Goal: Task Accomplishment & Management: Complete application form

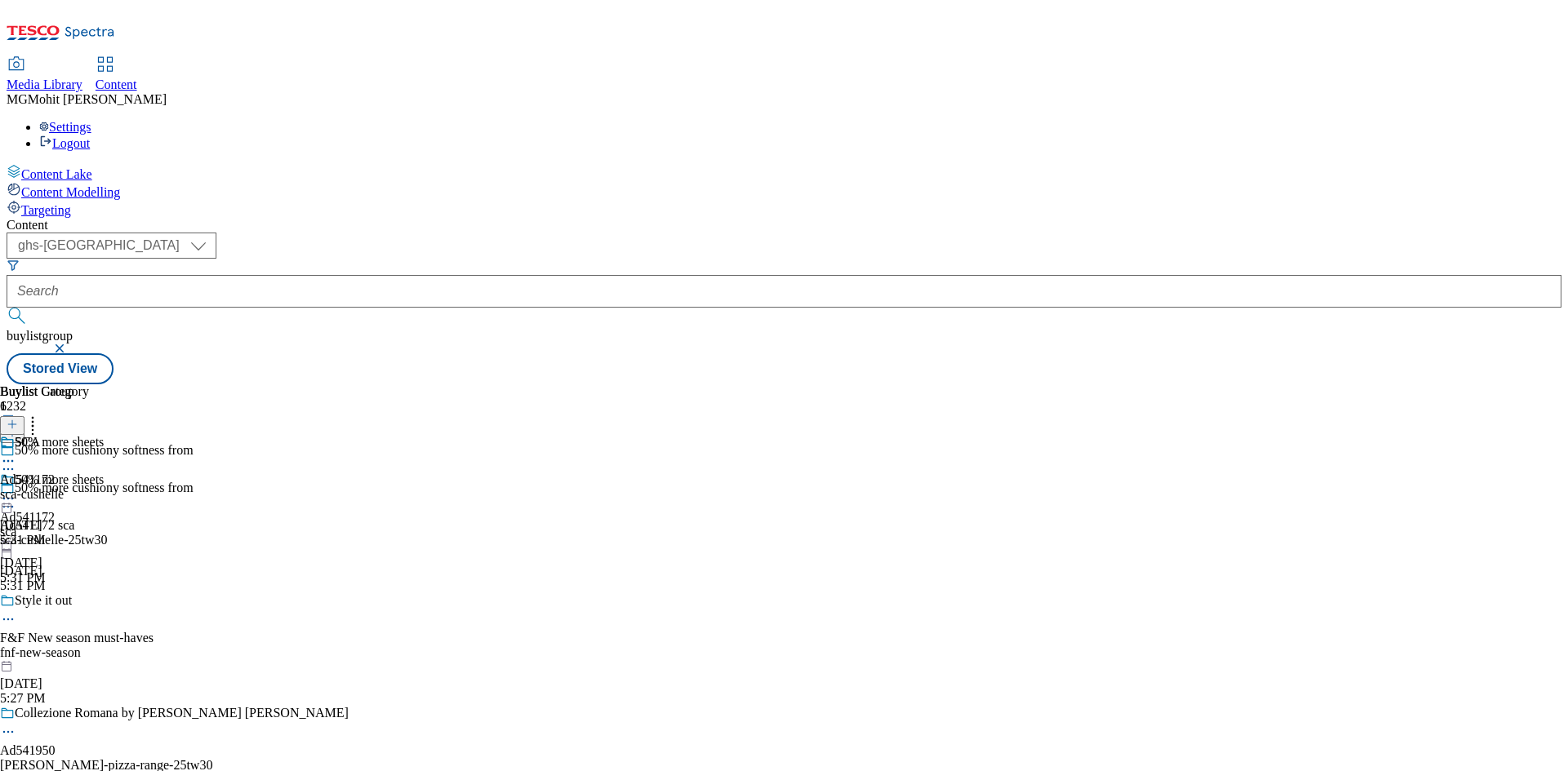
select select "ghs-[GEOGRAPHIC_DATA]"
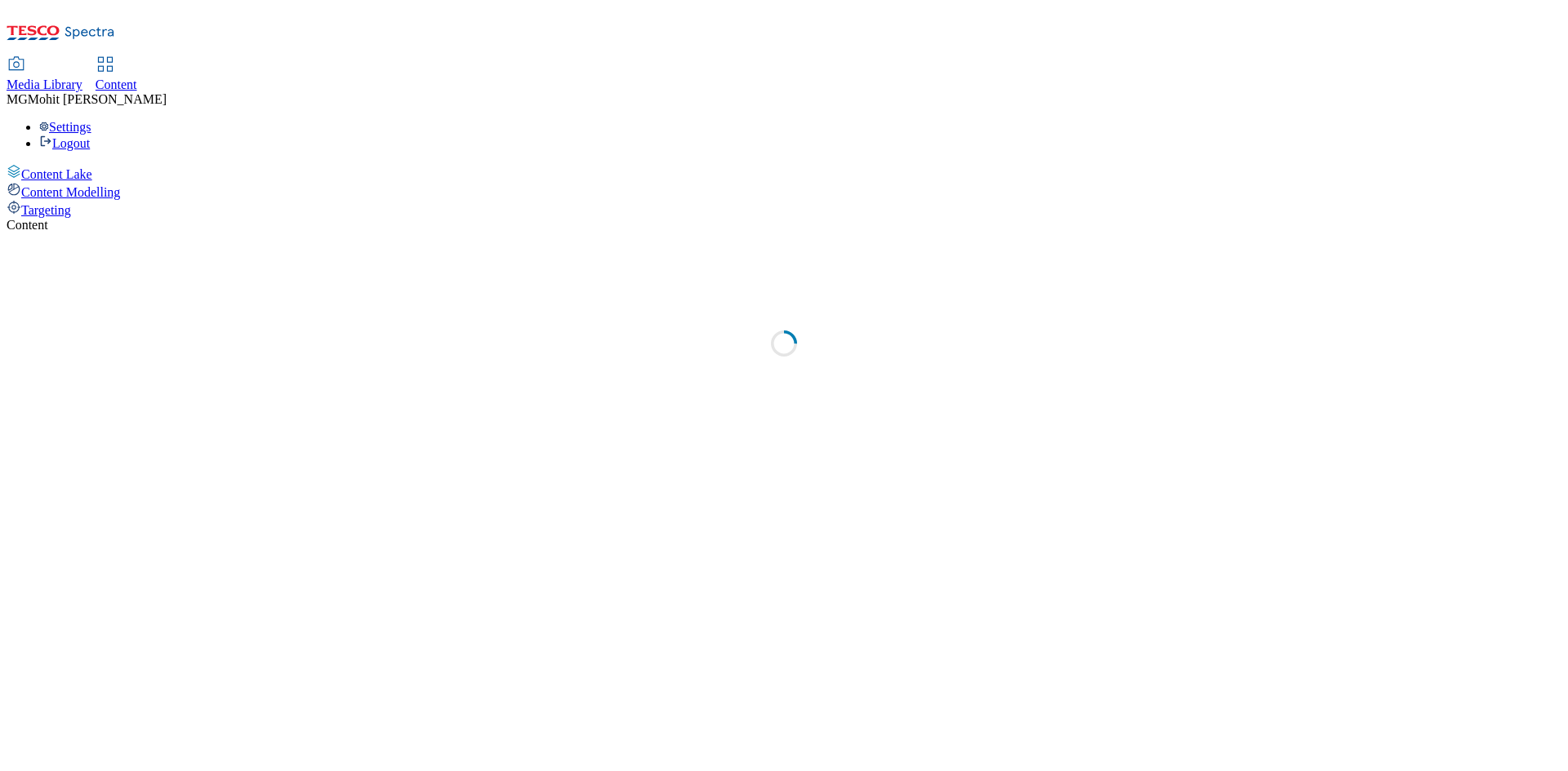
select select "ghs-uk"
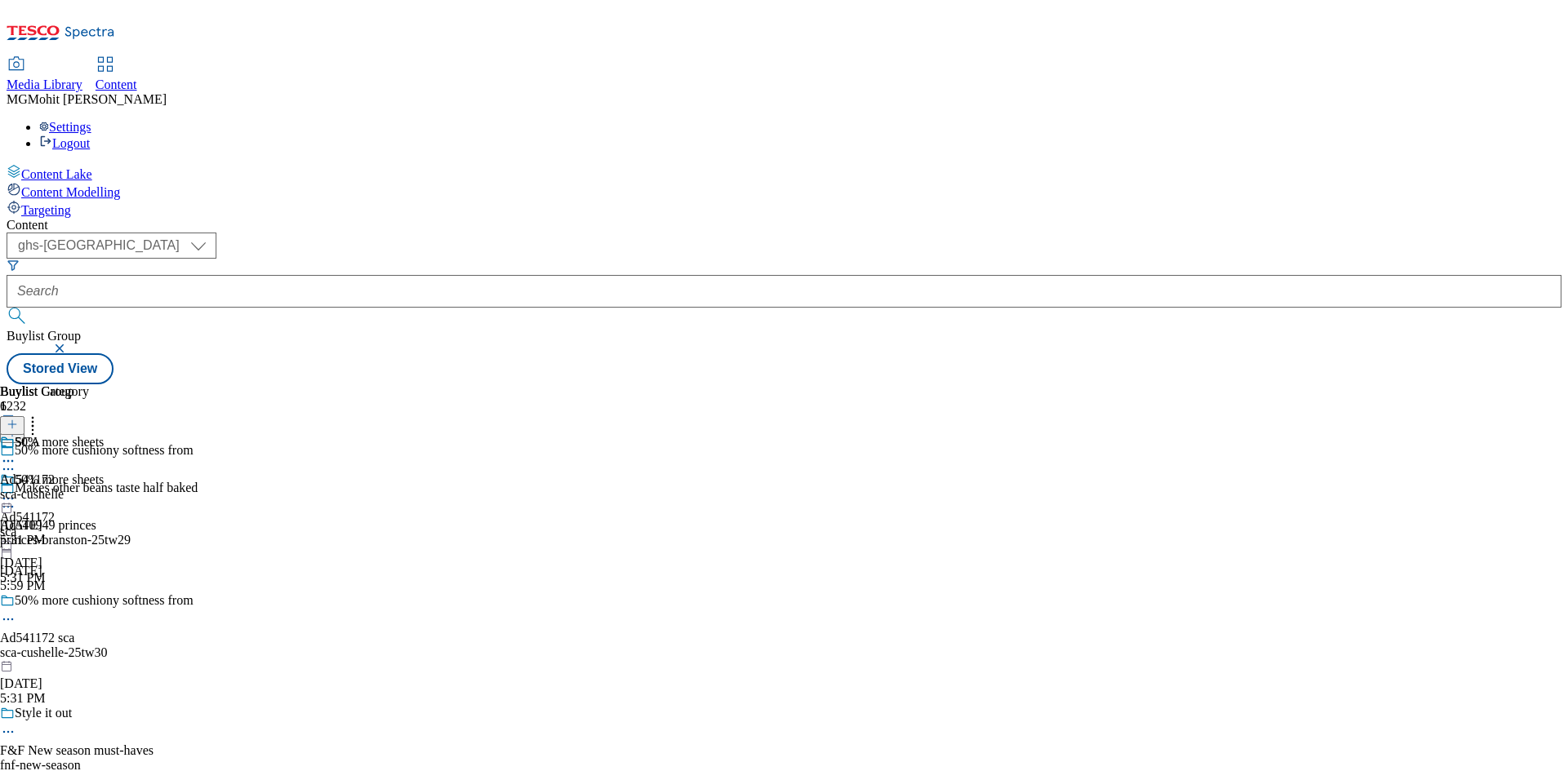
click at [18, 427] on icon at bounding box center [11, 432] width 11 height 11
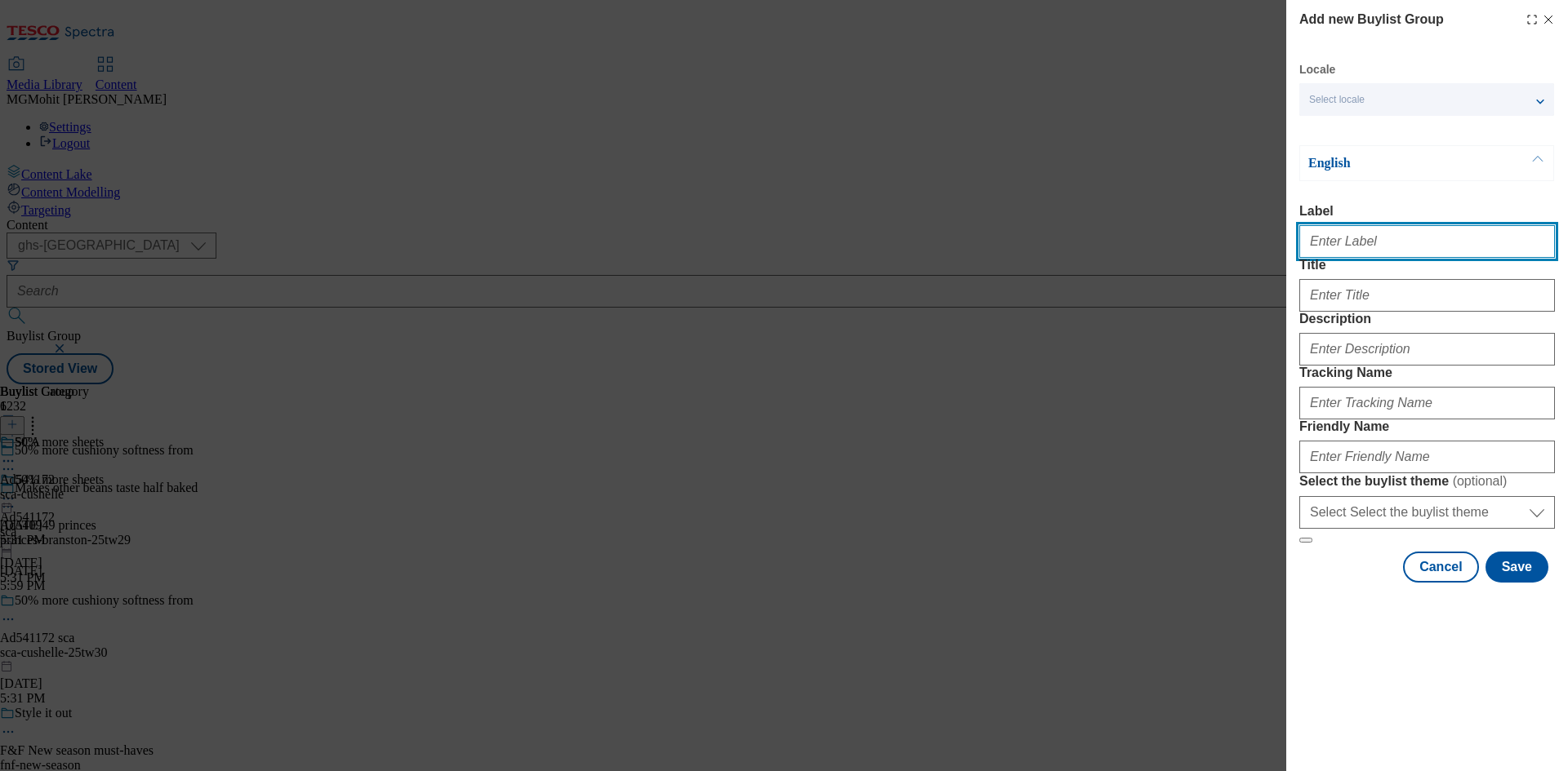
click at [1336, 248] on input "Label" at bounding box center [1426, 241] width 256 height 32
paste input "Ad541575 sca"
type input "Ad541575 sca"
click at [965, 507] on div "Add new Buylist Group Locale Select locale English Welsh English Label Ad541575…" at bounding box center [784, 385] width 1568 height 771
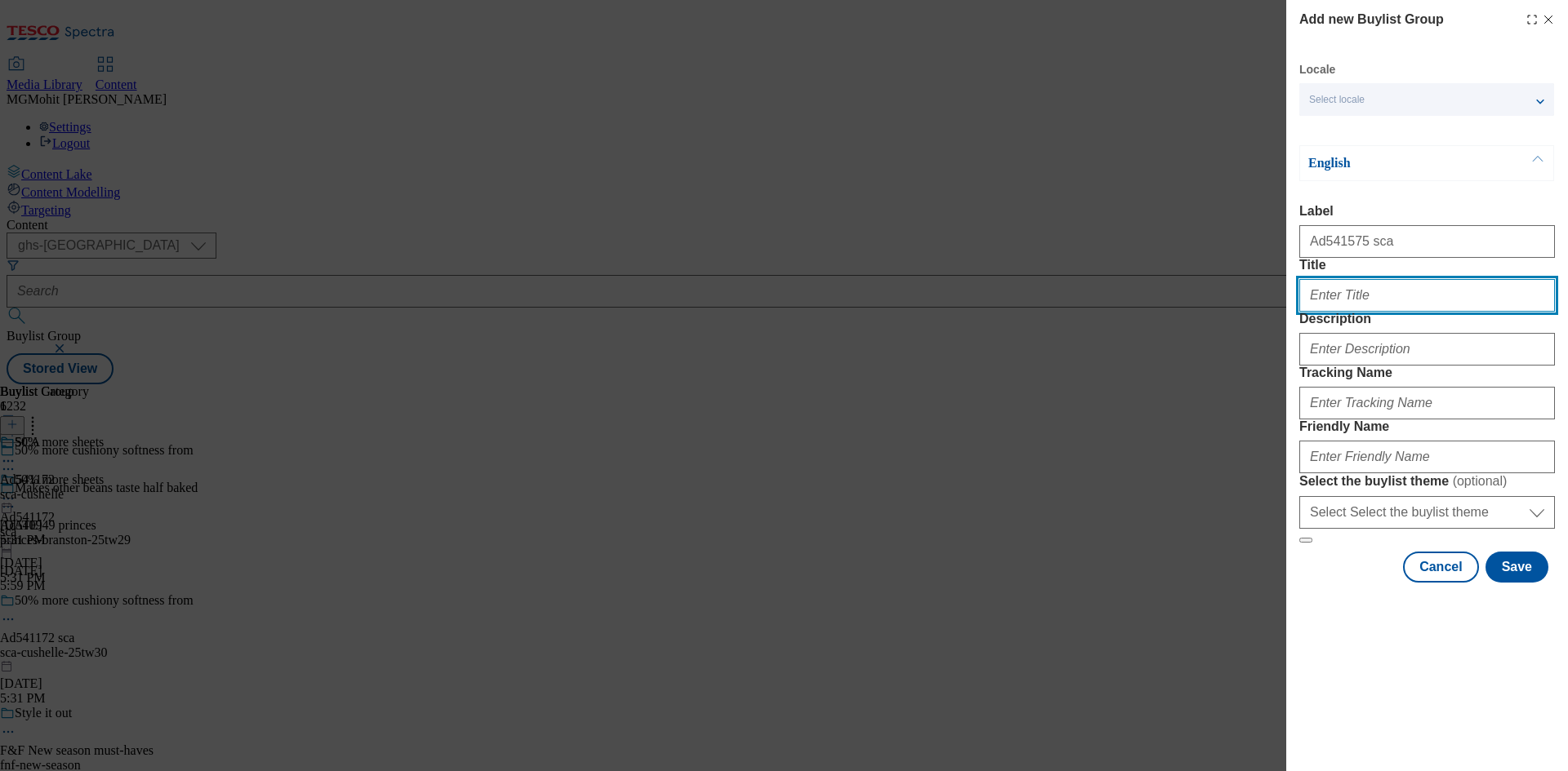
click at [1370, 312] on input "Title" at bounding box center [1426, 295] width 256 height 32
paste input "Out No.1 for Heavy flows"
type input "Out No.1 for Heavy flows"
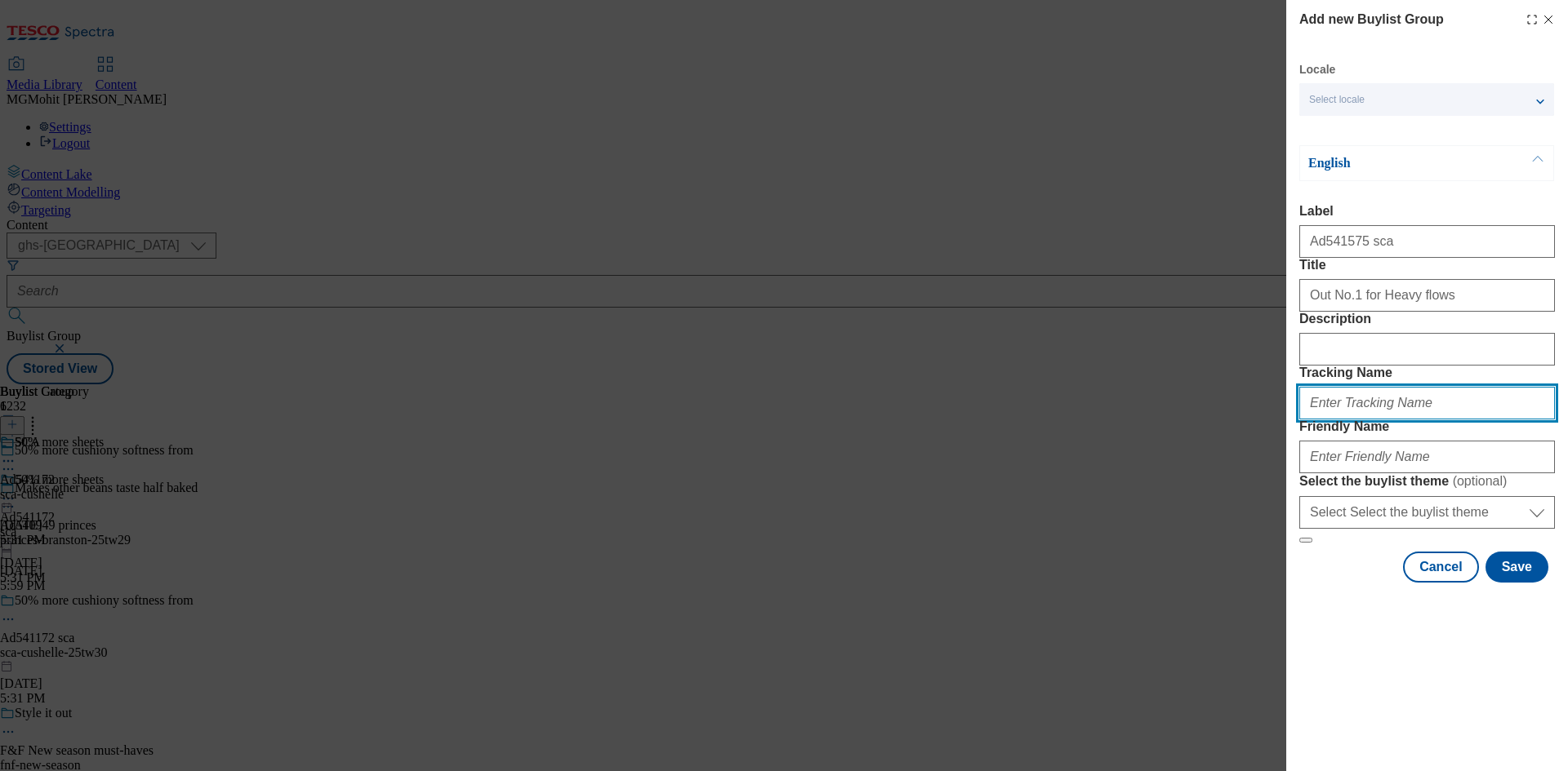
paste input "DH_AD541575"
type input "DH_AD541575"
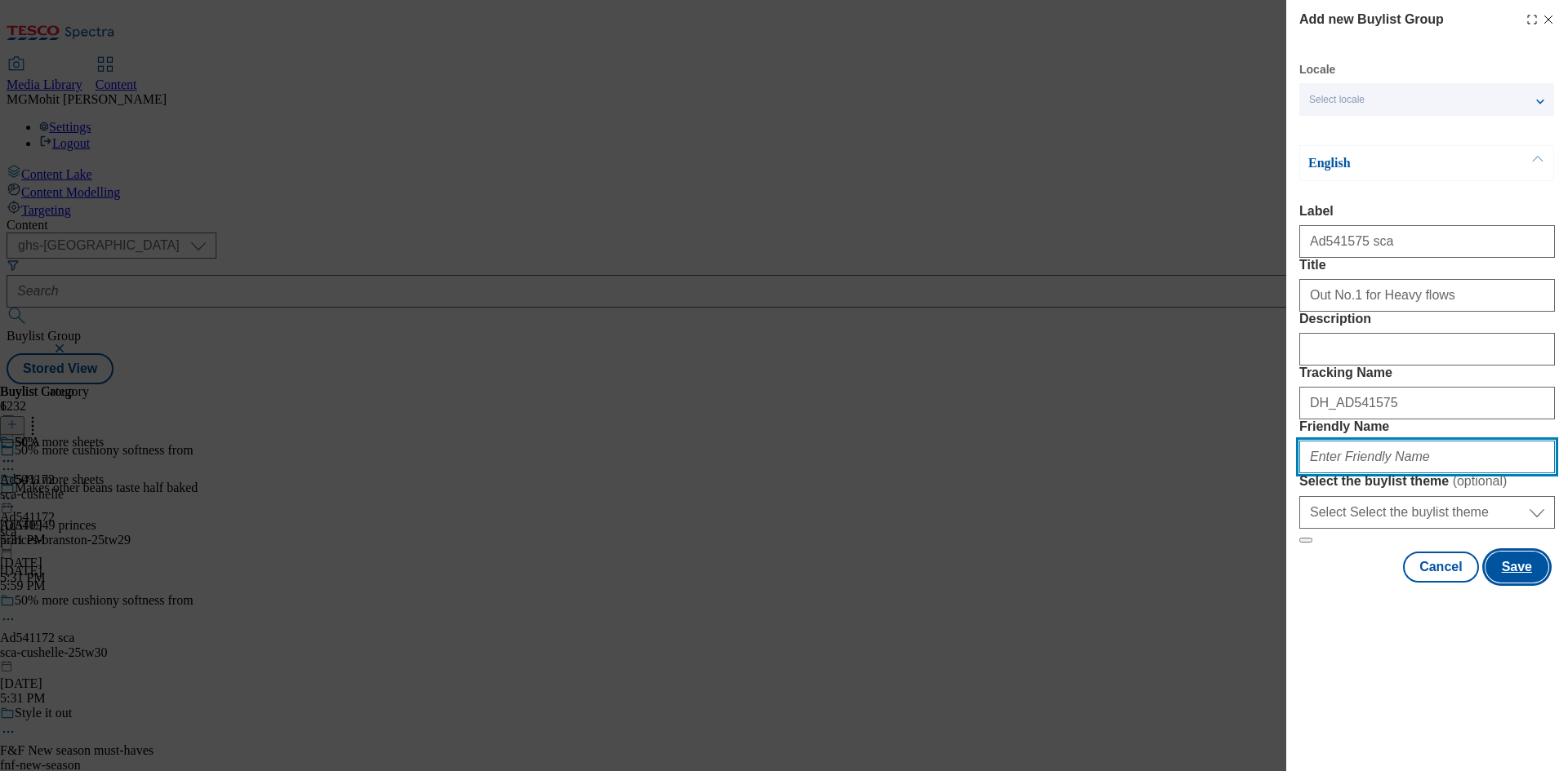
paste input "sca-bodyform-ultimate-25tw30"
type input "sca-bodyform-ultimate-25tw30"
click at [1504, 582] on button "Save" at bounding box center [1516, 568] width 63 height 31
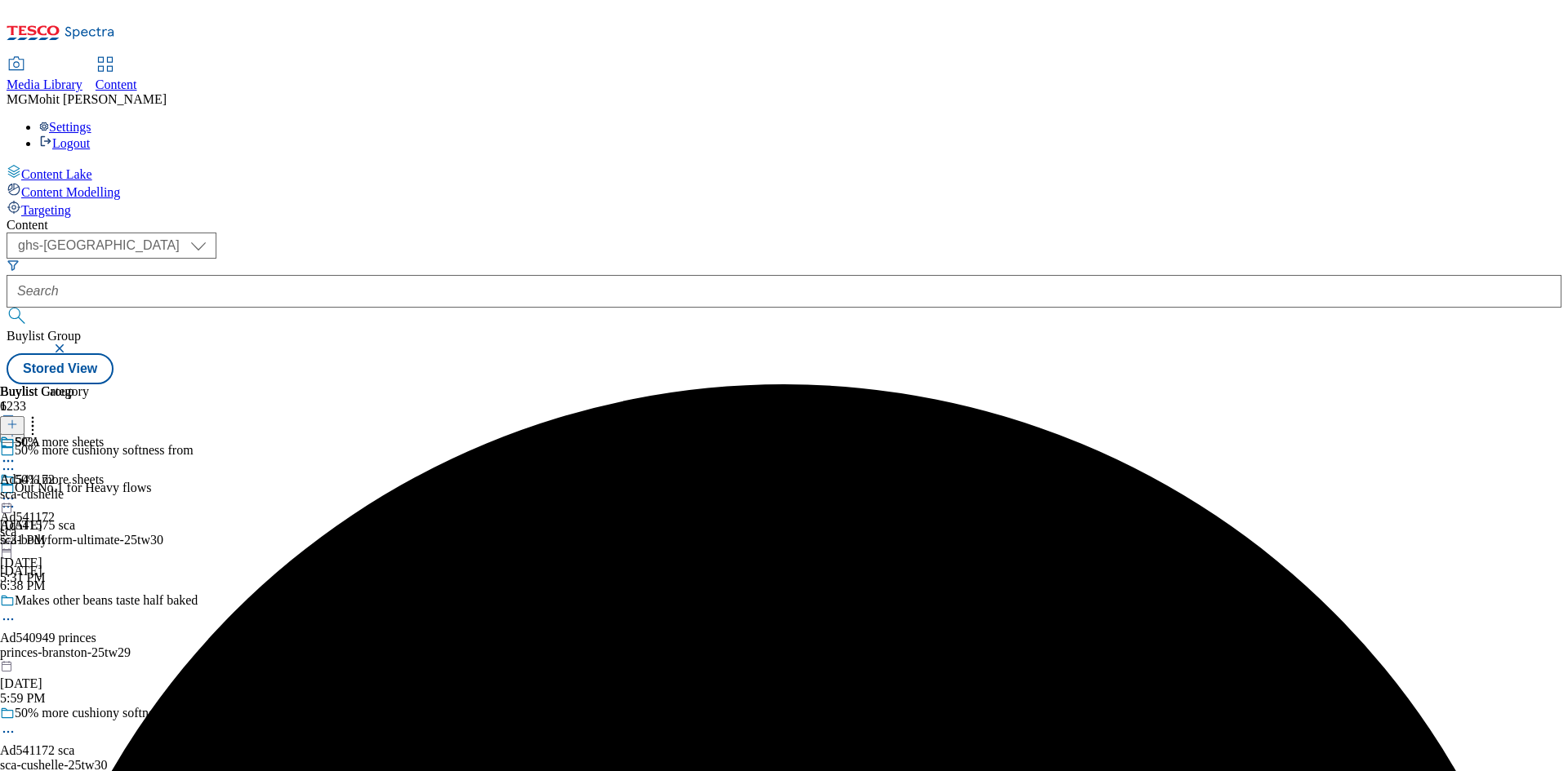
click at [349, 533] on div "sca-bodyform-ultimate-25tw30" at bounding box center [174, 540] width 349 height 15
click at [18, 419] on icon at bounding box center [11, 424] width 11 height 11
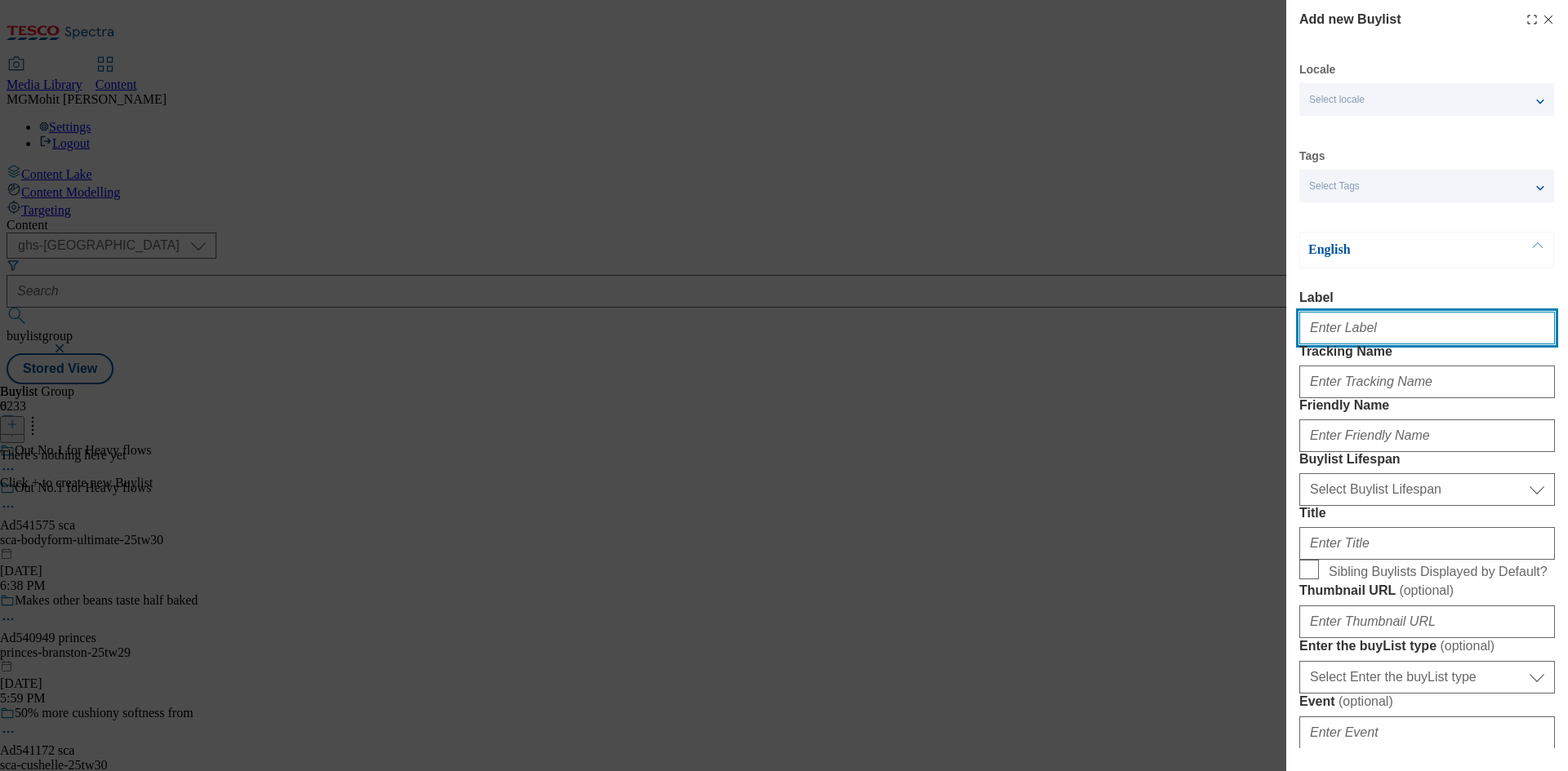
click at [1348, 325] on input "Label" at bounding box center [1426, 327] width 256 height 32
paste input "Ad541575"
type input "Ad541575"
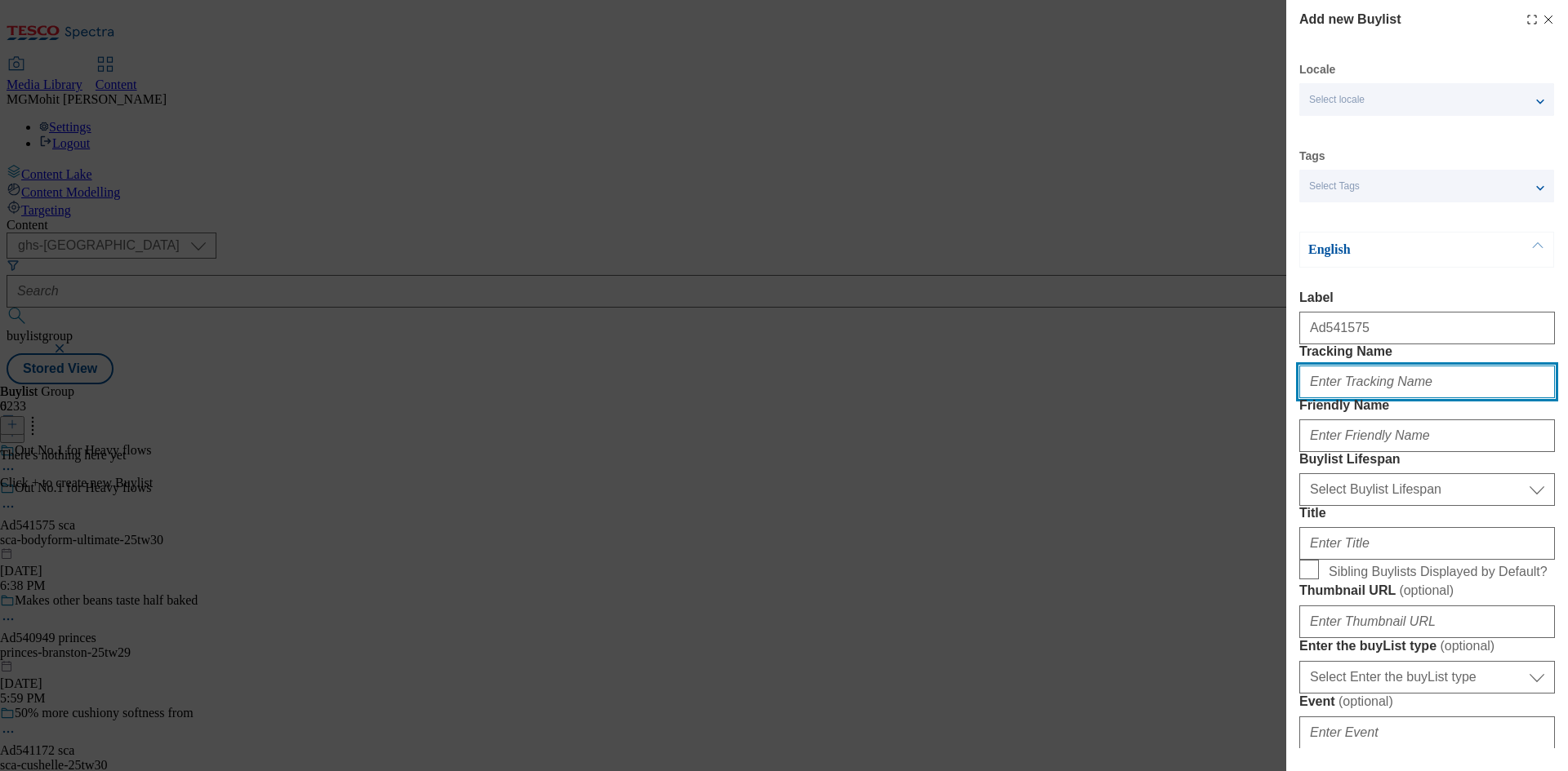
paste input "DH_AD541575"
type input "DH_AD541575"
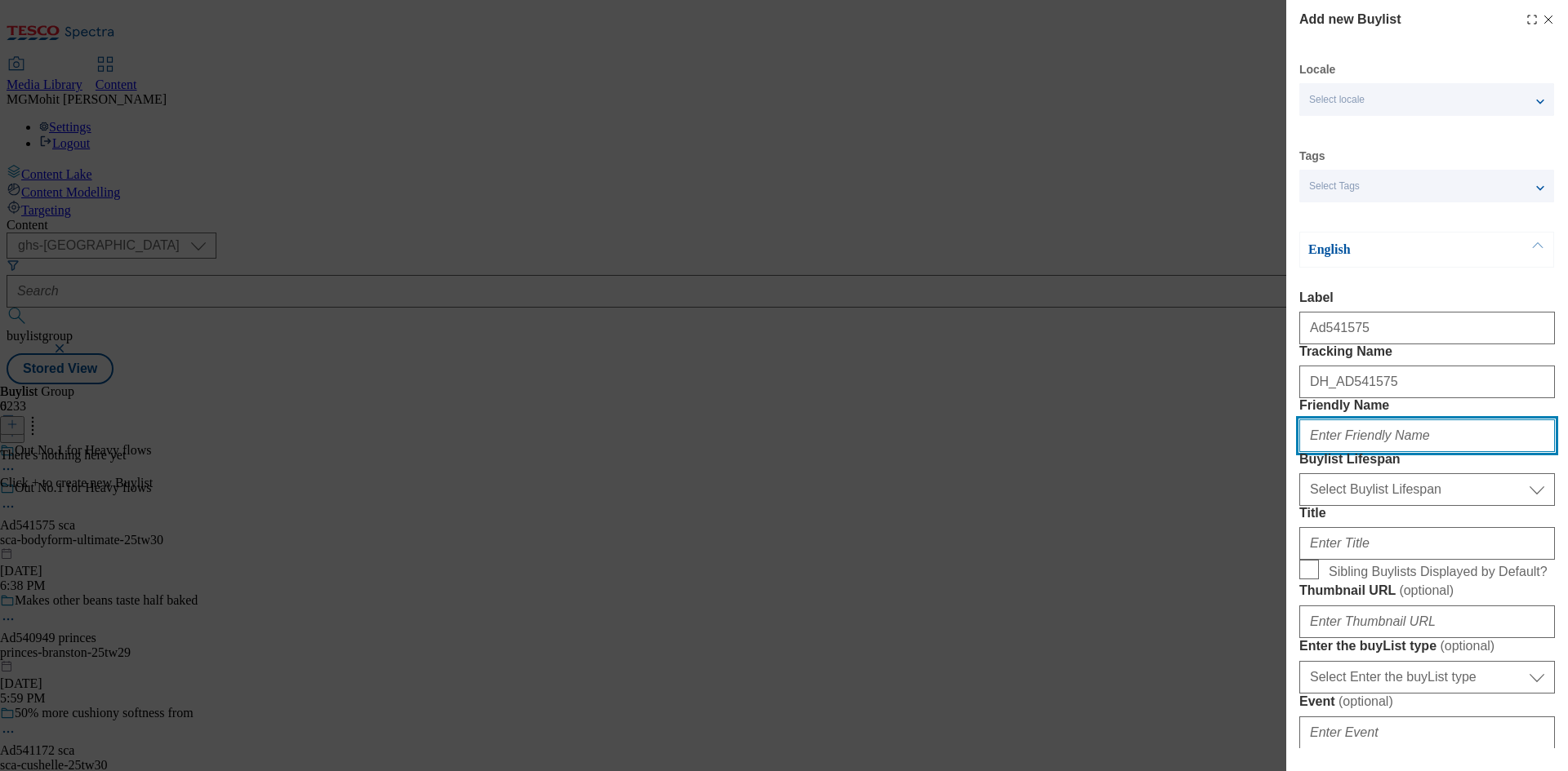
paste input "sca"
type input "sca"
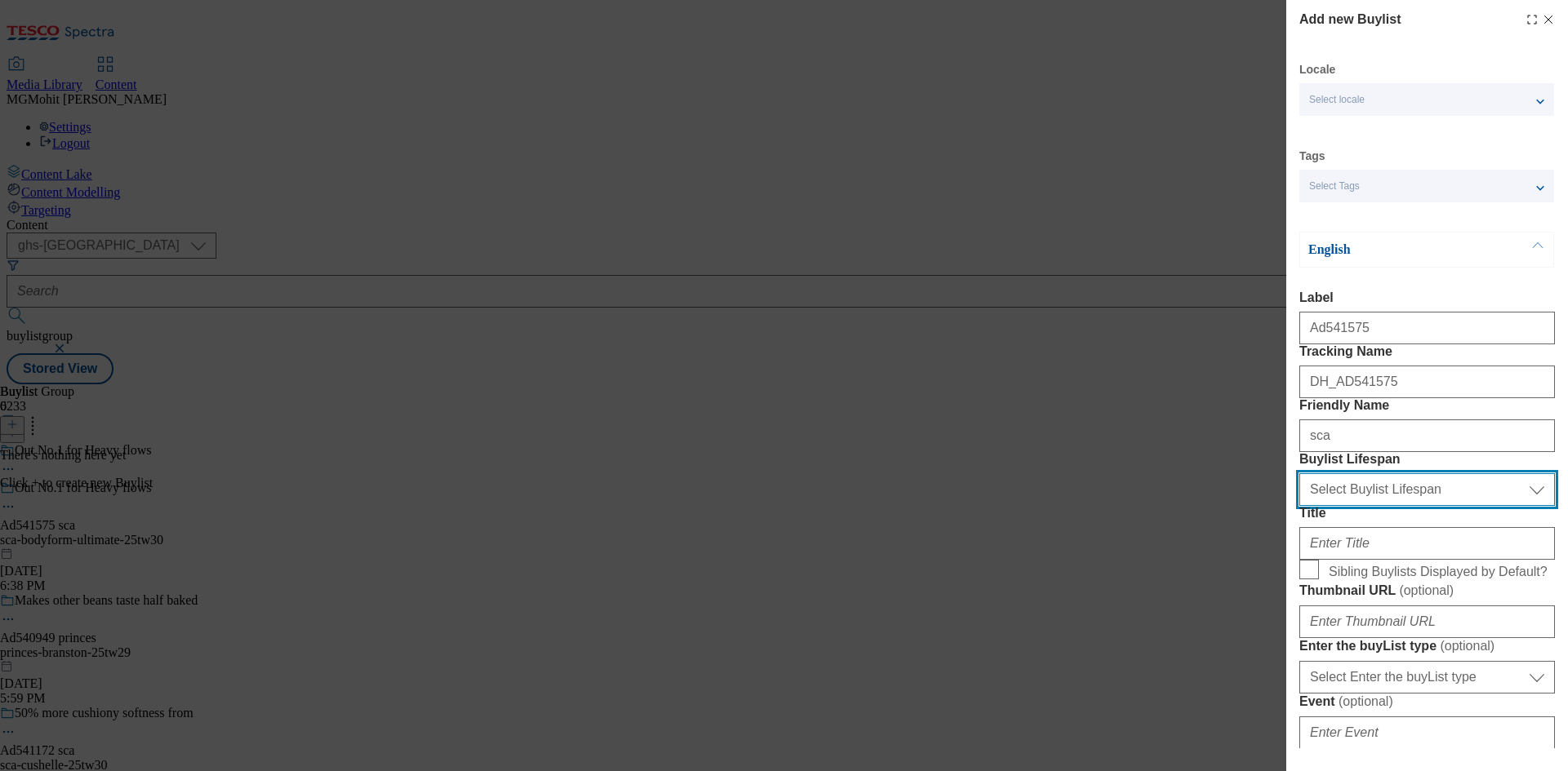
click at [1407, 506] on select "Select Buylist Lifespan evergreen seasonal tactical" at bounding box center [1426, 489] width 256 height 32
select select "tactical"
click at [1299, 506] on select "Select Buylist Lifespan evergreen seasonal tactical" at bounding box center [1426, 489] width 256 height 32
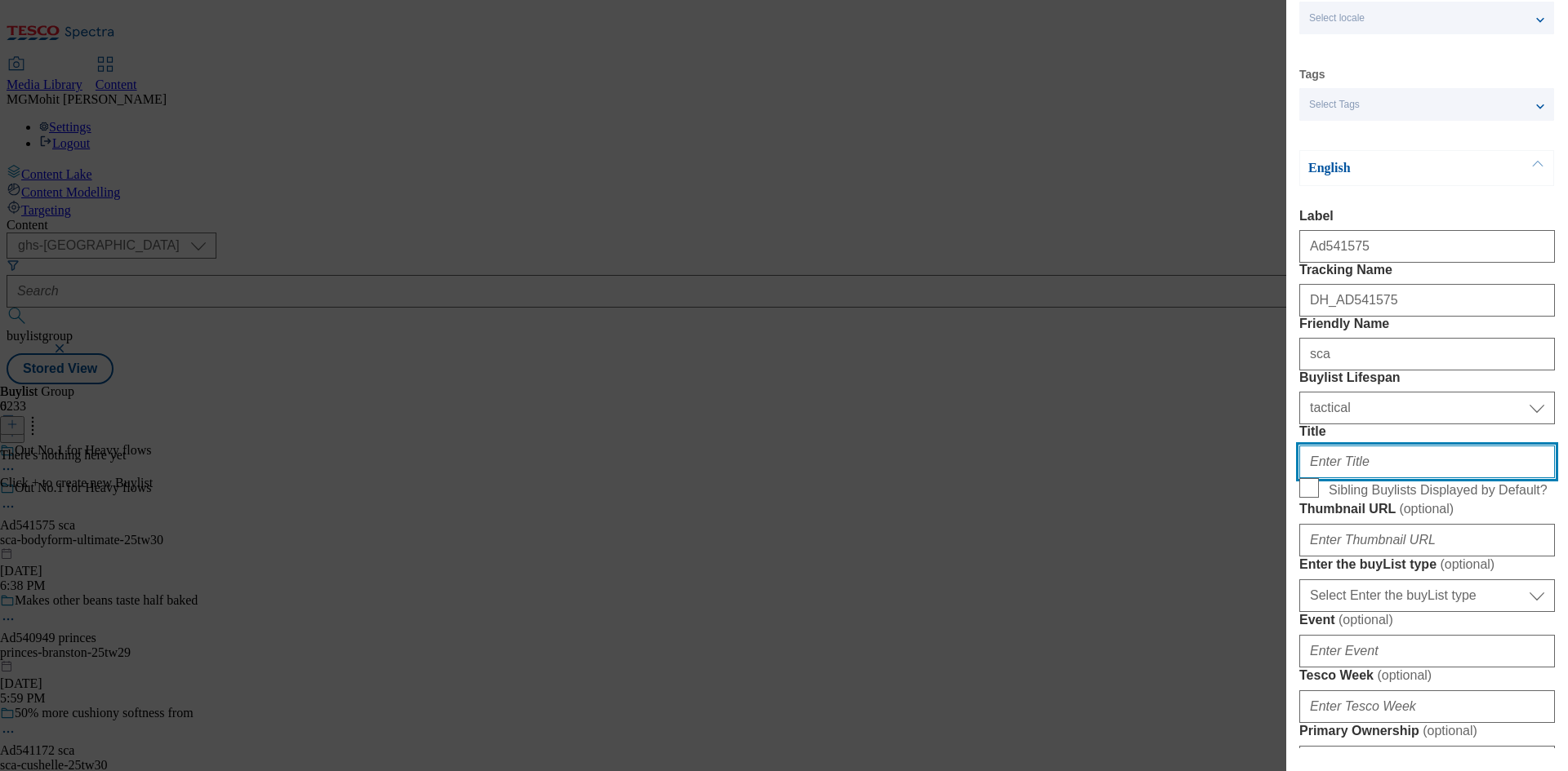
click at [1344, 478] on input "Title" at bounding box center [1426, 461] width 256 height 32
paste input "Choose protection that understand you"
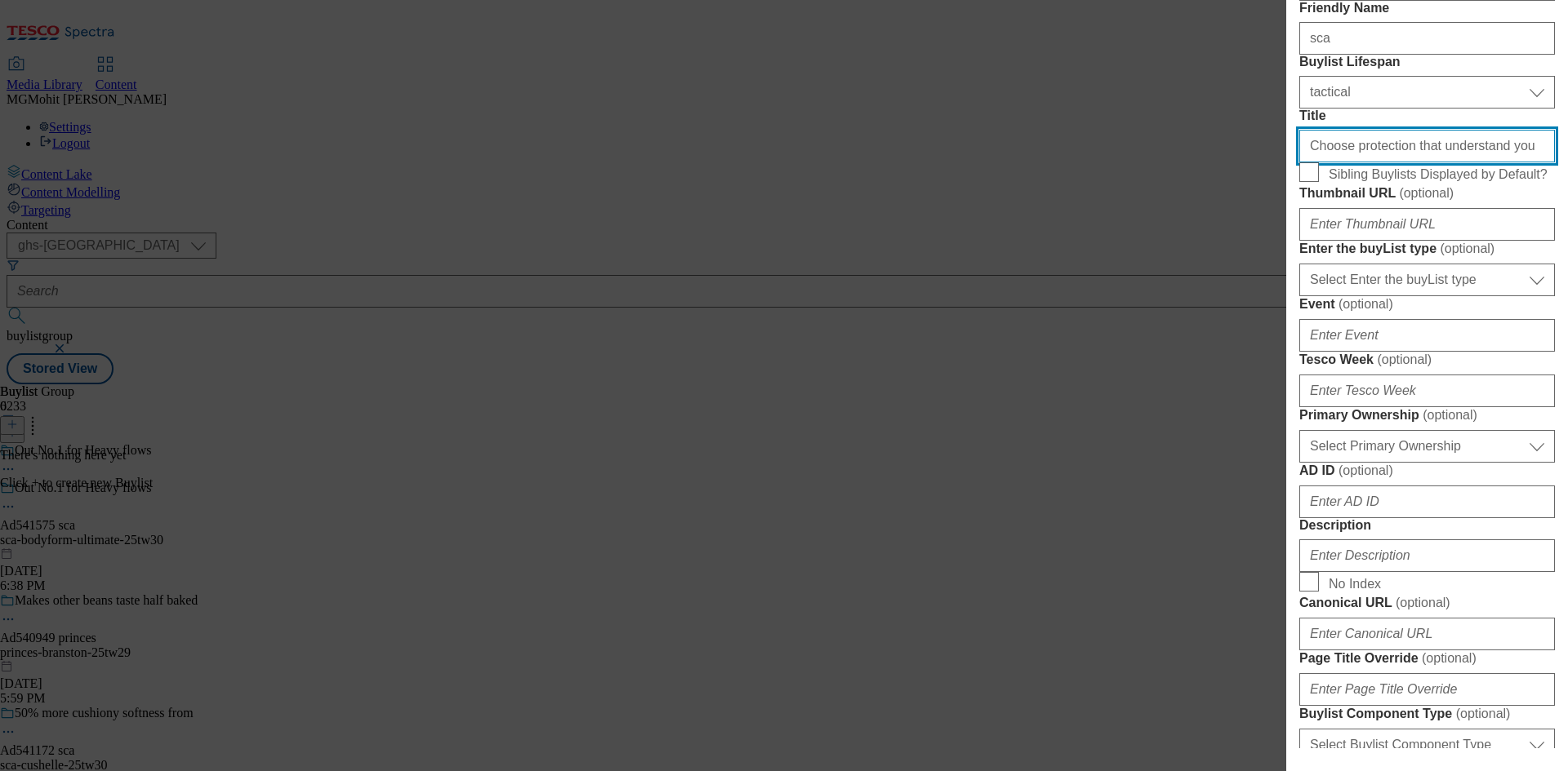
scroll to position [408, 0]
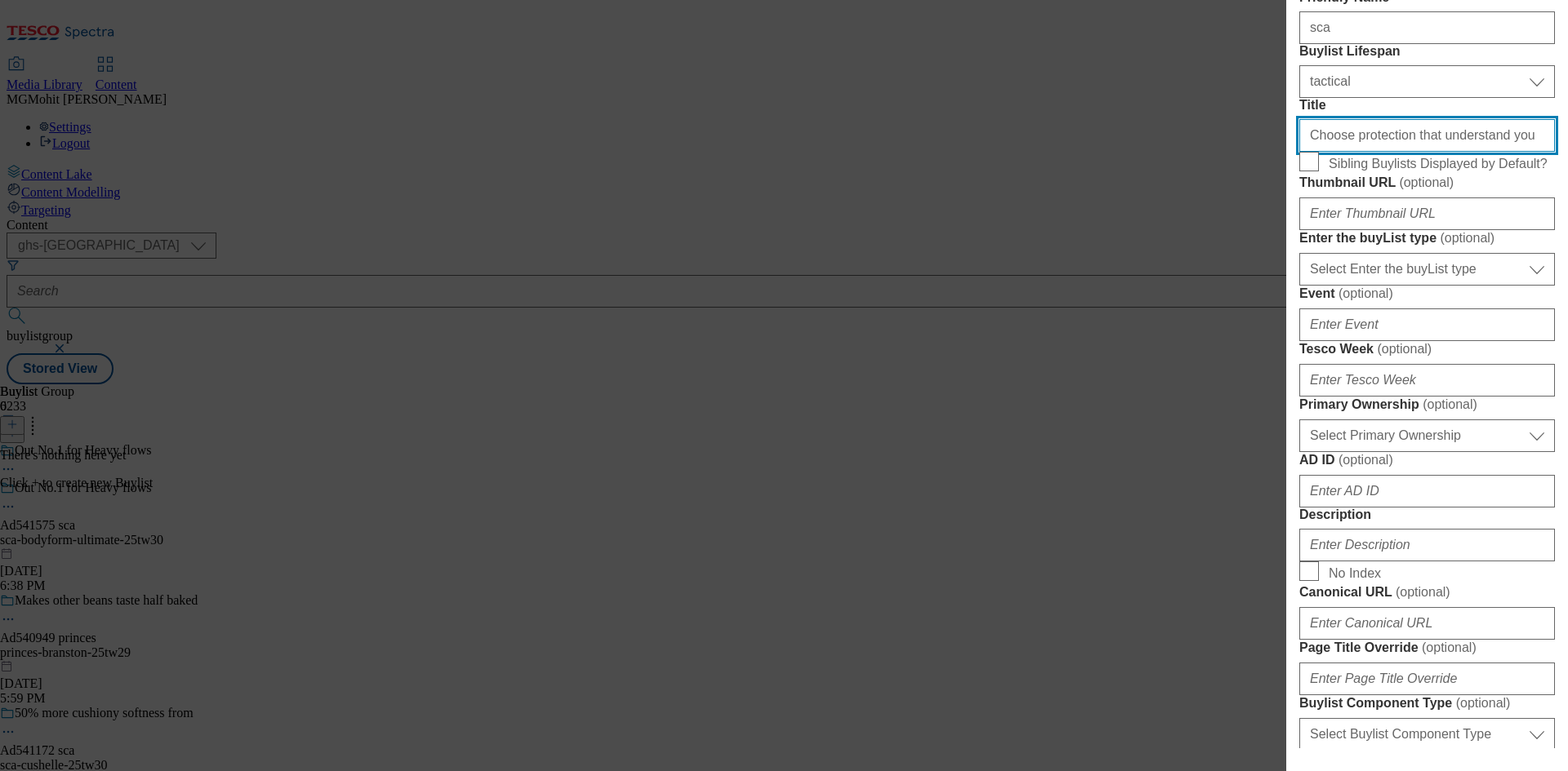
type input "Choose protection that understand you"
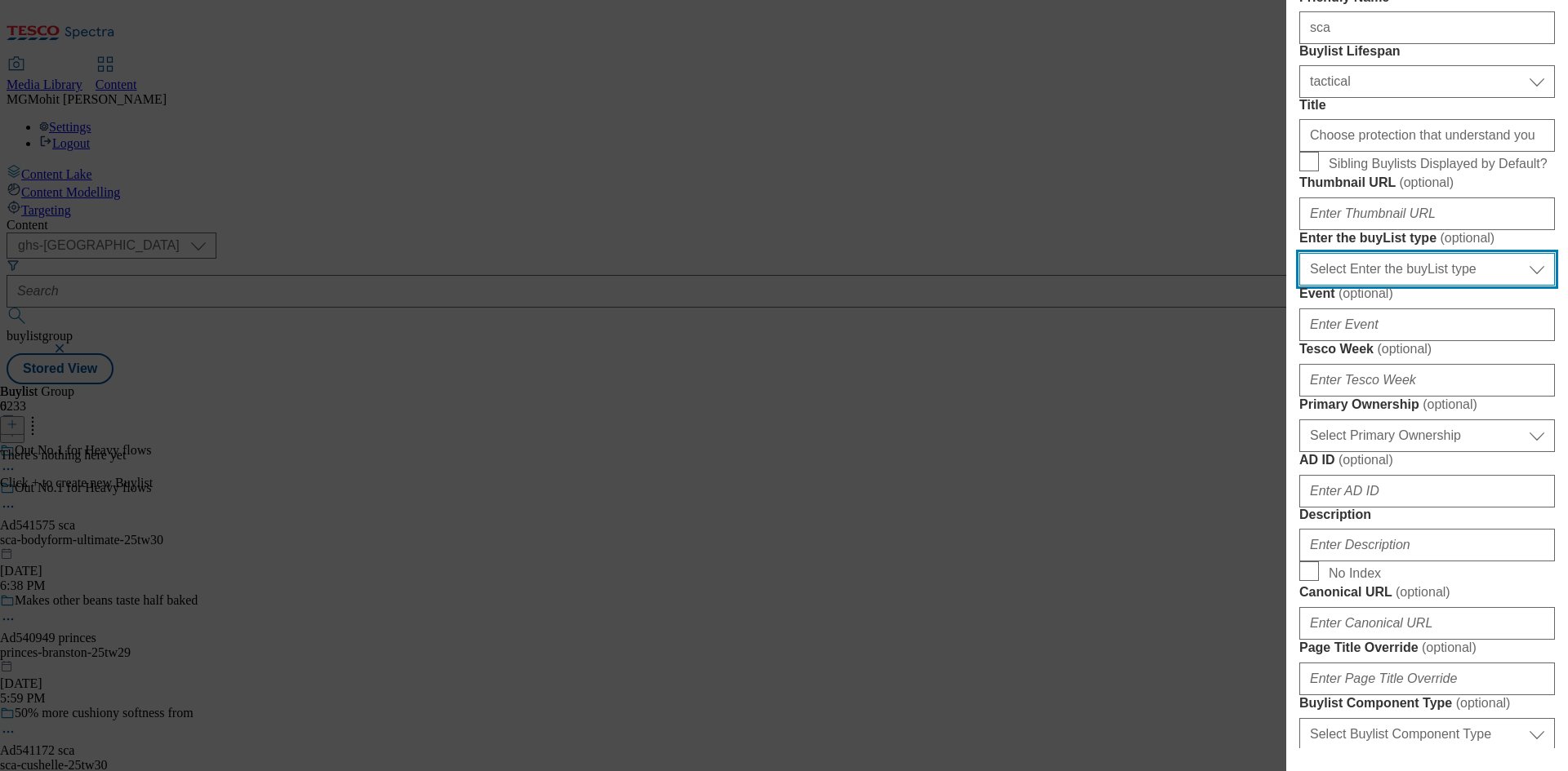
drag, startPoint x: 1371, startPoint y: 457, endPoint x: 1359, endPoint y: 469, distance: 17.0
click at [1371, 286] on select "Select Enter the buyList type event supplier funded long term >4 weeks supplier…" at bounding box center [1426, 269] width 256 height 32
select select "supplier funded short term 1-3 weeks"
click at [1299, 286] on select "Select Enter the buyList type event supplier funded long term >4 weeks supplier…" at bounding box center [1426, 269] width 256 height 32
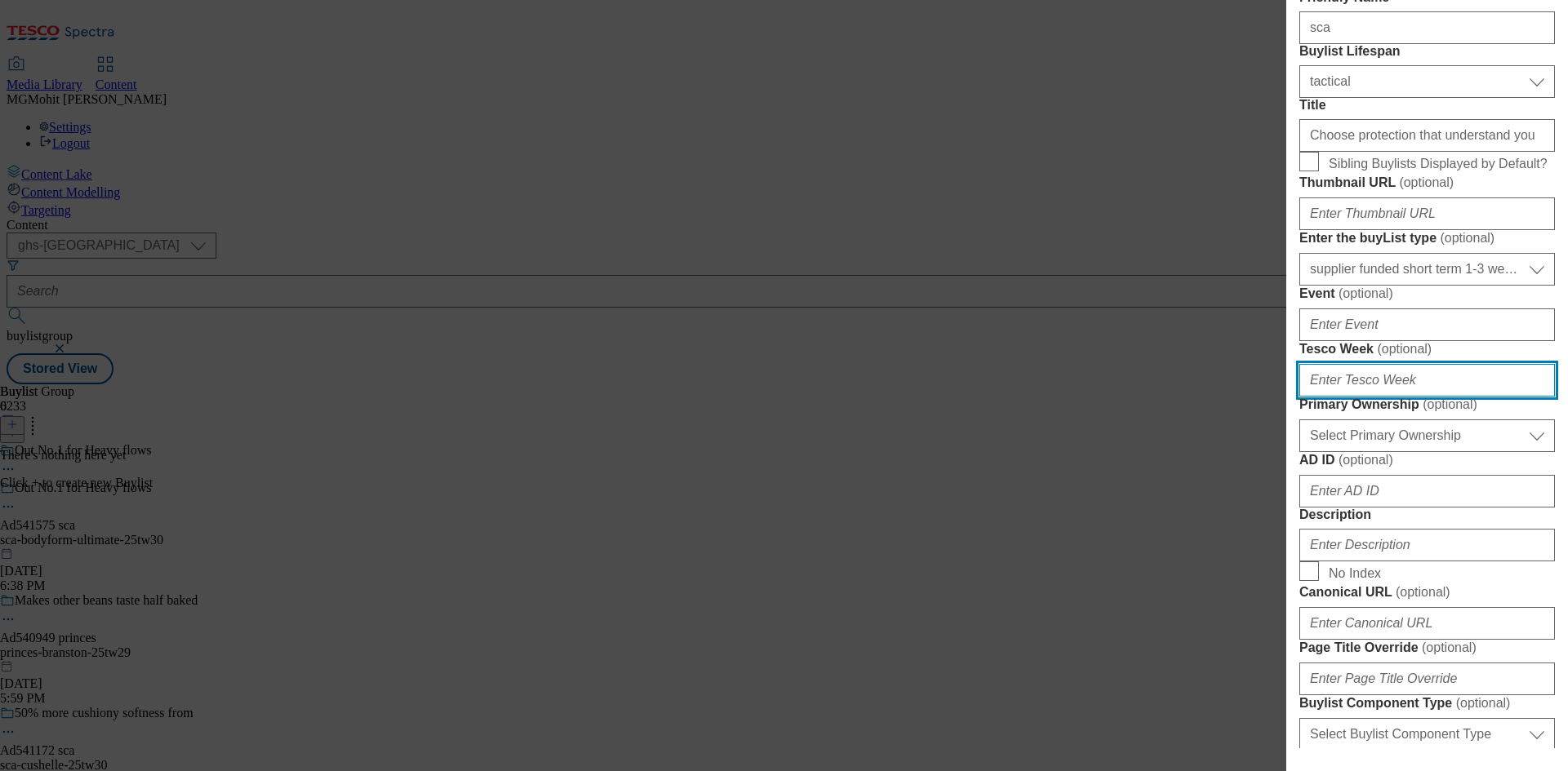
click at [1327, 396] on input "Tesco Week ( optional )" at bounding box center [1426, 380] width 256 height 32
type input "30"
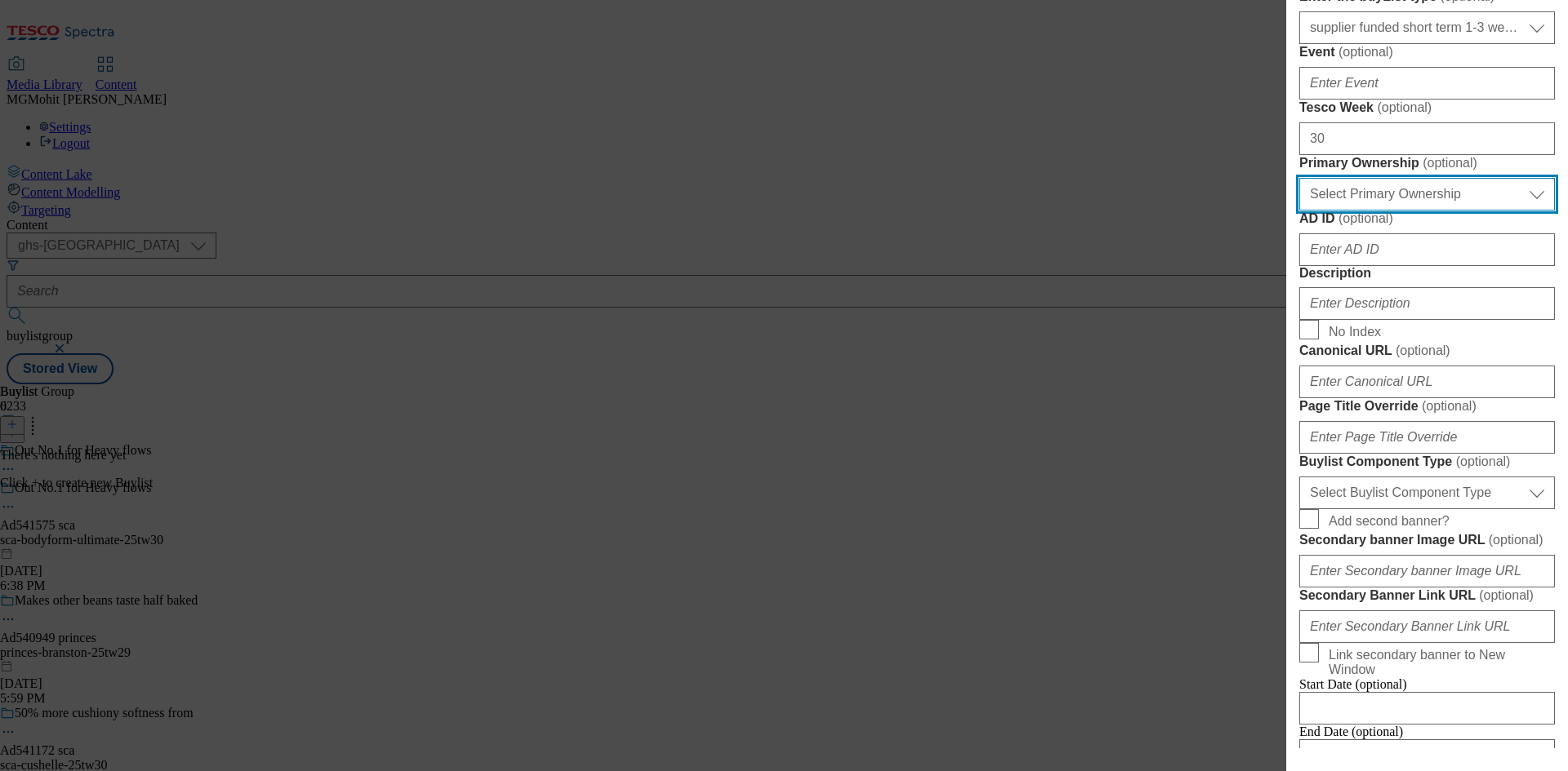
scroll to position [653, 0]
drag, startPoint x: 1393, startPoint y: 465, endPoint x: 1385, endPoint y: 474, distance: 12.0
click at [1393, 207] on select "Select Primary Ownership tesco dunnhumby" at bounding box center [1426, 190] width 256 height 32
select select "dunnhumby"
click at [1299, 207] on select "Select Primary Ownership tesco dunnhumby" at bounding box center [1426, 190] width 256 height 32
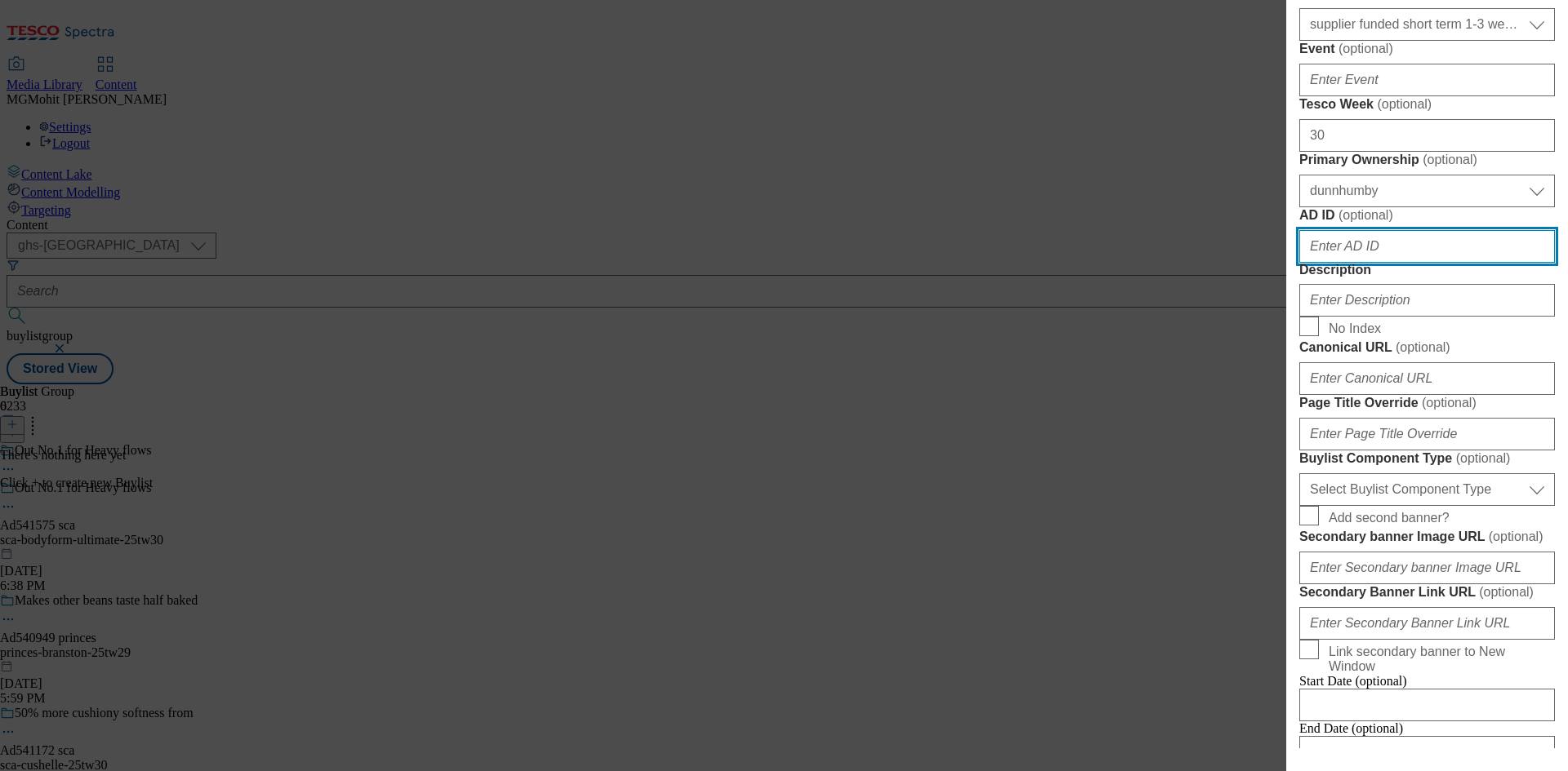
click at [1368, 263] on input "AD ID ( optional )" at bounding box center [1426, 246] width 256 height 32
paste input "541575"
type input "541575"
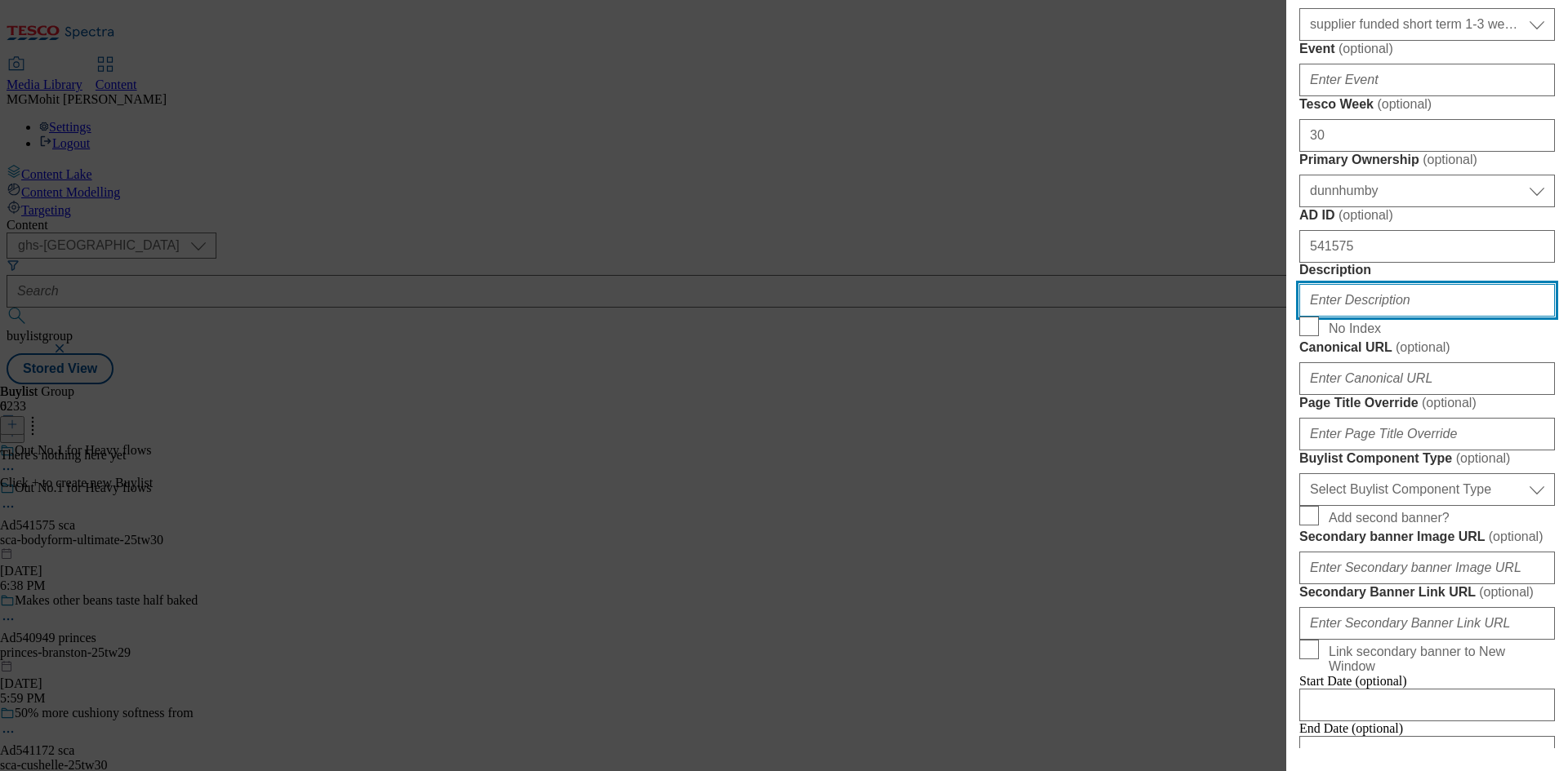
click at [1345, 317] on input "Description" at bounding box center [1426, 299] width 256 height 32
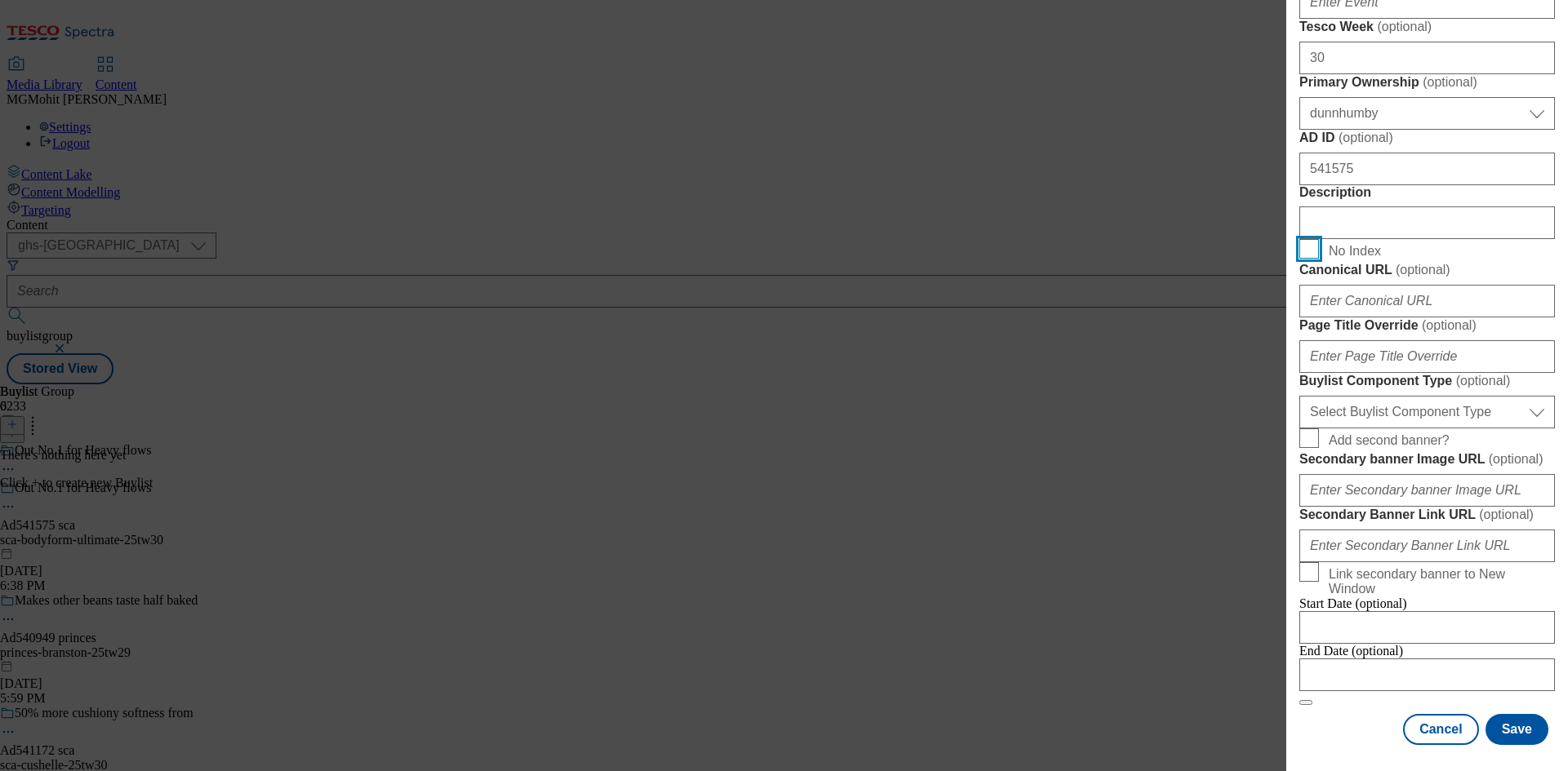
scroll to position [980, 0]
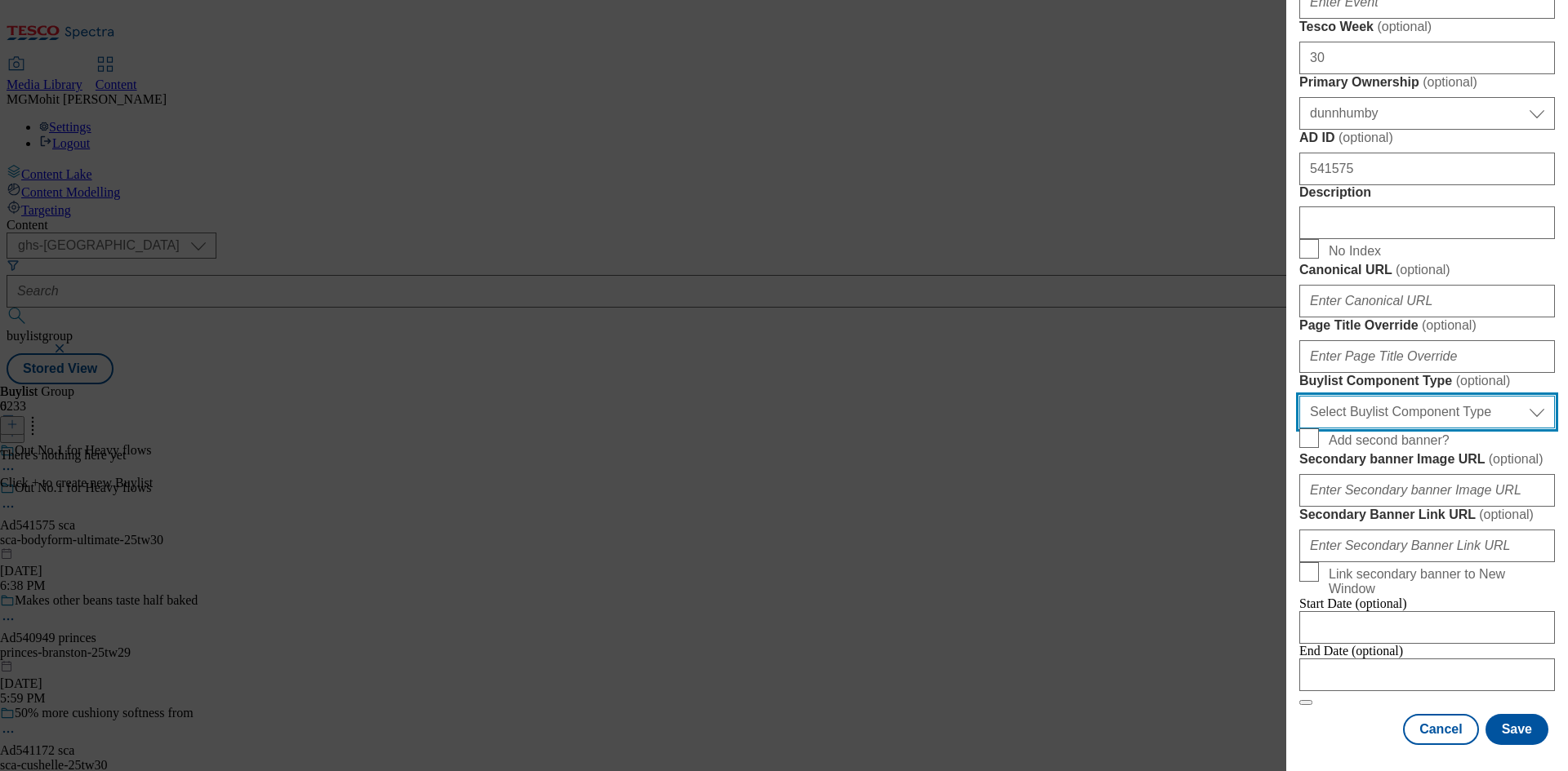
click at [1377, 429] on select "Select Buylist Component Type Banner Competition Header Meal" at bounding box center [1426, 411] width 256 height 32
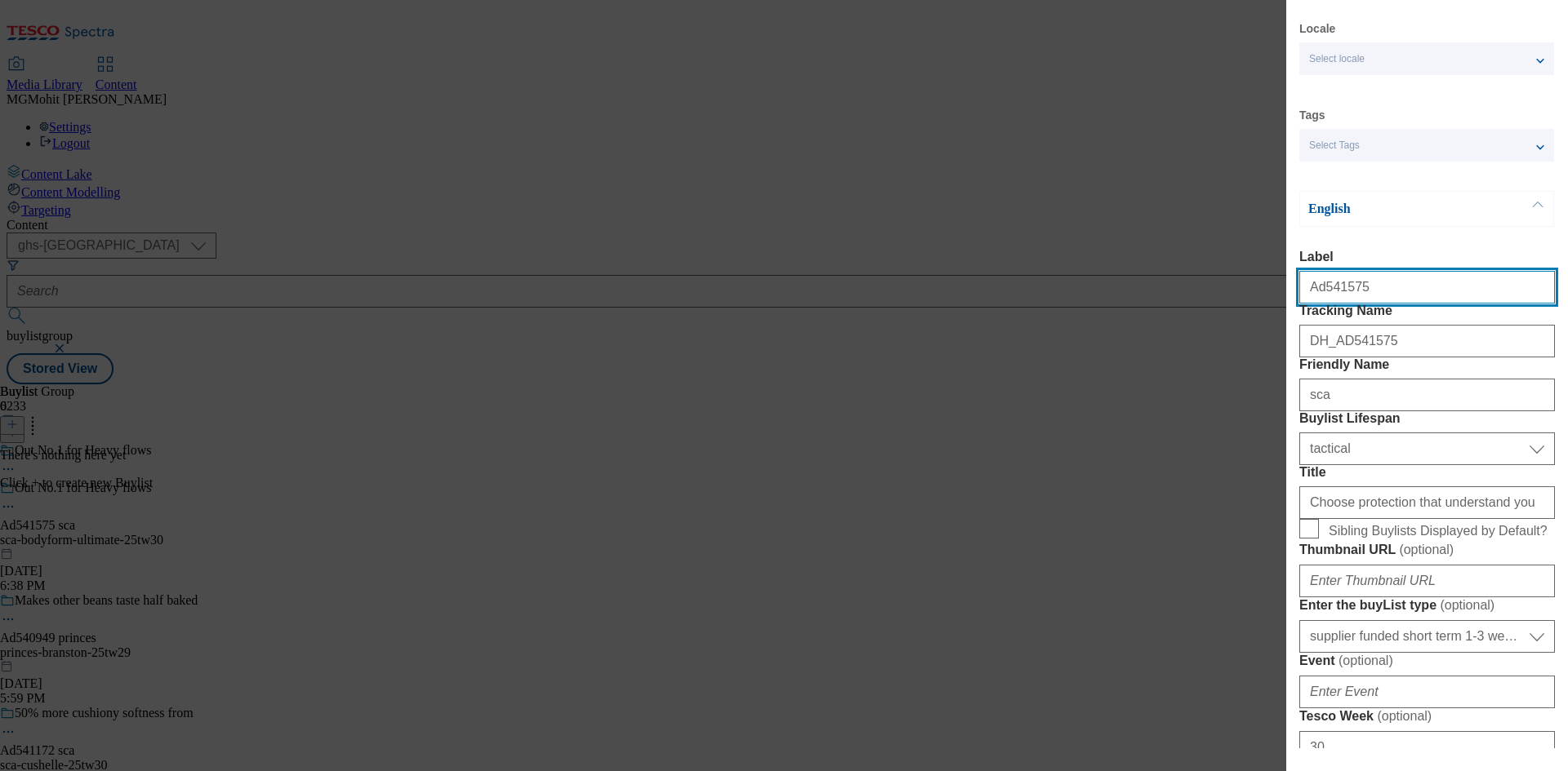
select select "Banner"
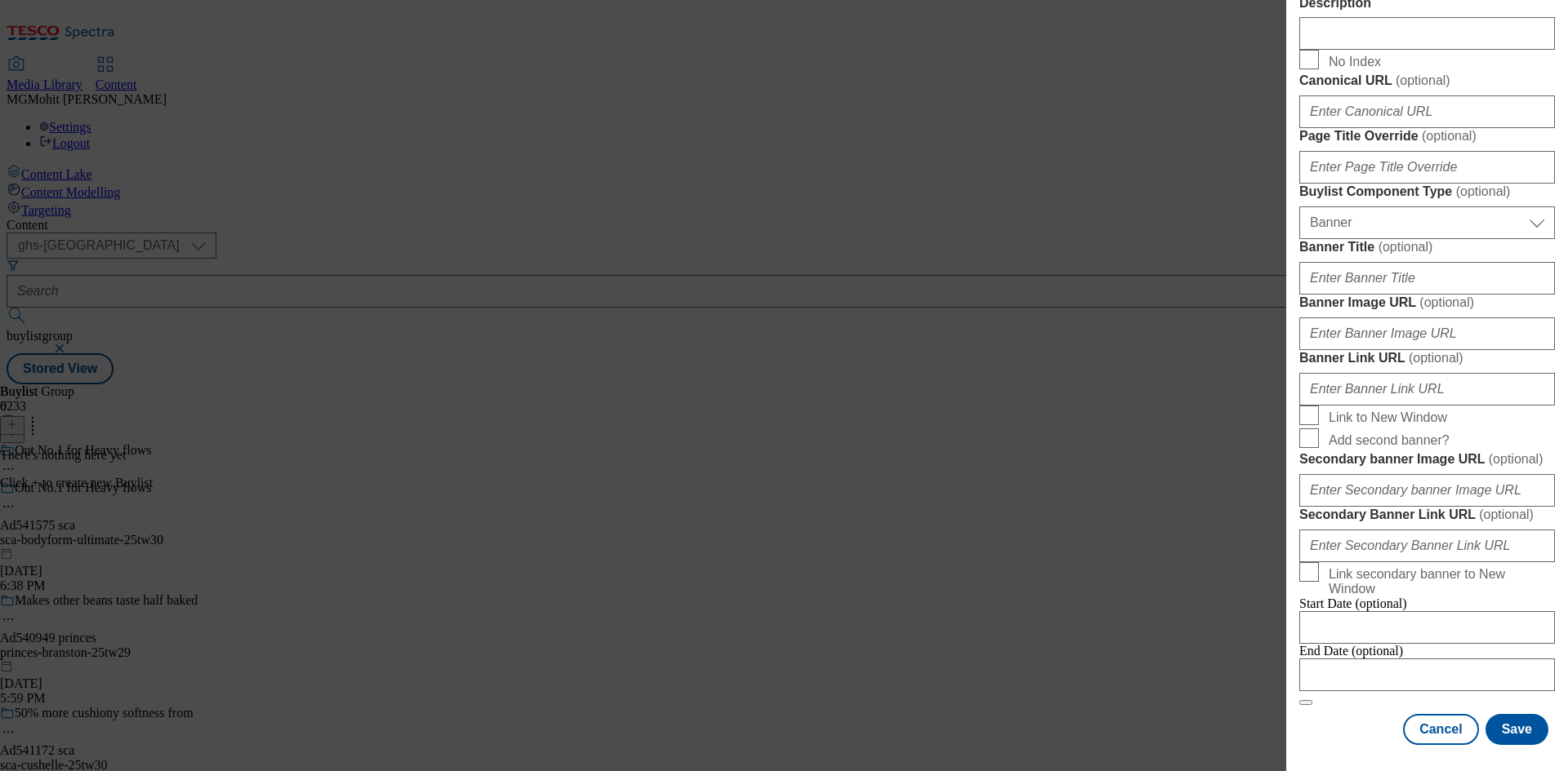
scroll to position [1618, 0]
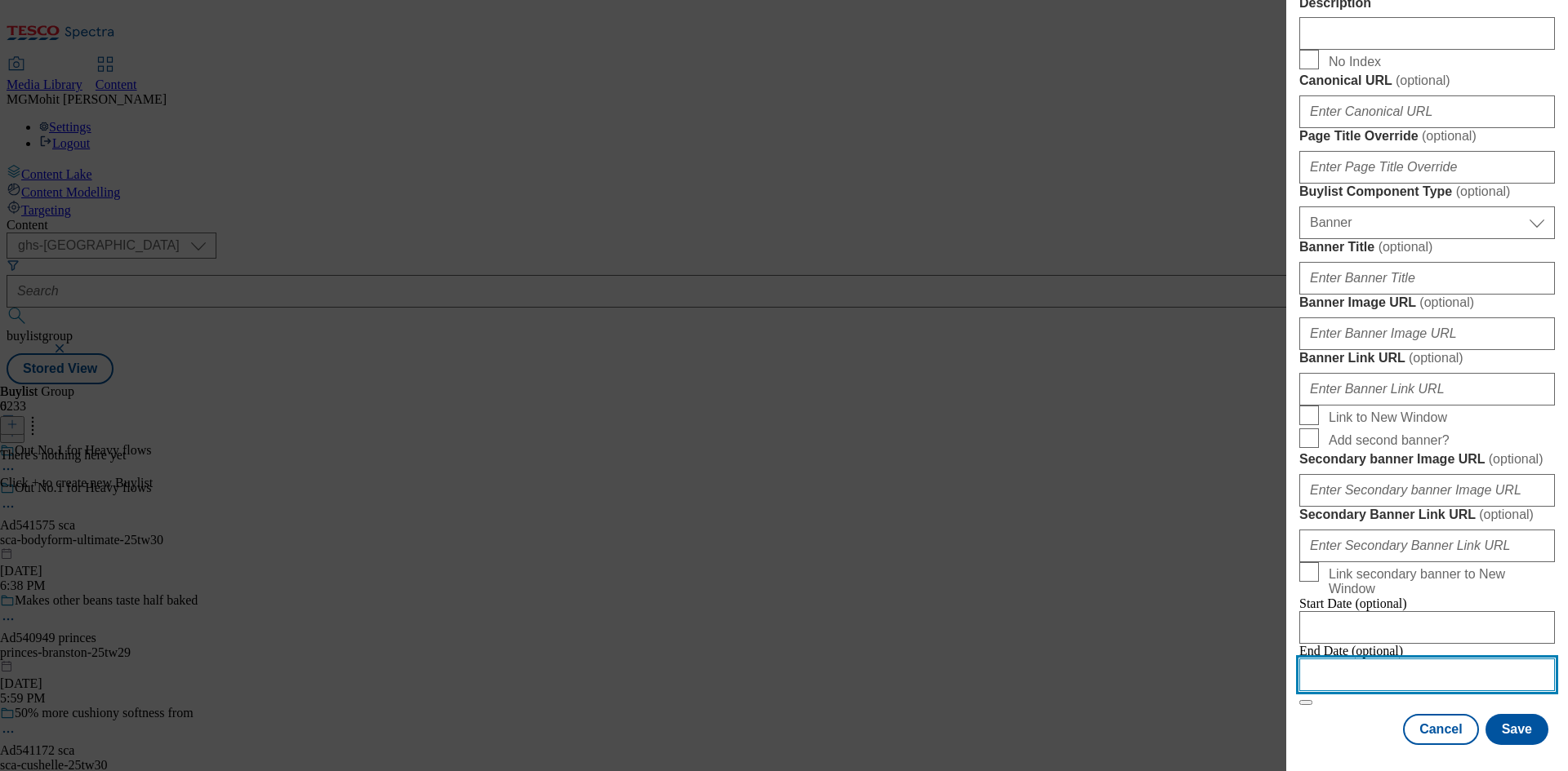
click at [1383, 664] on input "Modal" at bounding box center [1426, 674] width 256 height 32
select select "2025"
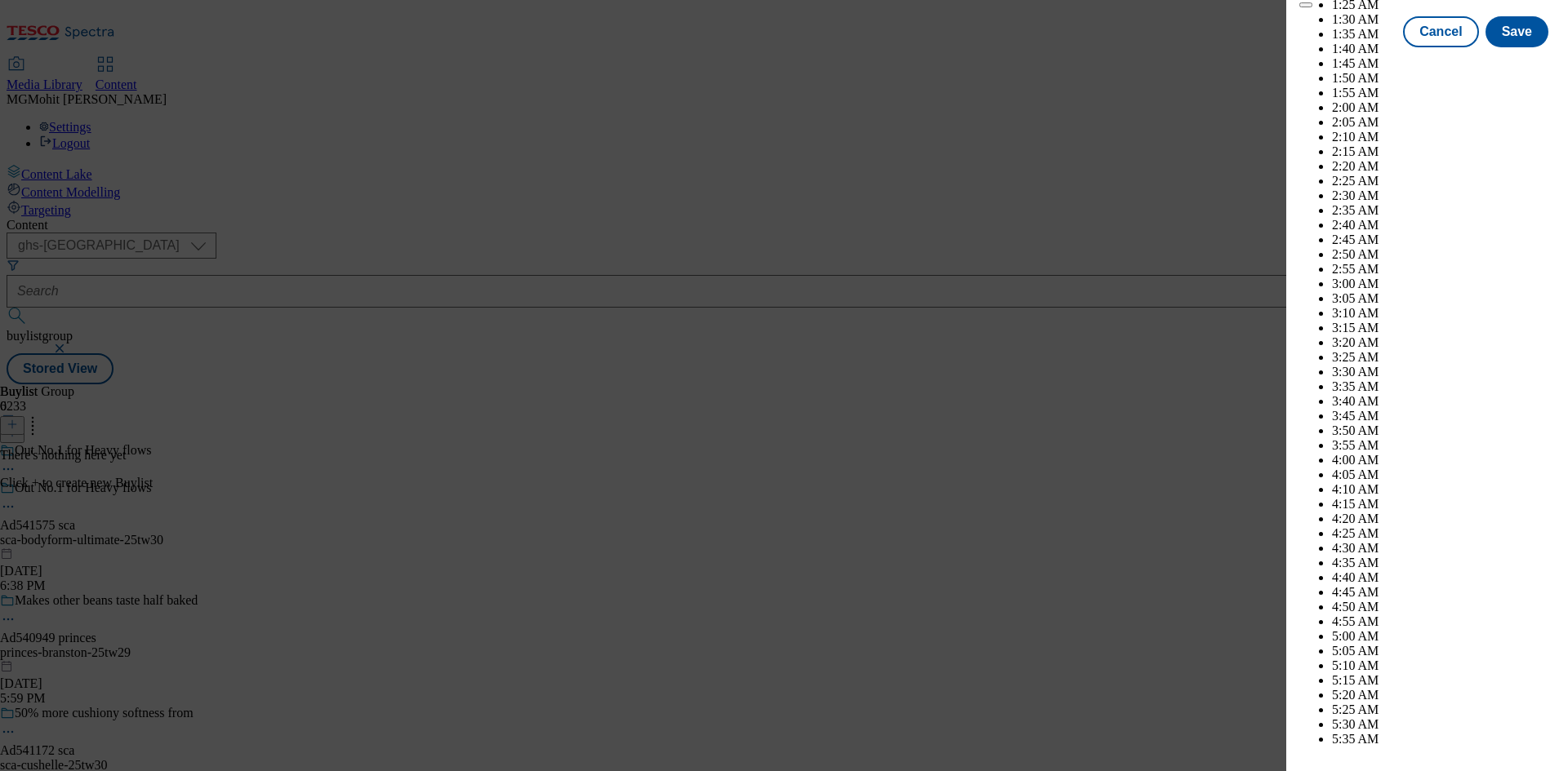
scroll to position [6725, 0]
select select "December"
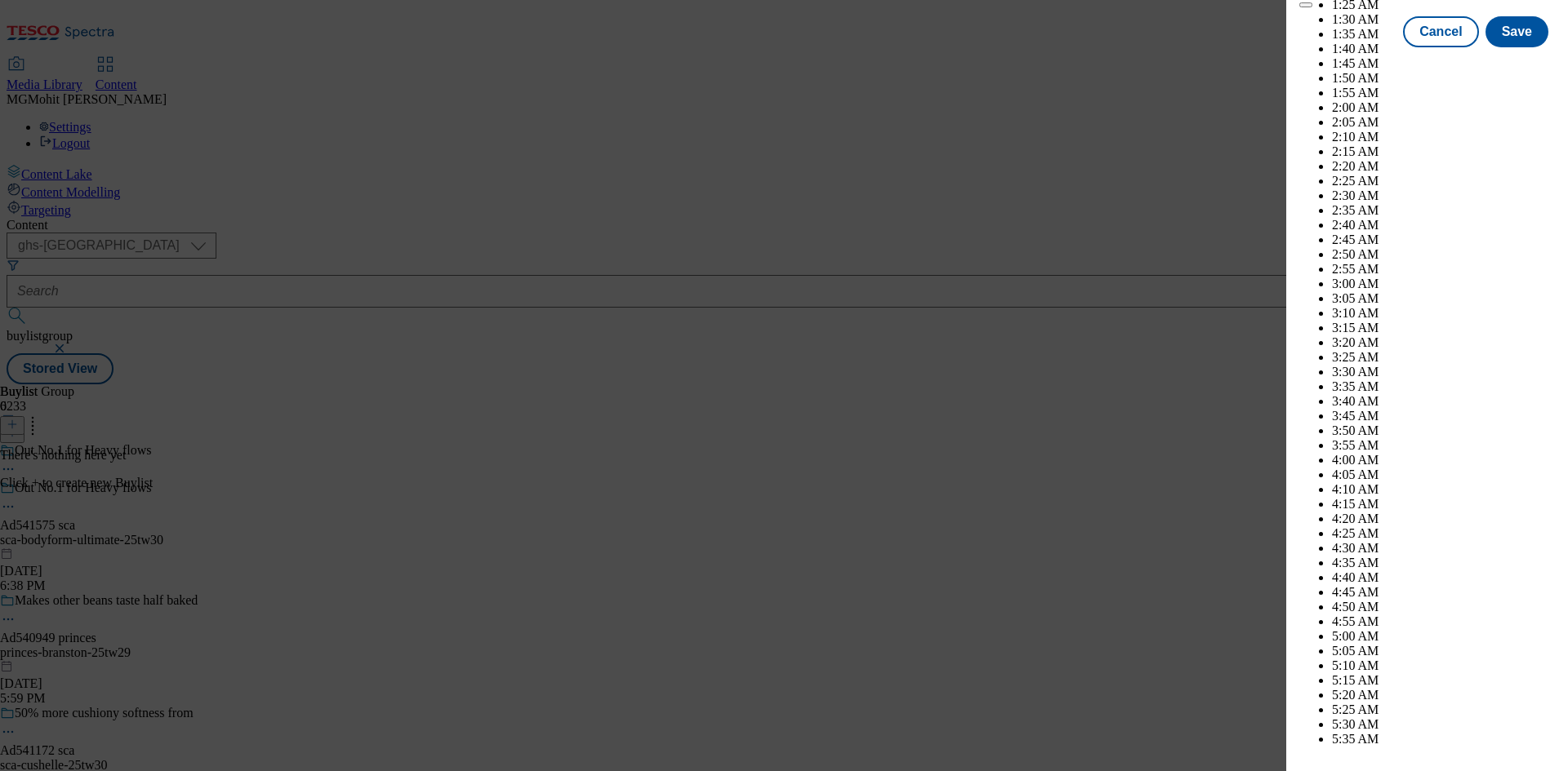
click at [1500, 62] on button "Save" at bounding box center [1516, 47] width 63 height 31
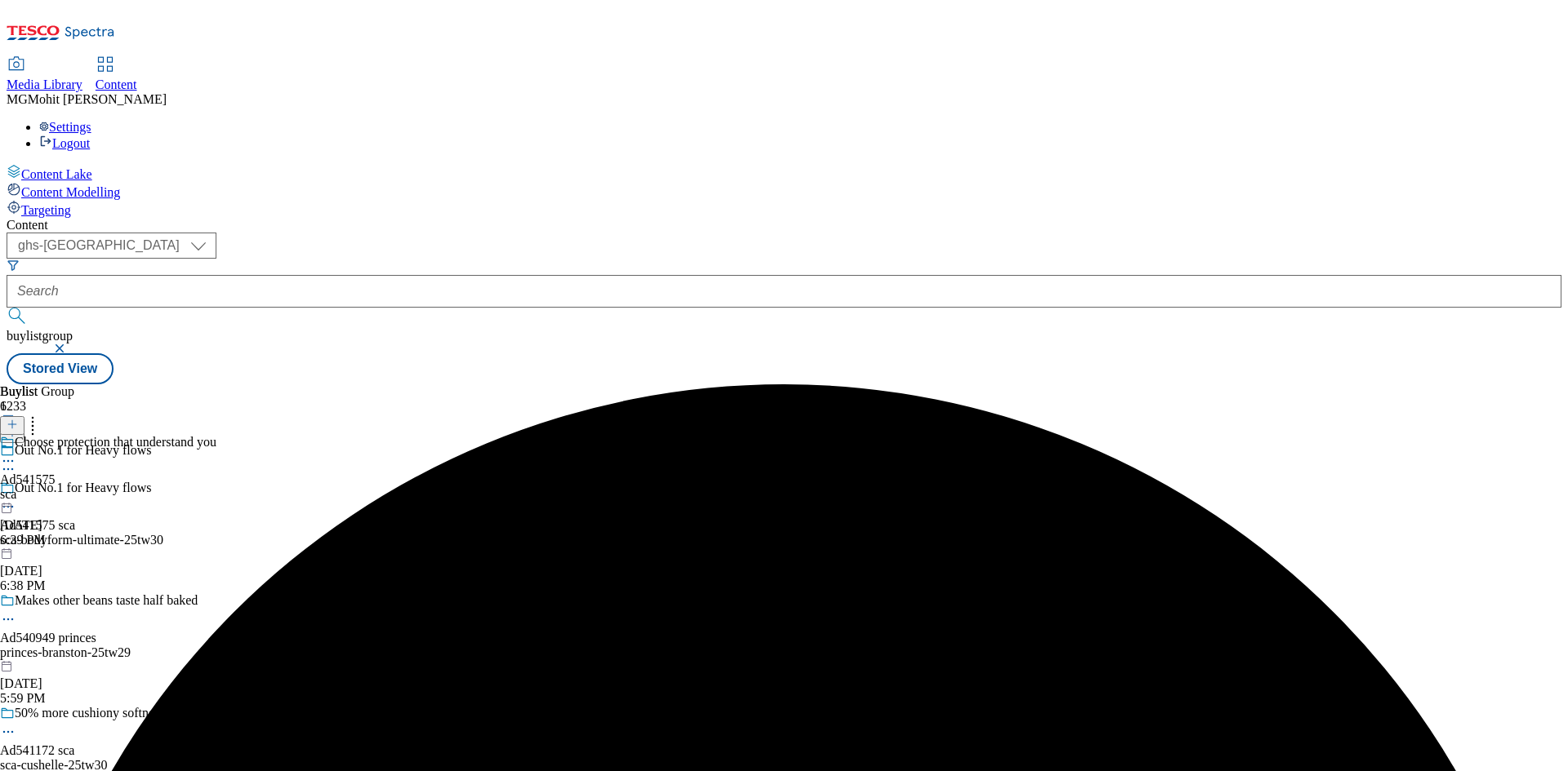
click at [217, 487] on div "sca" at bounding box center [108, 494] width 217 height 15
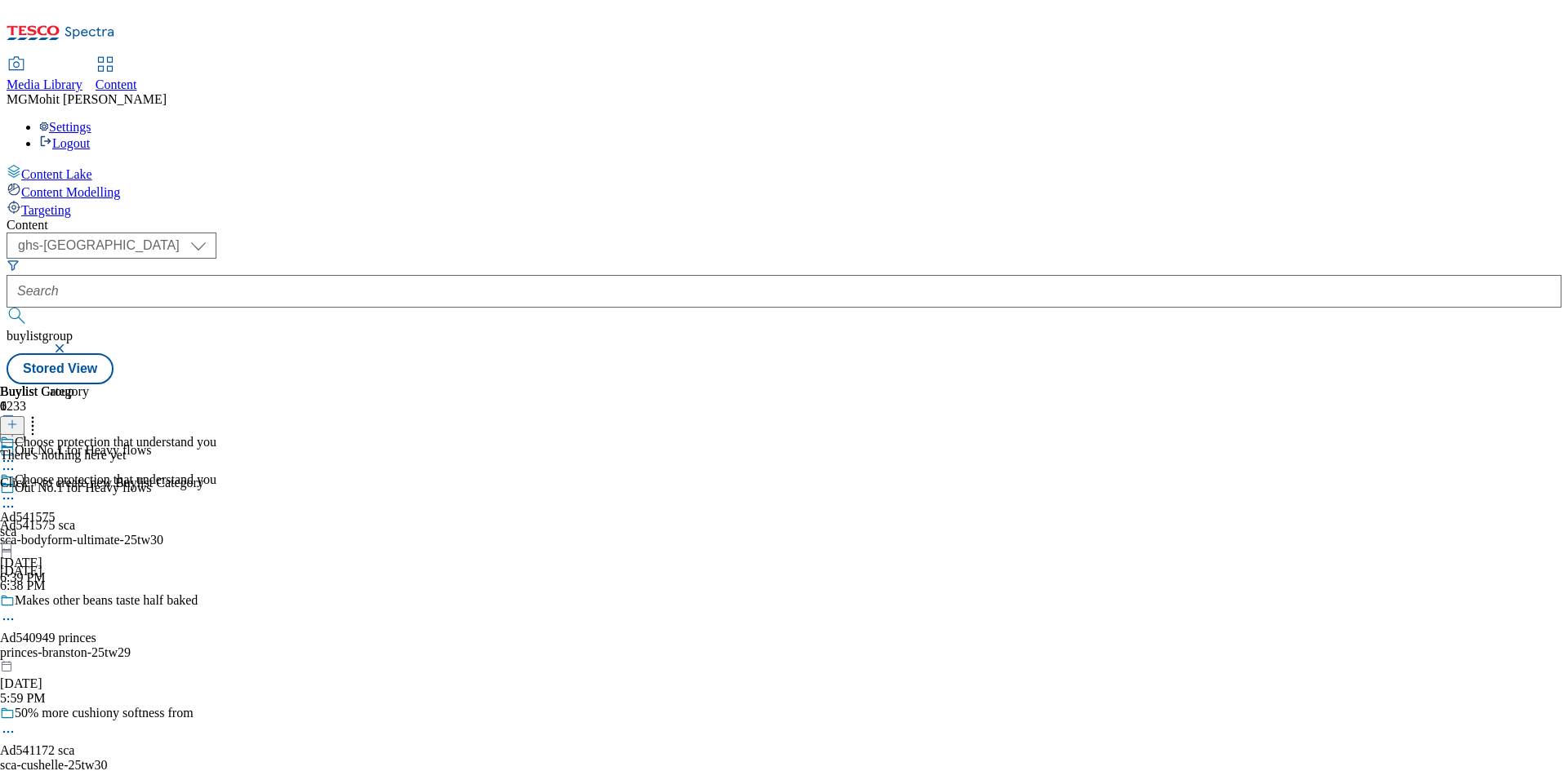
click at [18, 419] on icon at bounding box center [11, 424] width 11 height 11
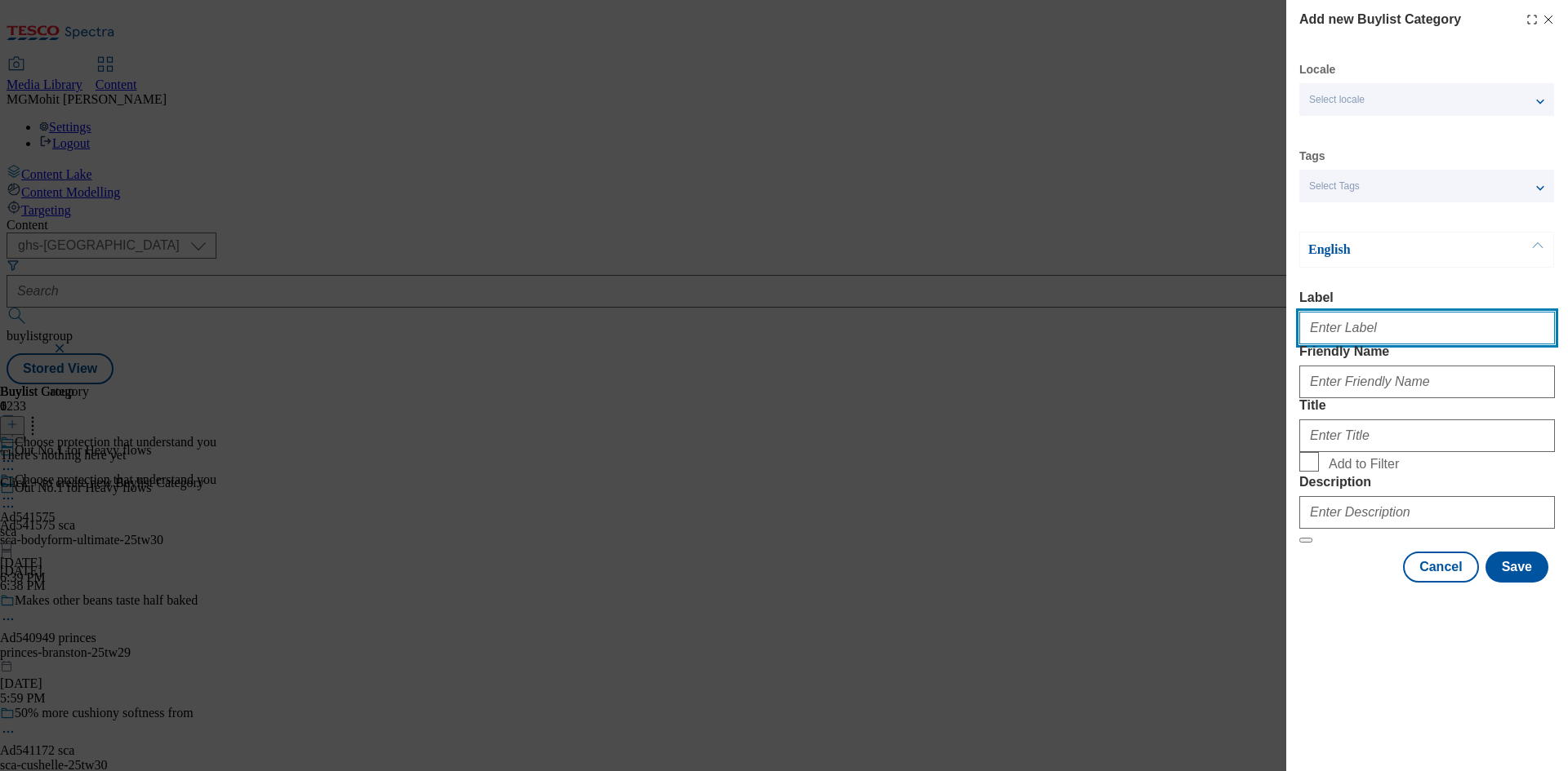
click at [1350, 322] on input "Label" at bounding box center [1426, 327] width 256 height 32
paste input "Ad541575"
type input "Ad541575"
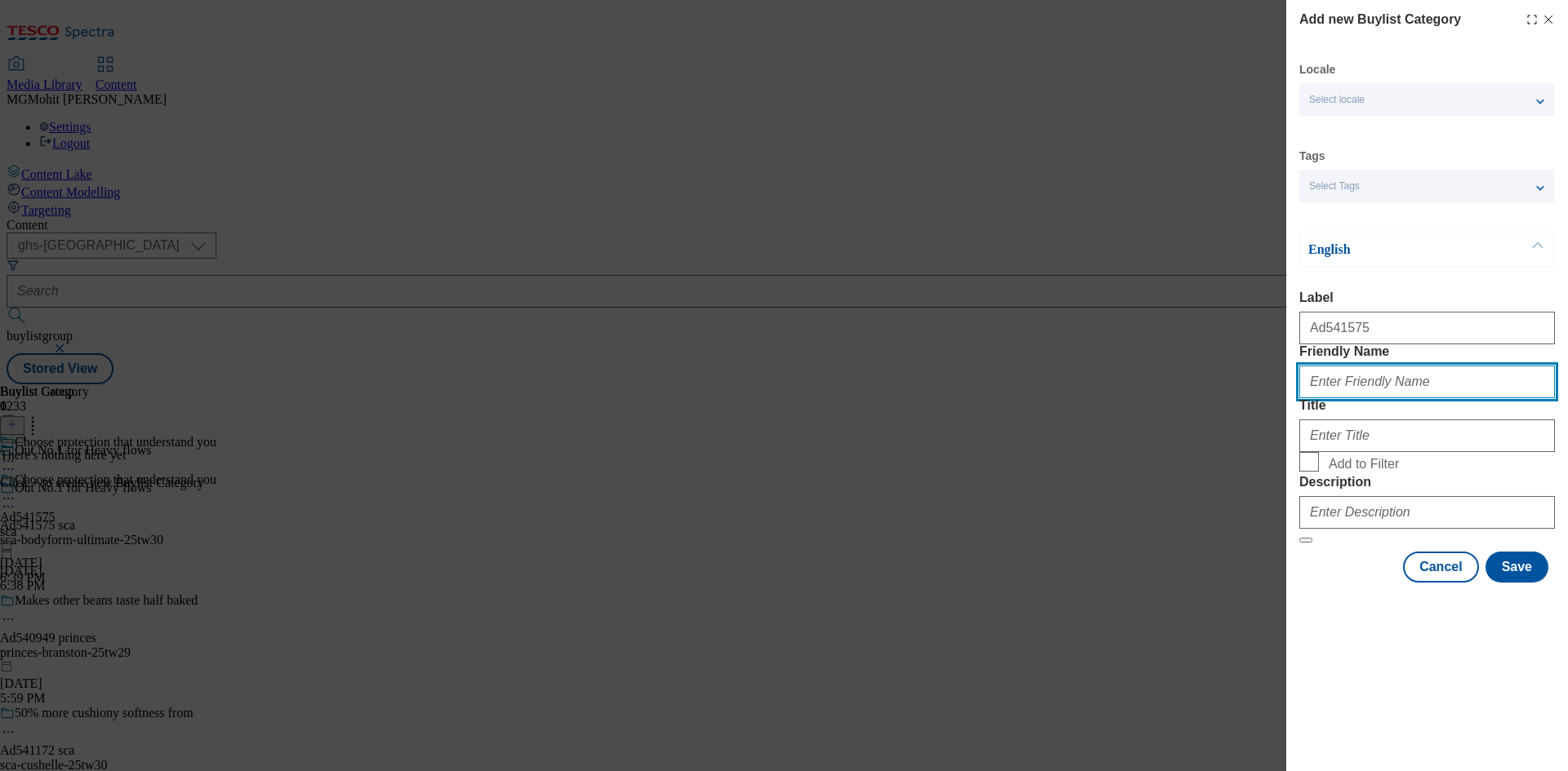
paste input "sca-bodyform-ultimate"
type input "sca-bodyform-ultimate"
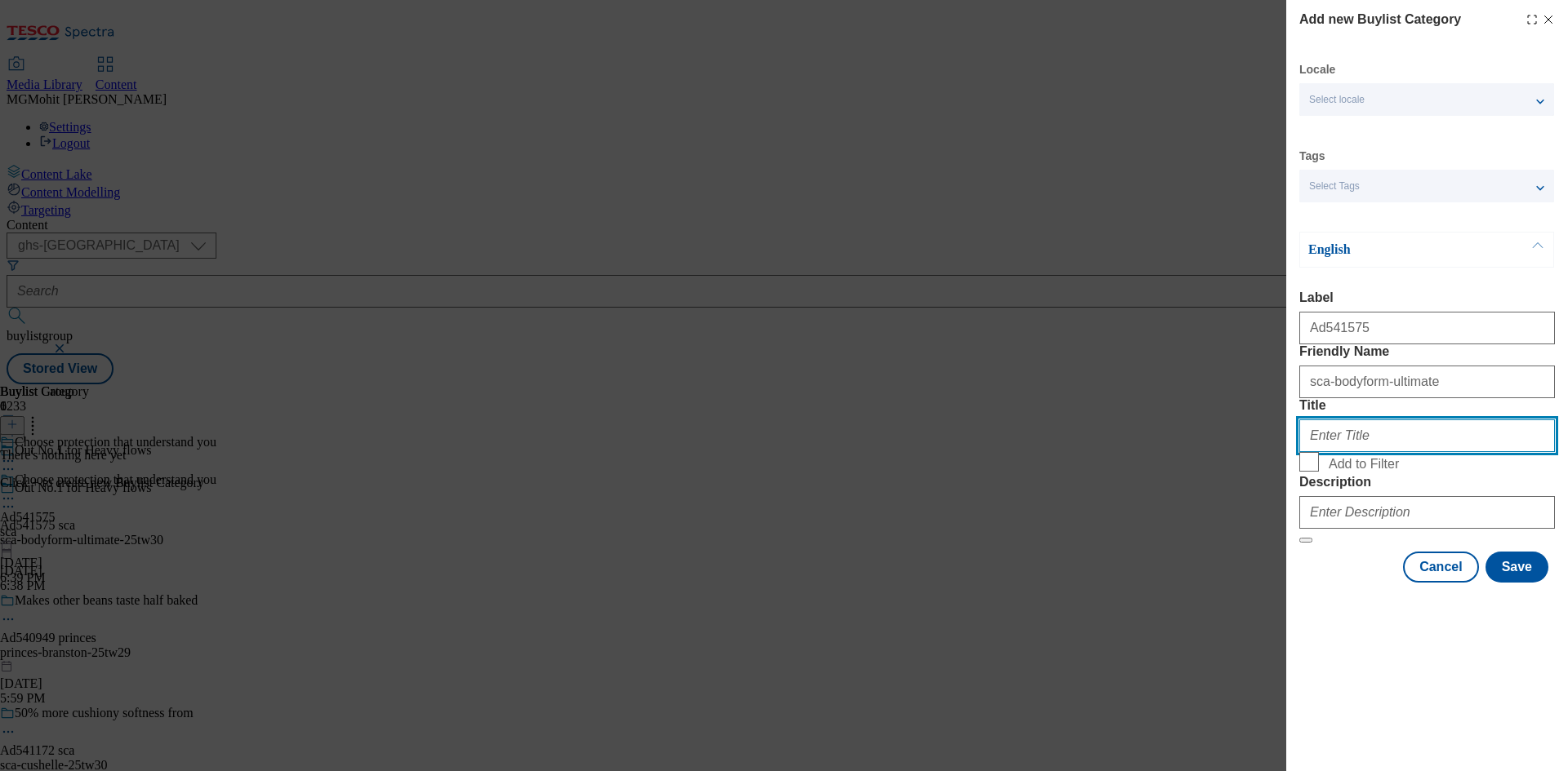
paste input "SCA"
type input "SCA"
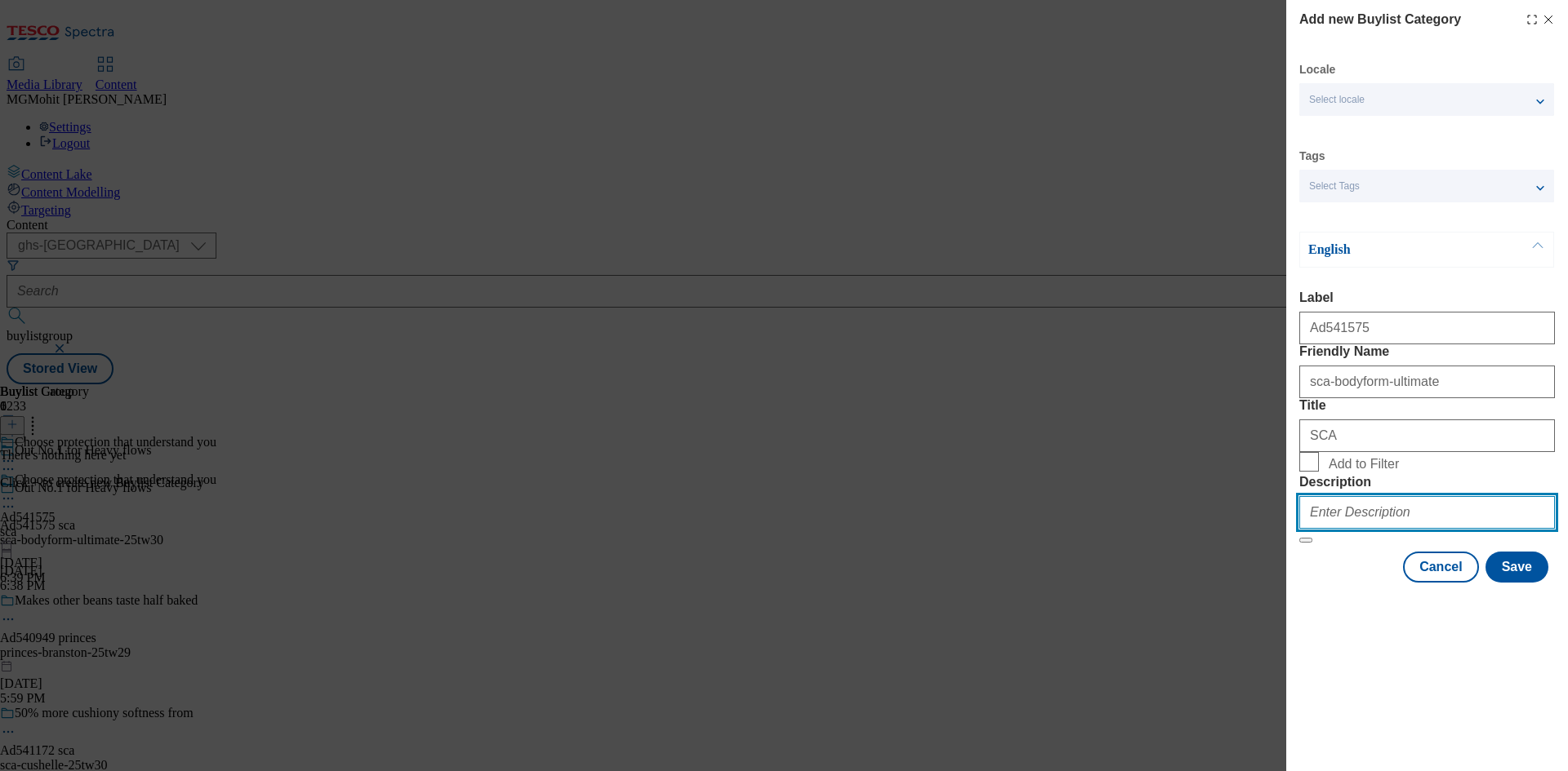
click at [1441, 529] on input "Description" at bounding box center [1426, 512] width 256 height 32
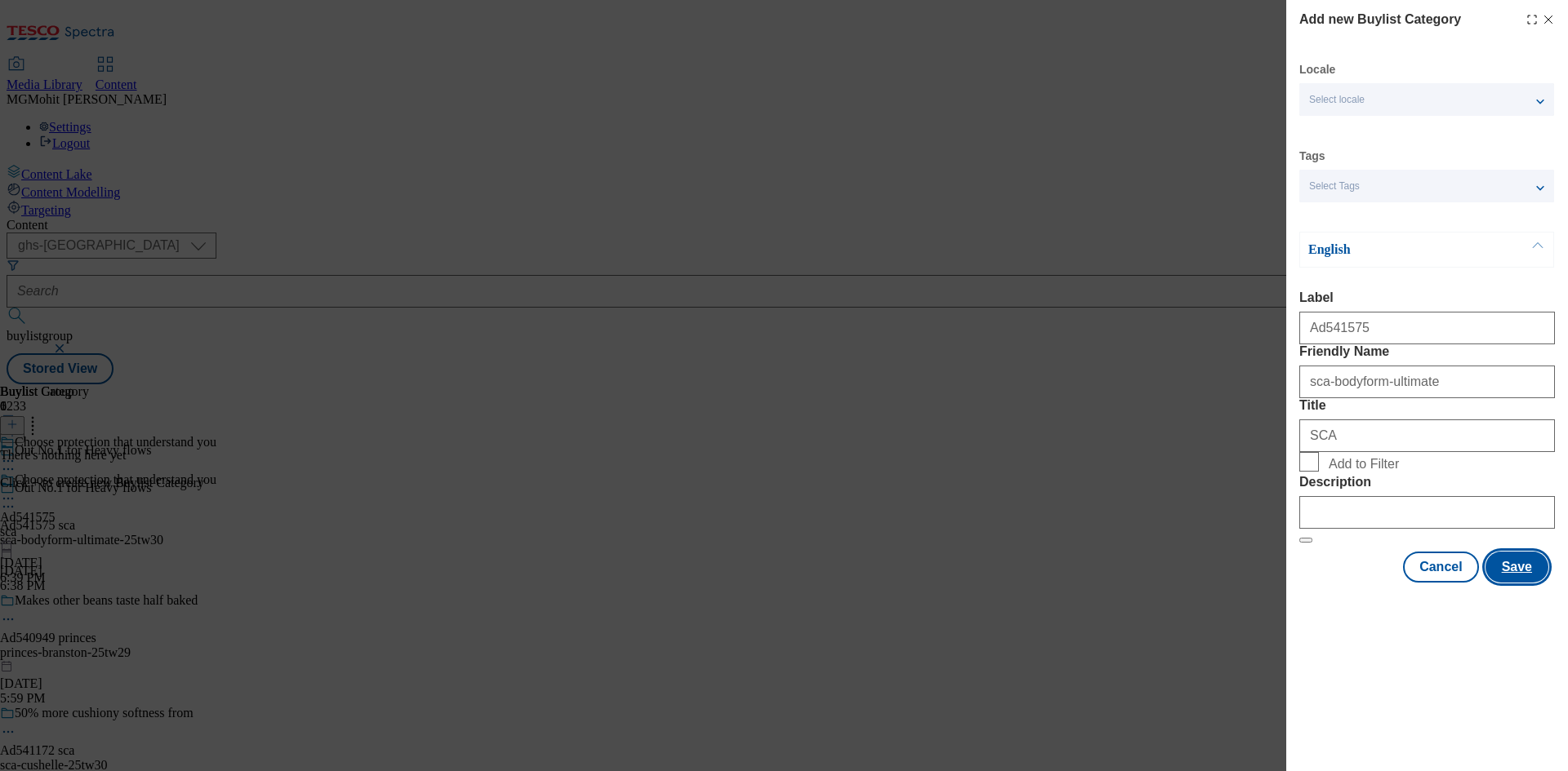
click at [1509, 582] on button "Save" at bounding box center [1516, 568] width 63 height 31
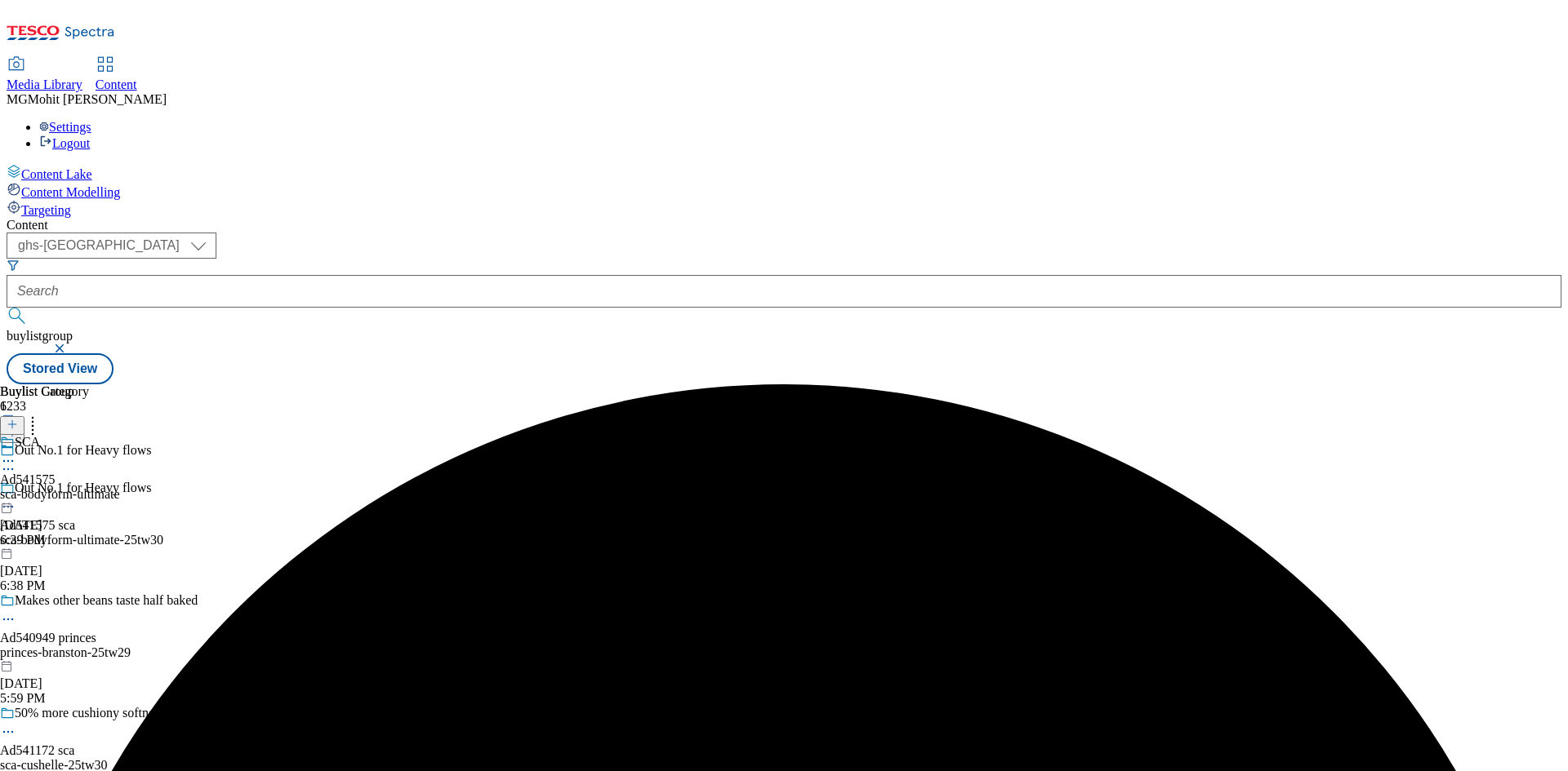
click at [120, 487] on div "sca-bodyform-ultimate" at bounding box center [59, 494] width 120 height 15
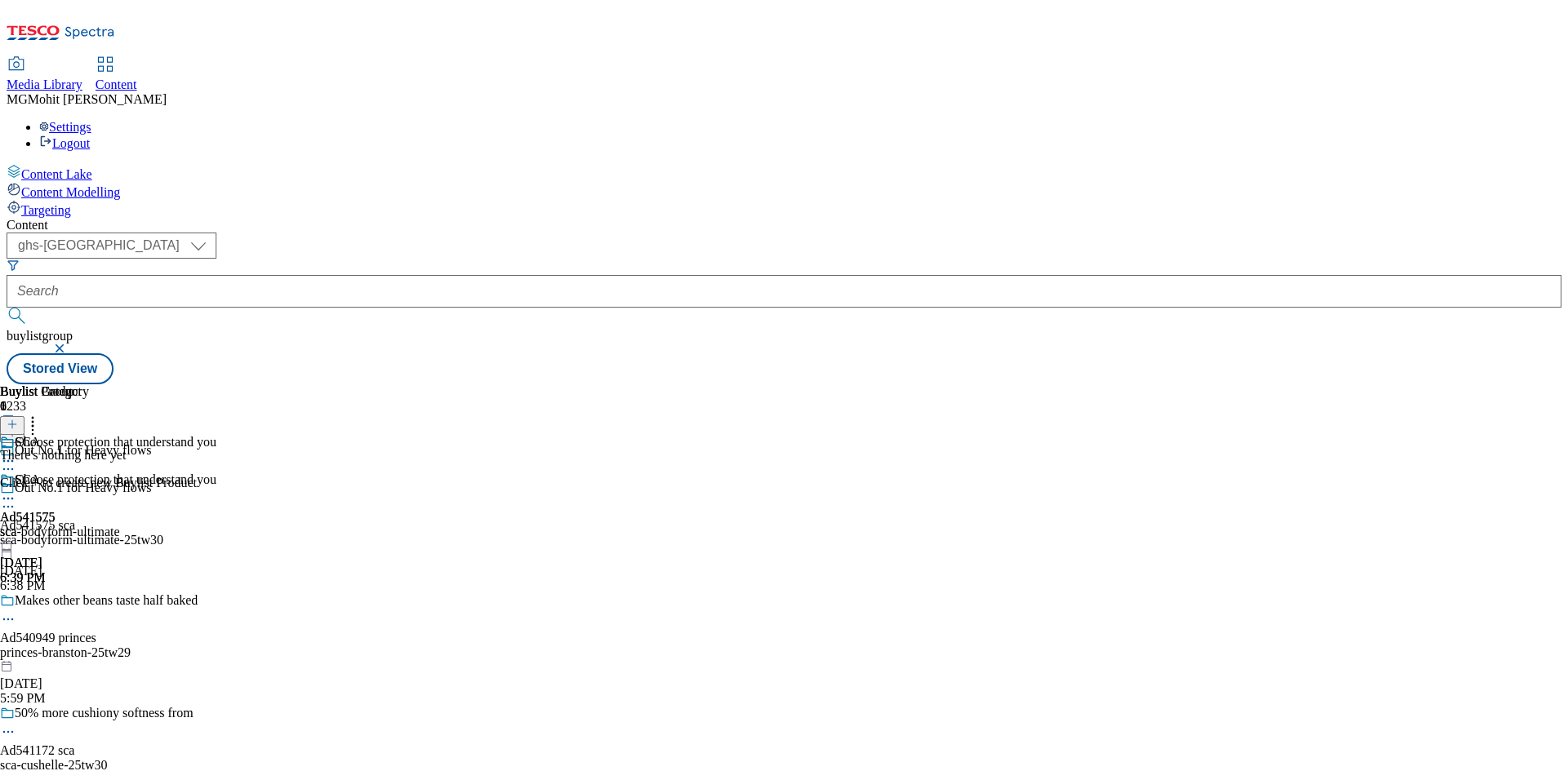
click at [120, 525] on div "sca-bodyform-ultimate" at bounding box center [59, 532] width 120 height 15
click at [18, 419] on icon at bounding box center [11, 424] width 11 height 11
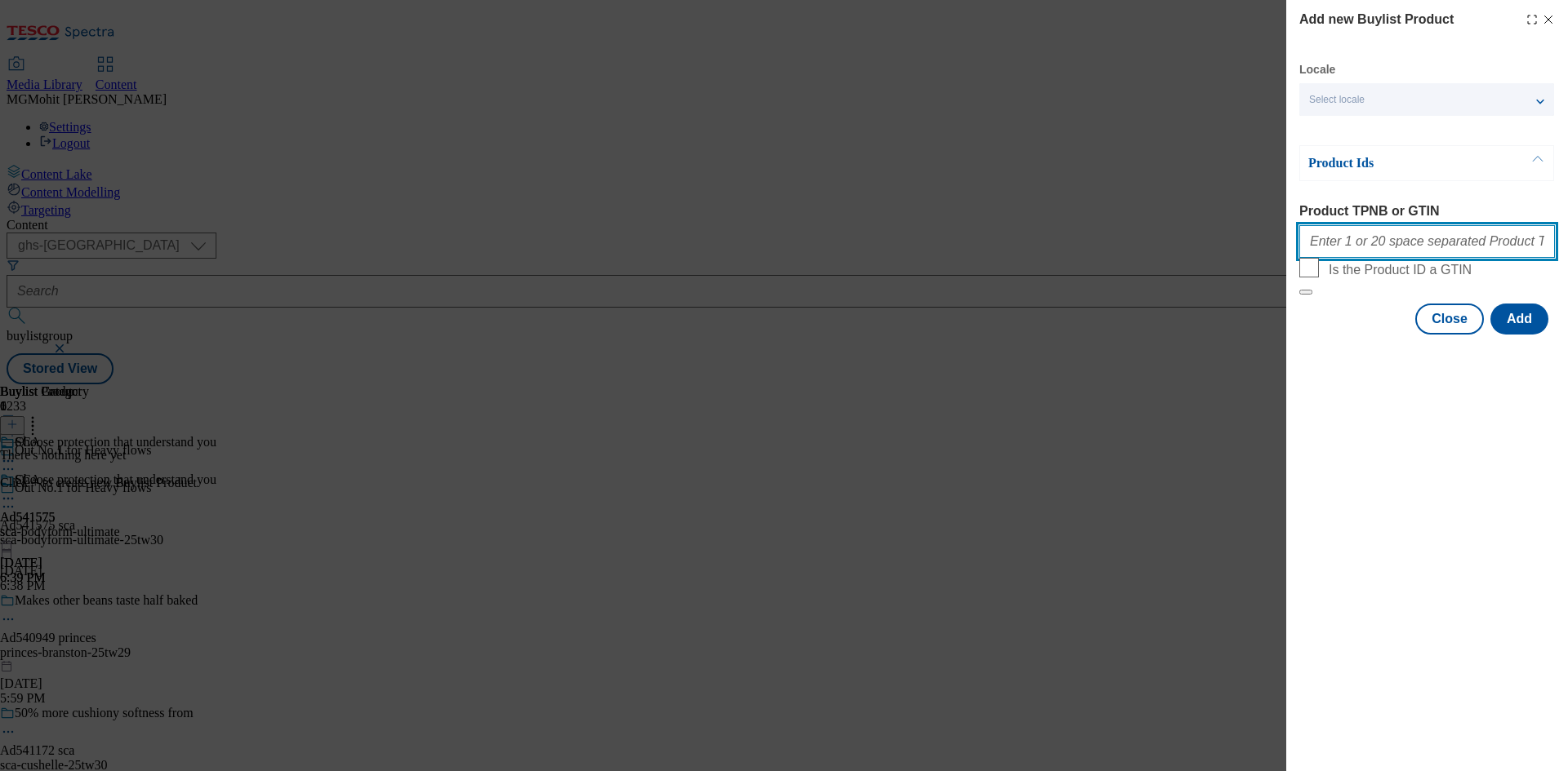
click at [1340, 254] on input "Product TPNB or GTIN" at bounding box center [1426, 241] width 256 height 32
paste input "96715696 96495183 93995051"
type input "96715696 96495183 93995051"
click at [1536, 334] on button "Add" at bounding box center [1519, 320] width 58 height 31
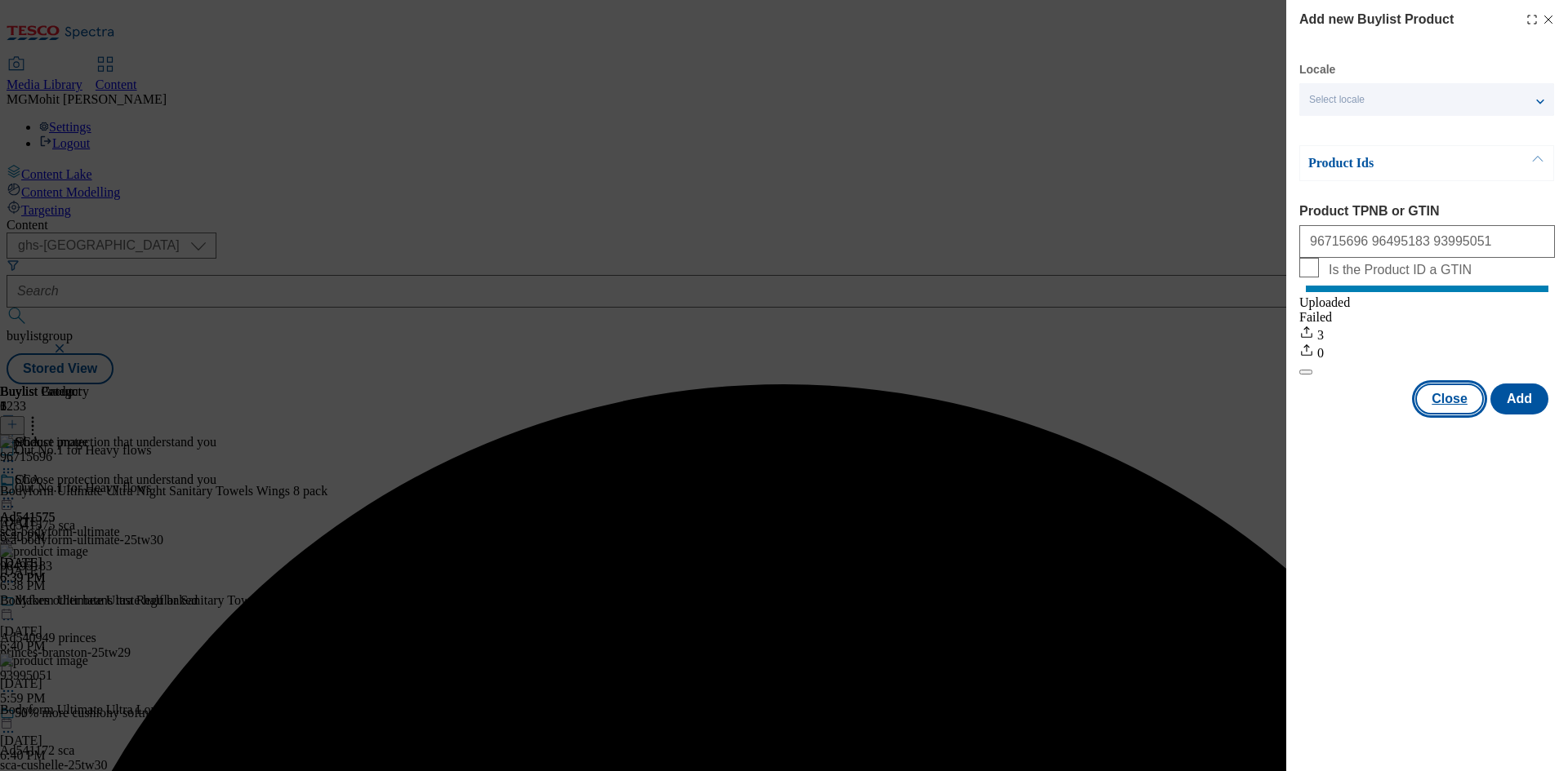
click at [1448, 415] on button "Close" at bounding box center [1449, 399] width 69 height 31
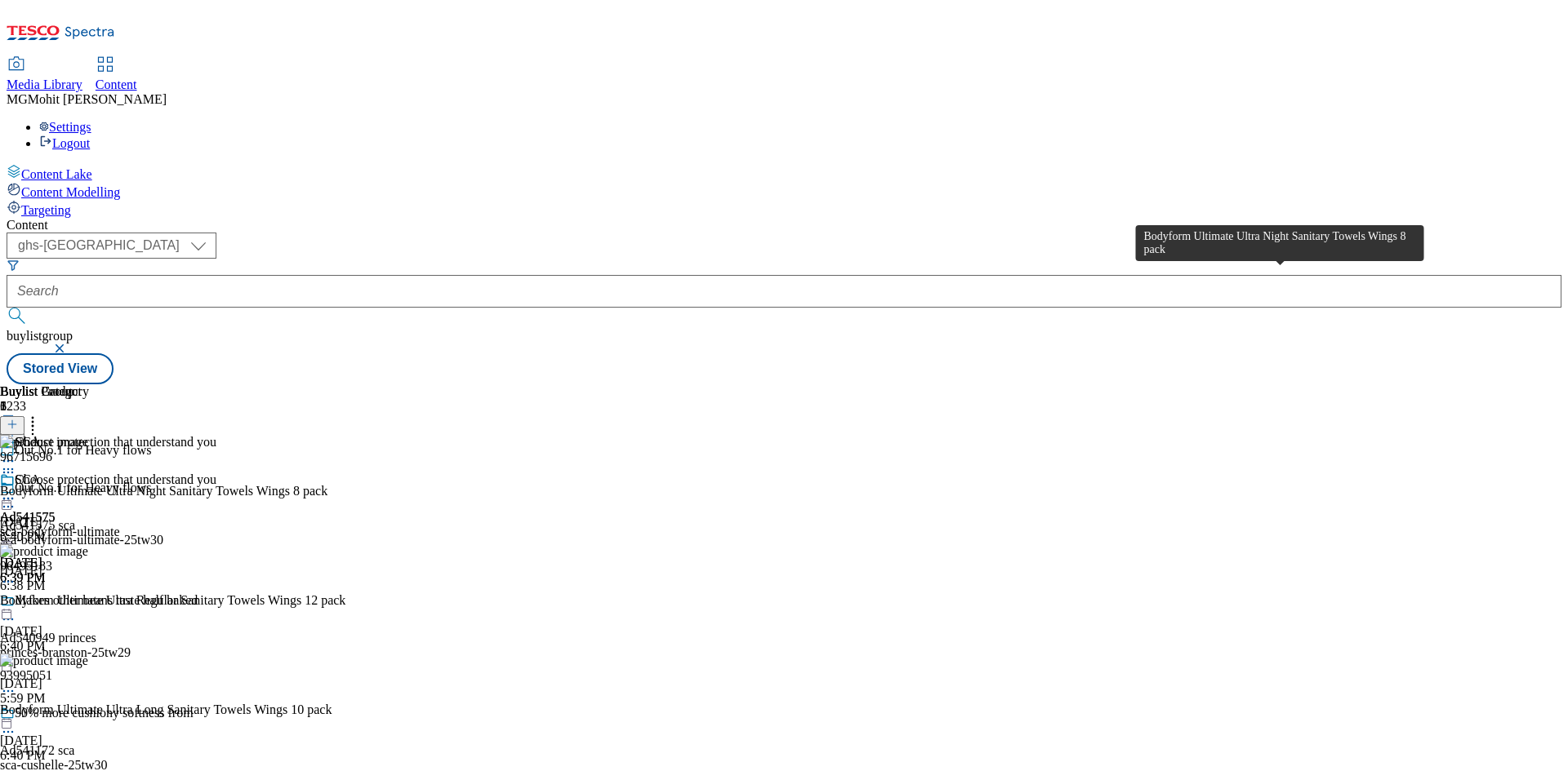
click at [52, 450] on span "96715696" at bounding box center [26, 457] width 52 height 15
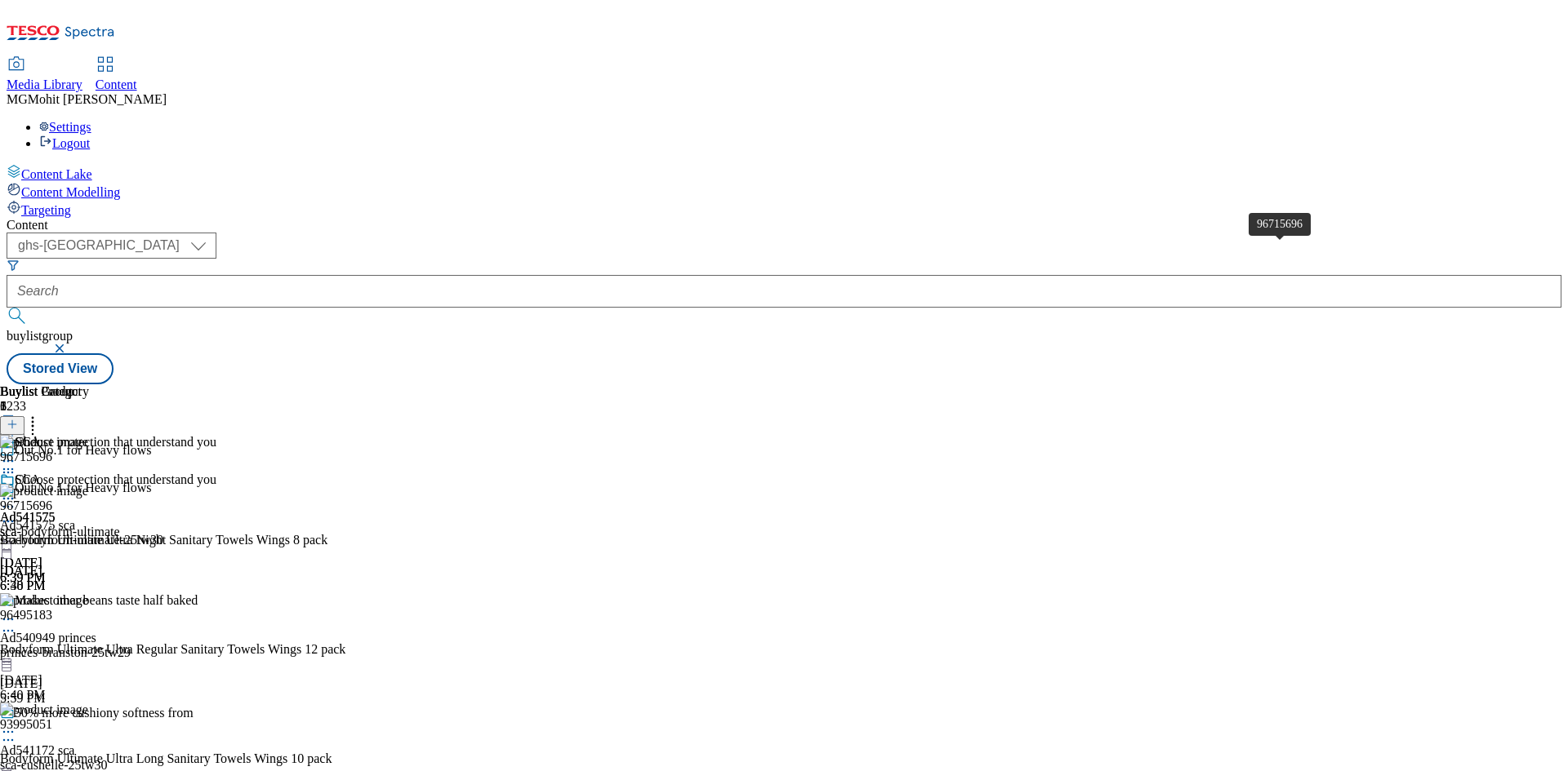
drag, startPoint x: 1228, startPoint y: 268, endPoint x: 1268, endPoint y: 224, distance: 59.5
click at [345, 384] on header "Buylist Product 3" at bounding box center [172, 410] width 345 height 51
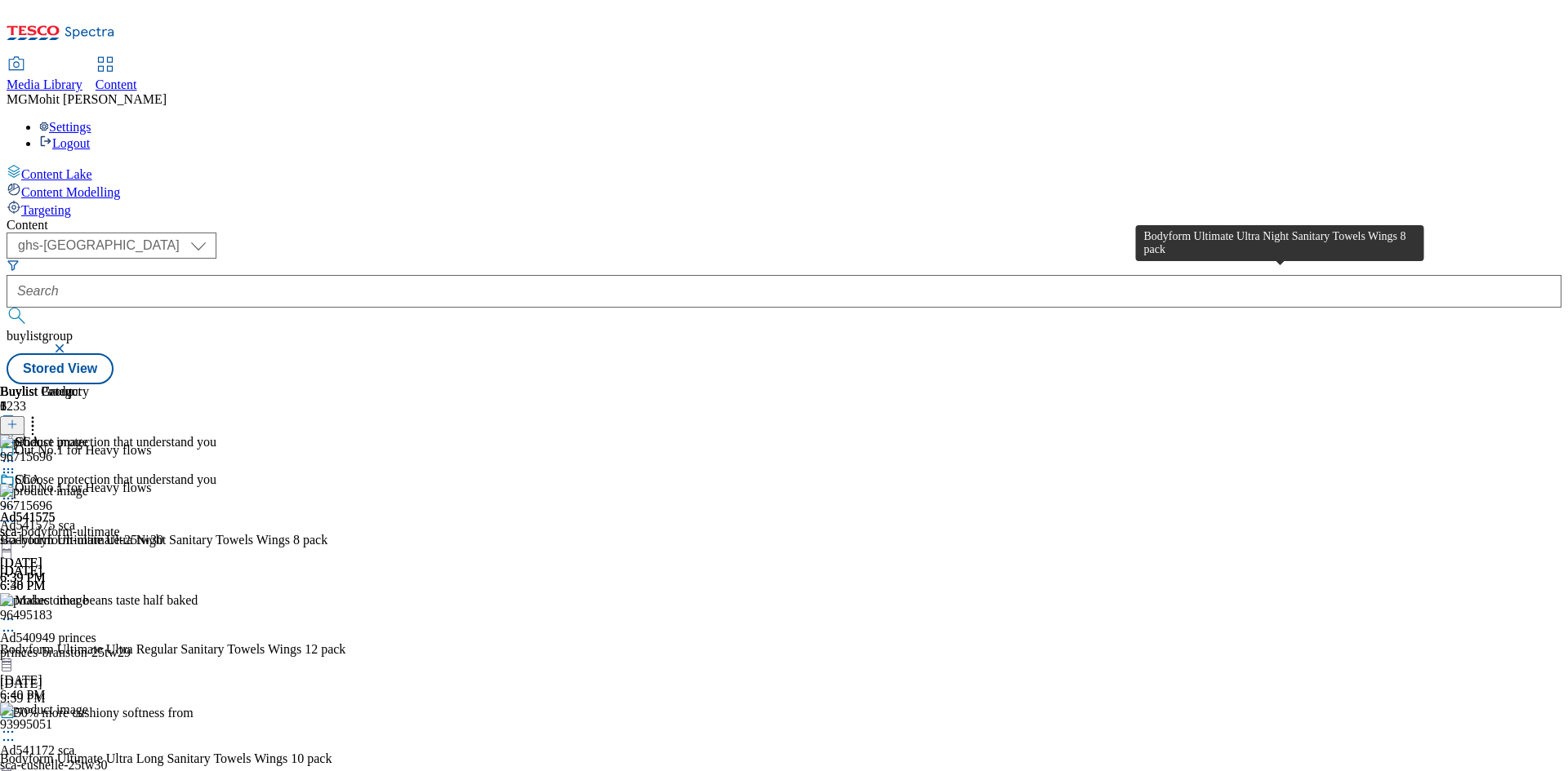
click at [328, 533] on div "Bodyform Ultimate Ultra Night Sanitary Towels Wings 8 pack" at bounding box center [163, 540] width 328 height 15
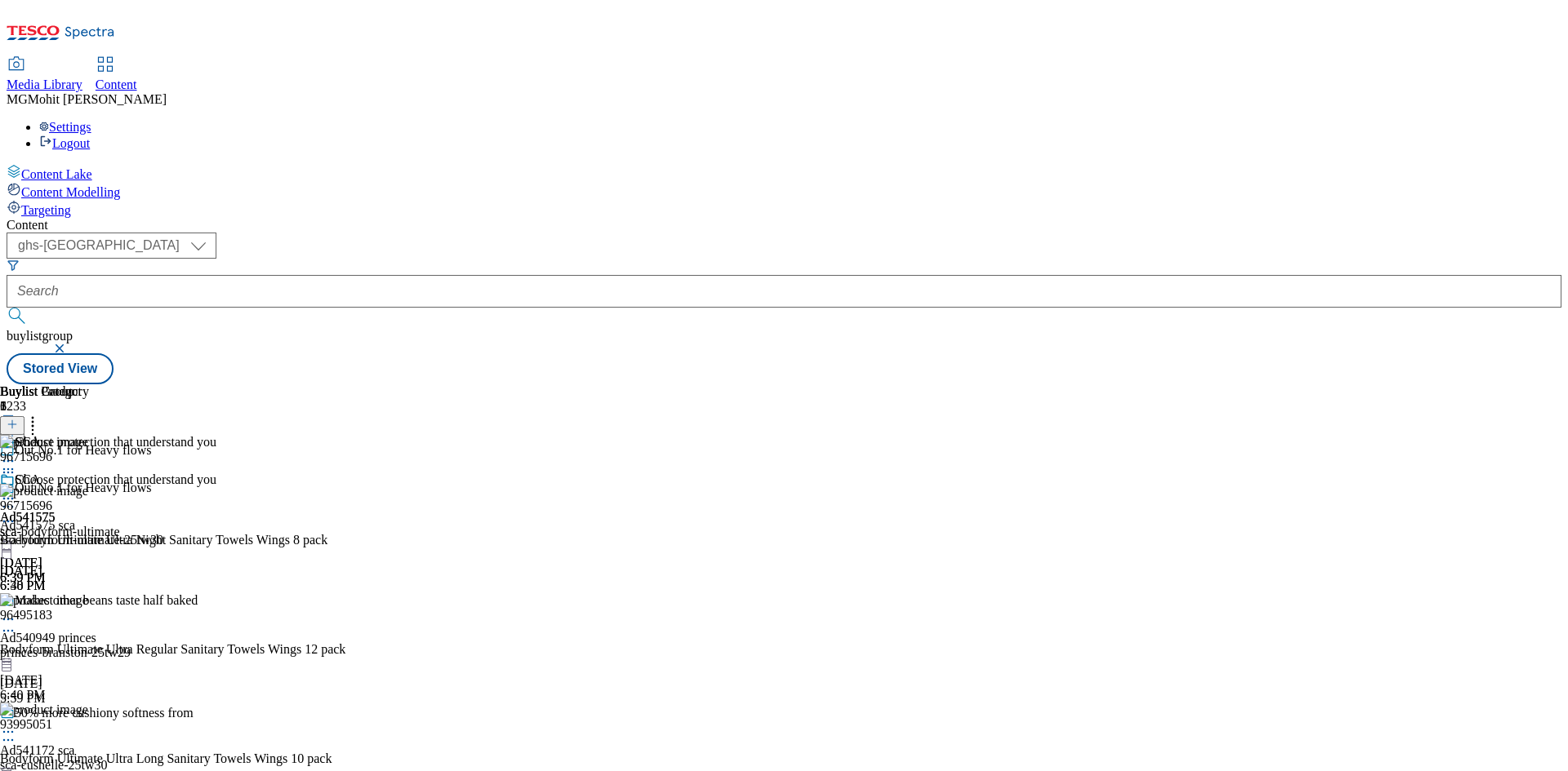
click at [17, 491] on icon at bounding box center [8, 499] width 17 height 17
click at [69, 527] on span "Edit" at bounding box center [59, 534] width 18 height 12
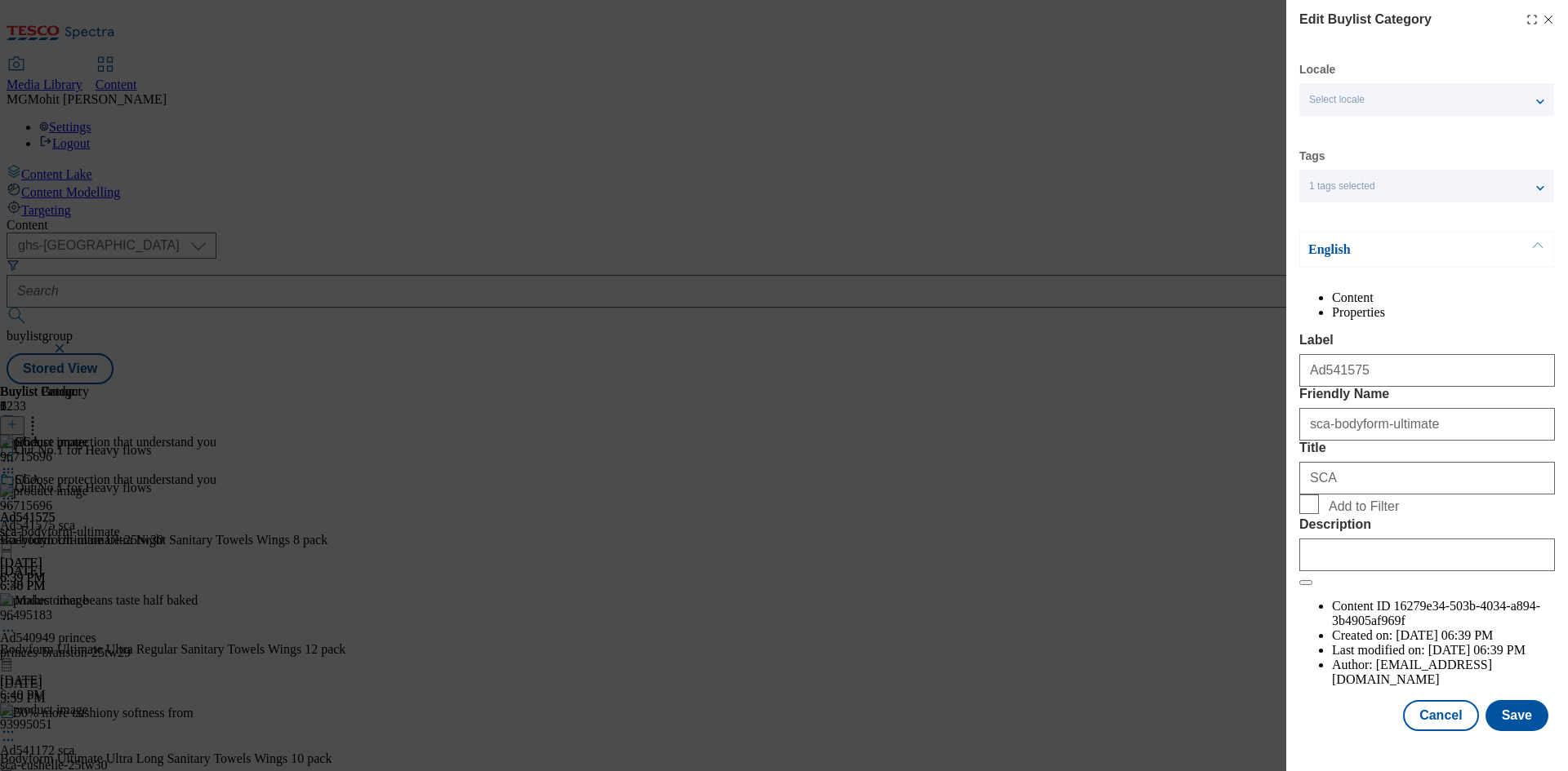
scroll to position [31, 0]
click at [1370, 571] on div "Modal" at bounding box center [1426, 551] width 256 height 39
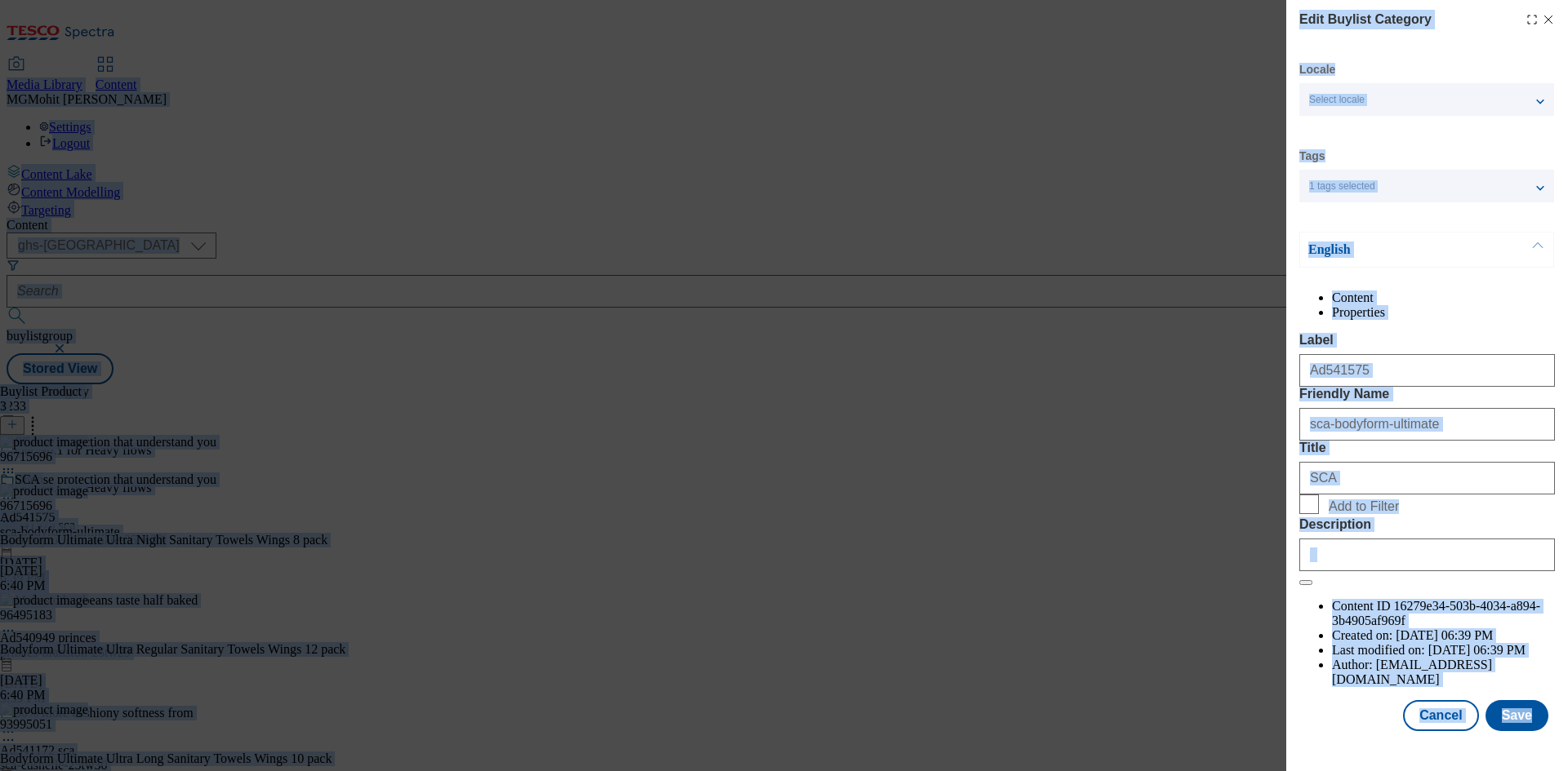
click at [1397, 571] on input "Description" at bounding box center [1426, 554] width 256 height 32
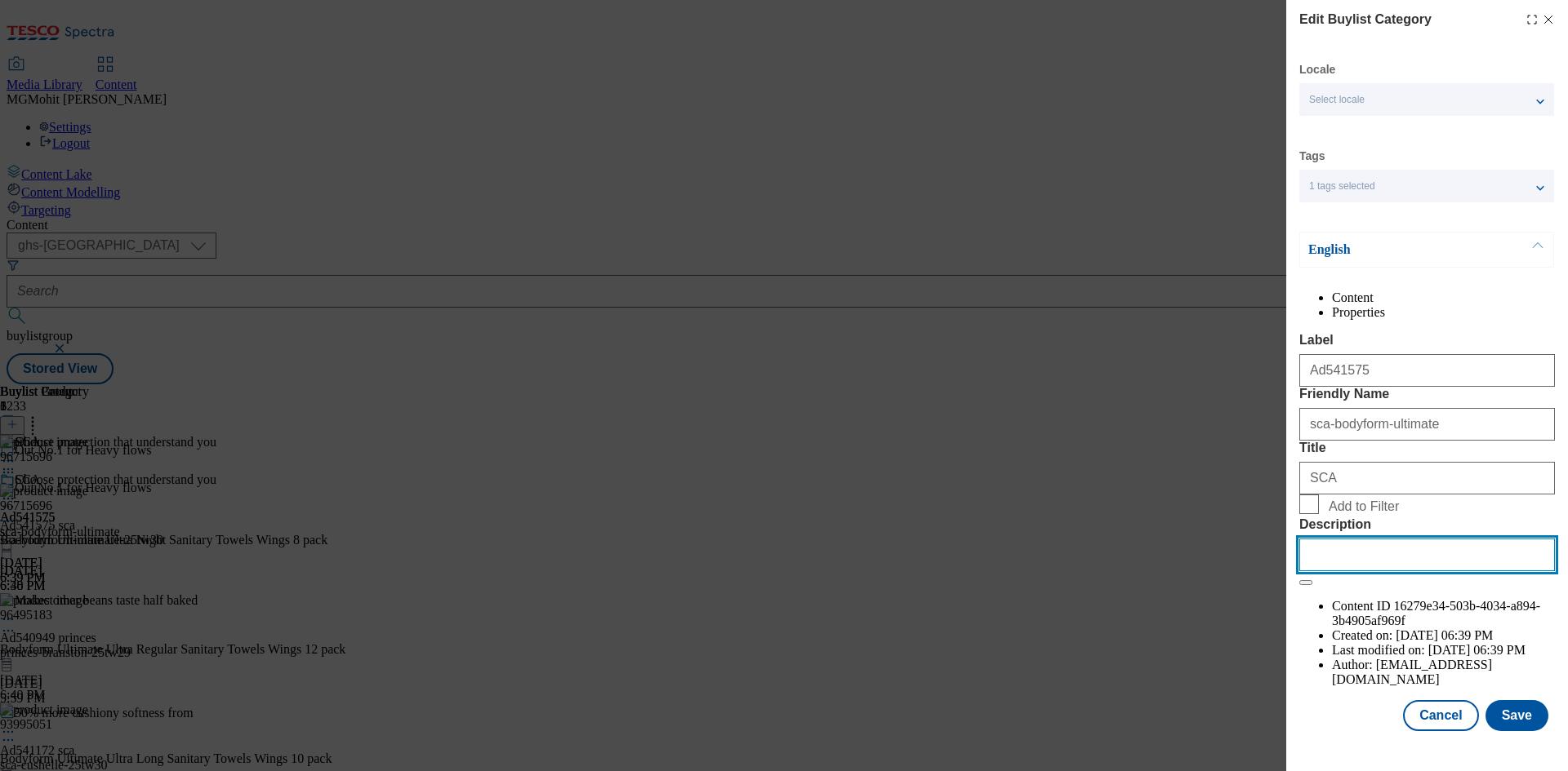
paste input "Bodyform Ultimate Ultra Night Sanitary Towels Wings 8 pack"
type input "Bodyform Ultimate Ultra Night Sanitary Towels Wings 8 pack"
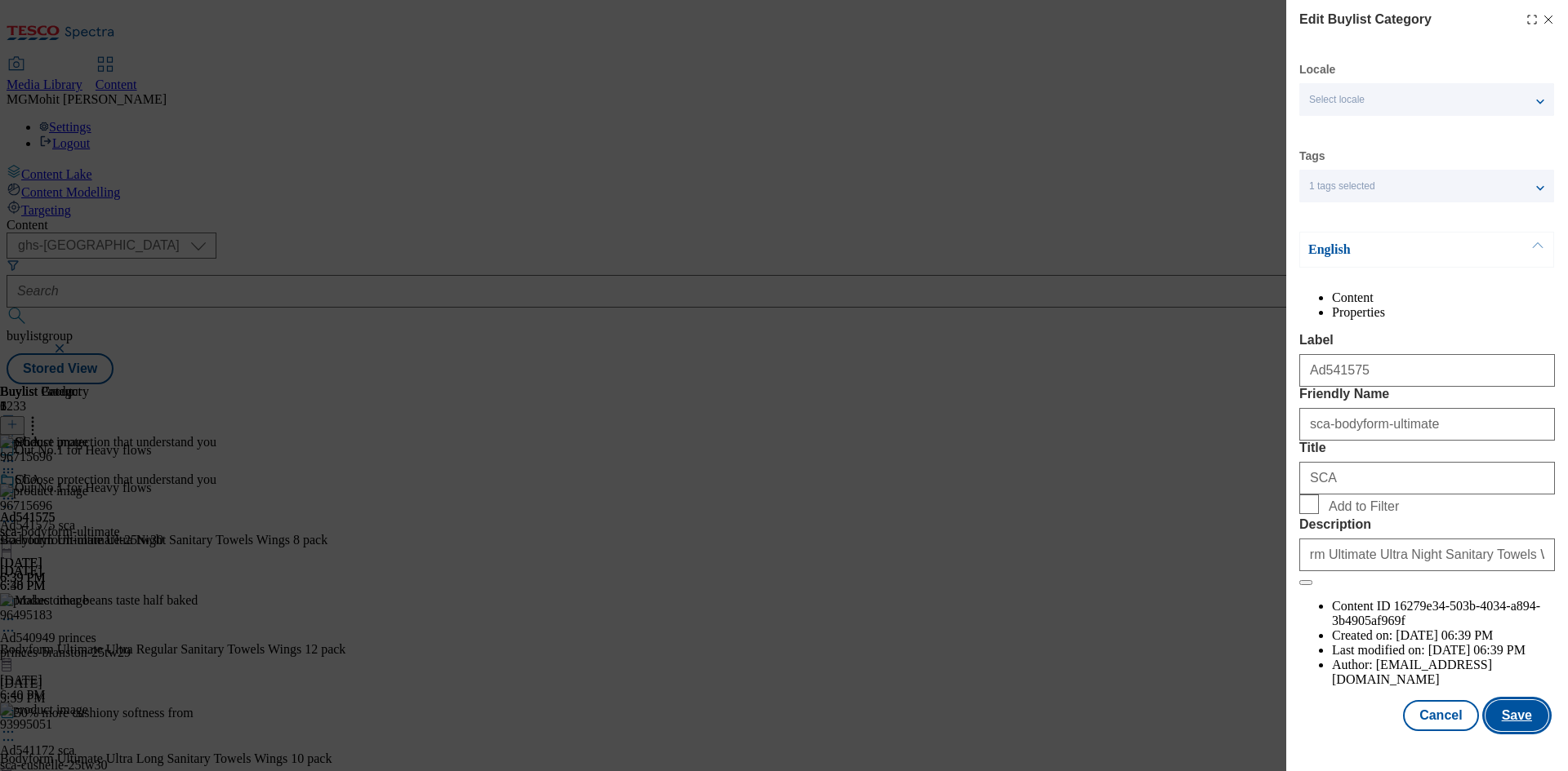
click at [1496, 726] on button "Save" at bounding box center [1516, 716] width 63 height 31
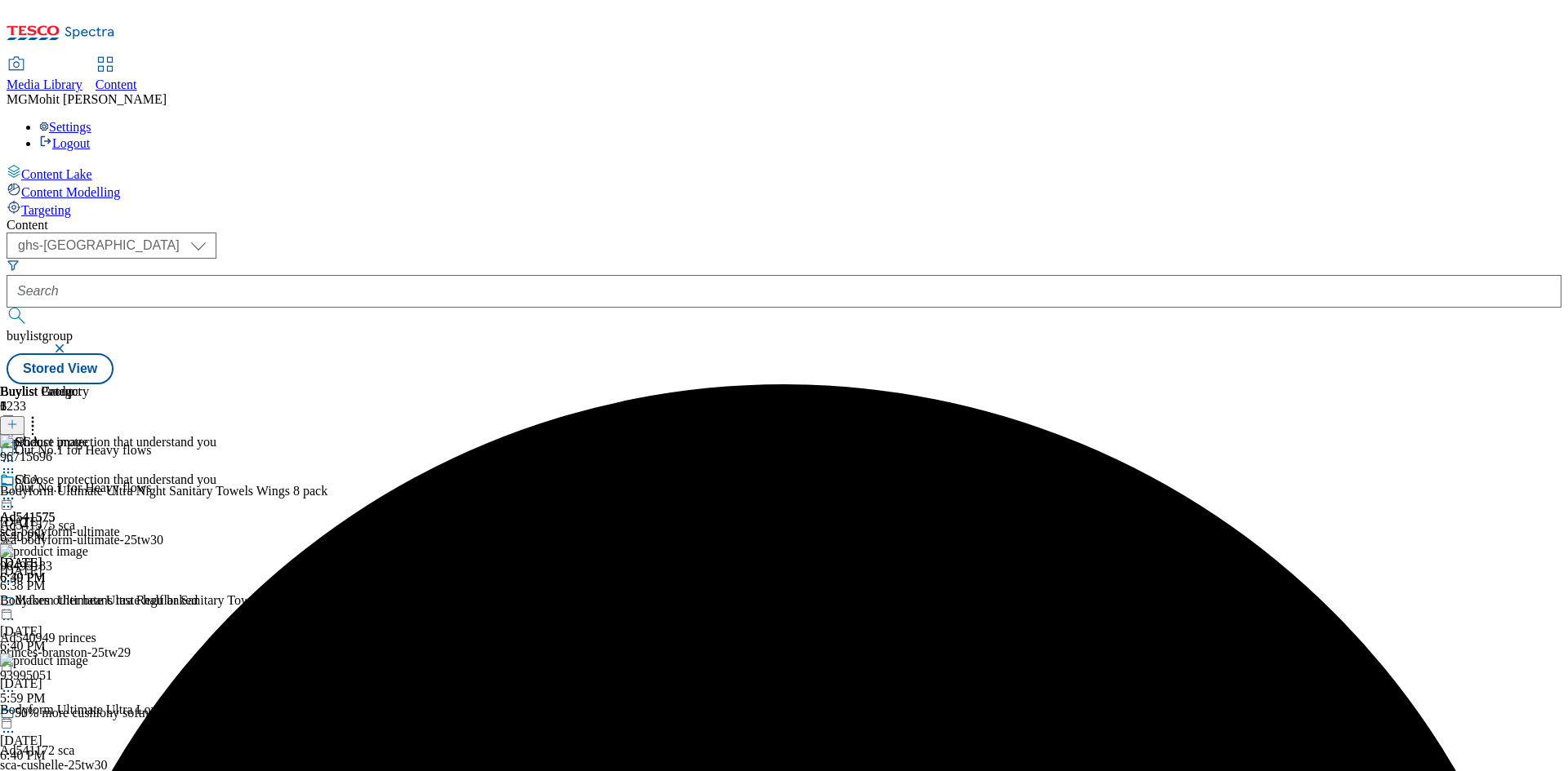
click at [17, 491] on icon at bounding box center [8, 499] width 17 height 17
click at [69, 527] on span "Edit" at bounding box center [59, 534] width 18 height 12
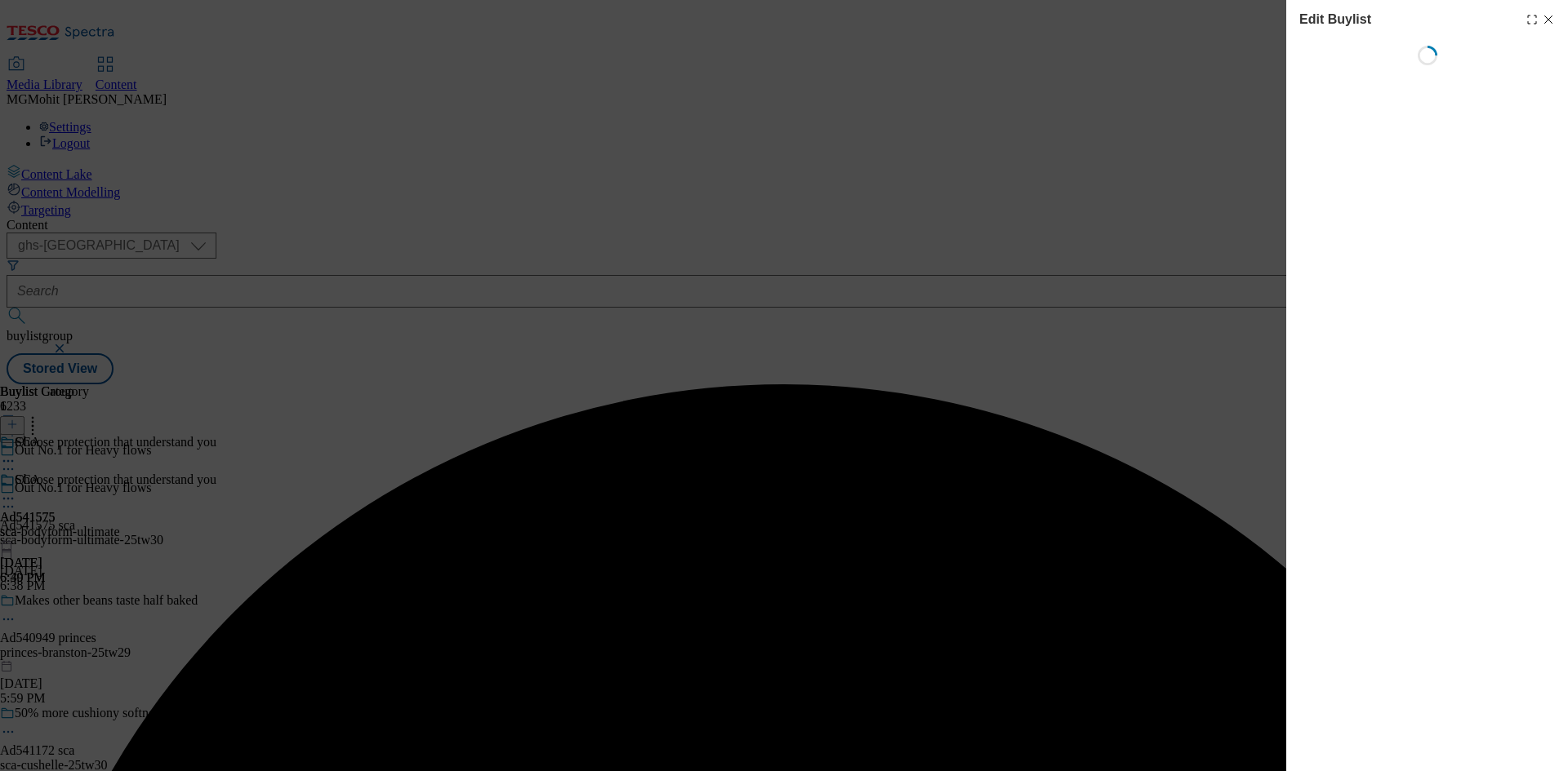
select select "tactical"
select select "supplier funded short term 1-3 weeks"
select select "dunnhumby"
select select "Banner"
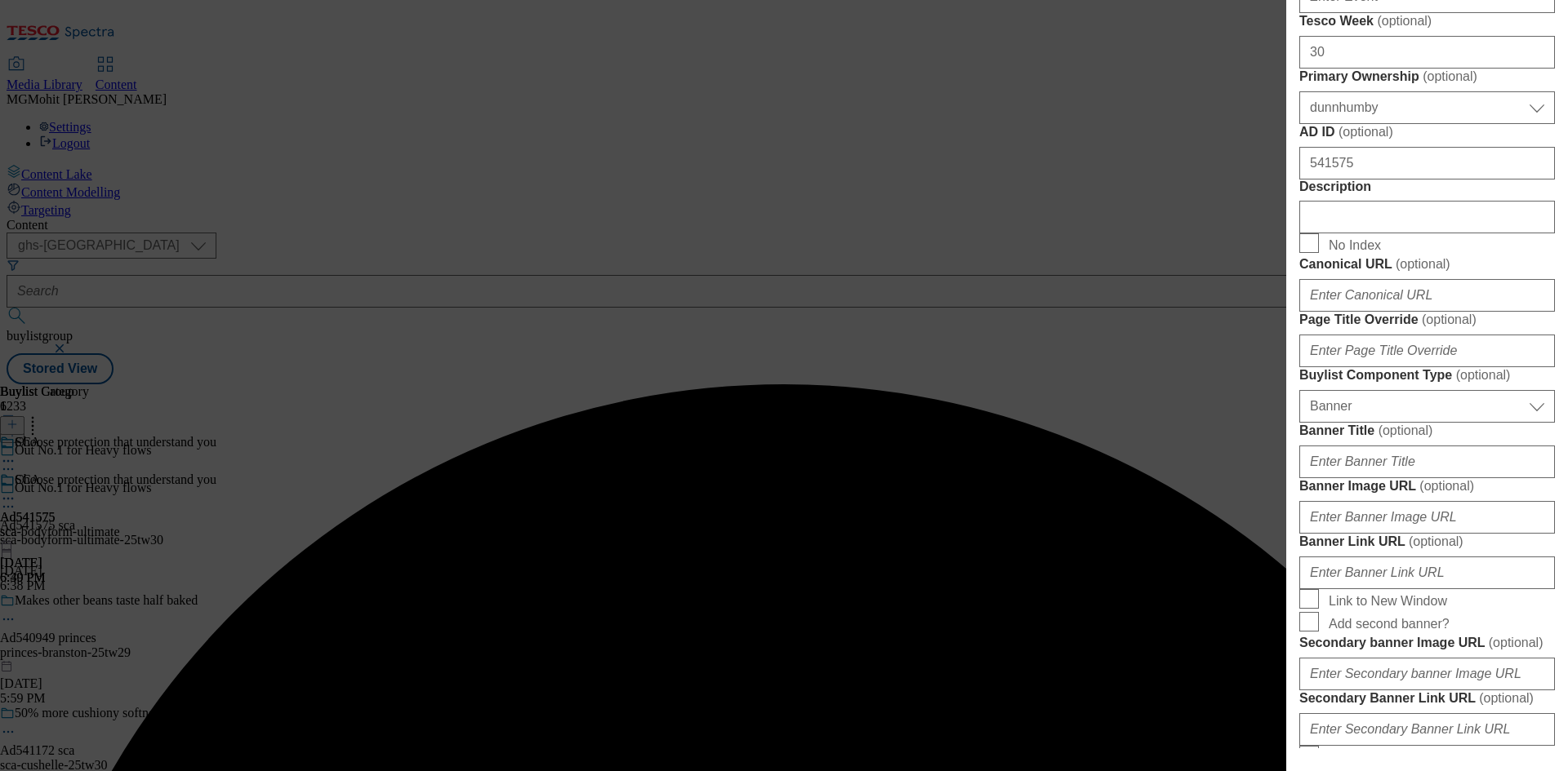
scroll to position [816, 0]
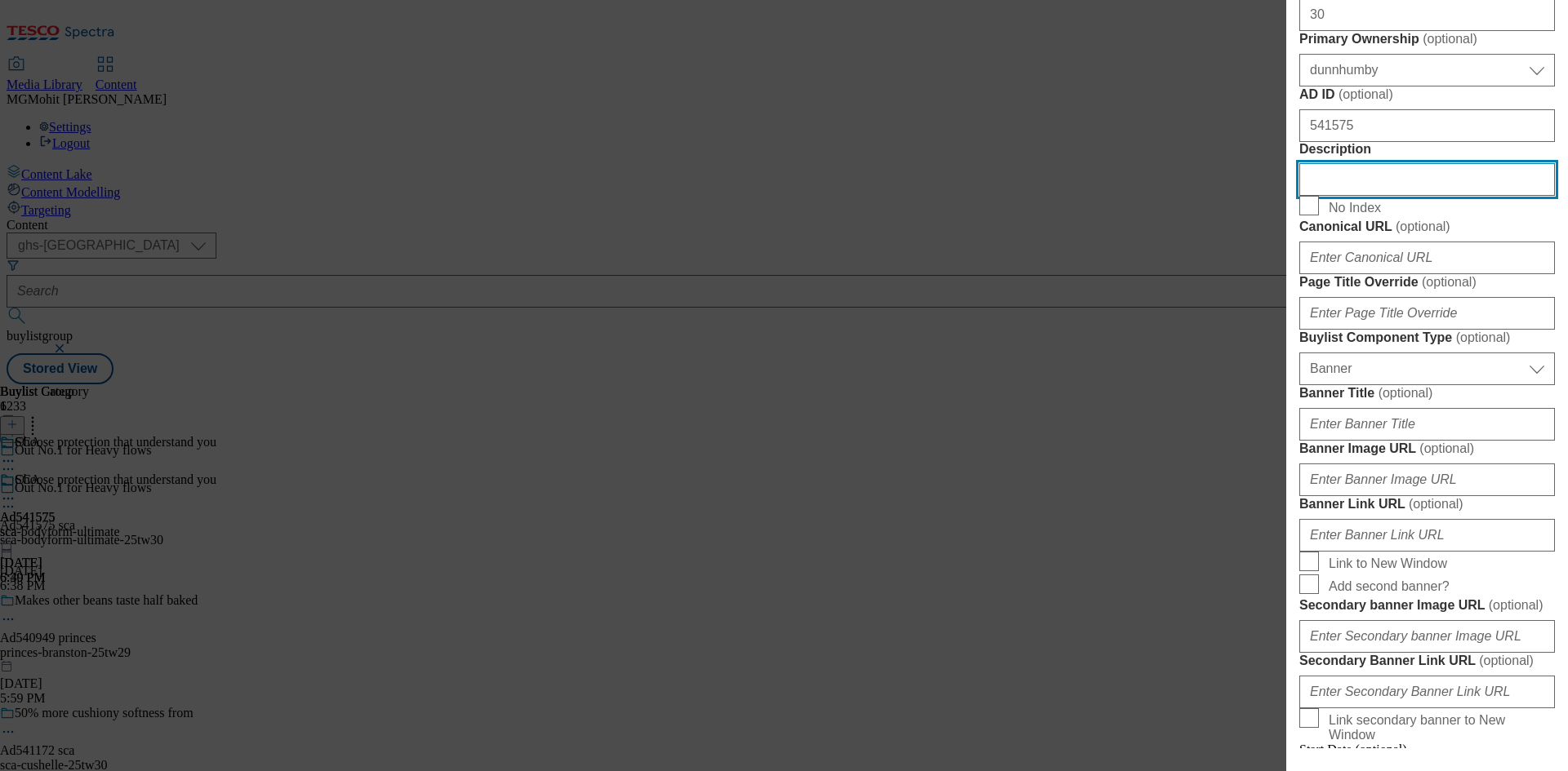
click at [1362, 196] on input "Description" at bounding box center [1426, 179] width 256 height 32
paste input "Bodyform Ultimate Ultra Night Sanitary Towels Wings 8 pack"
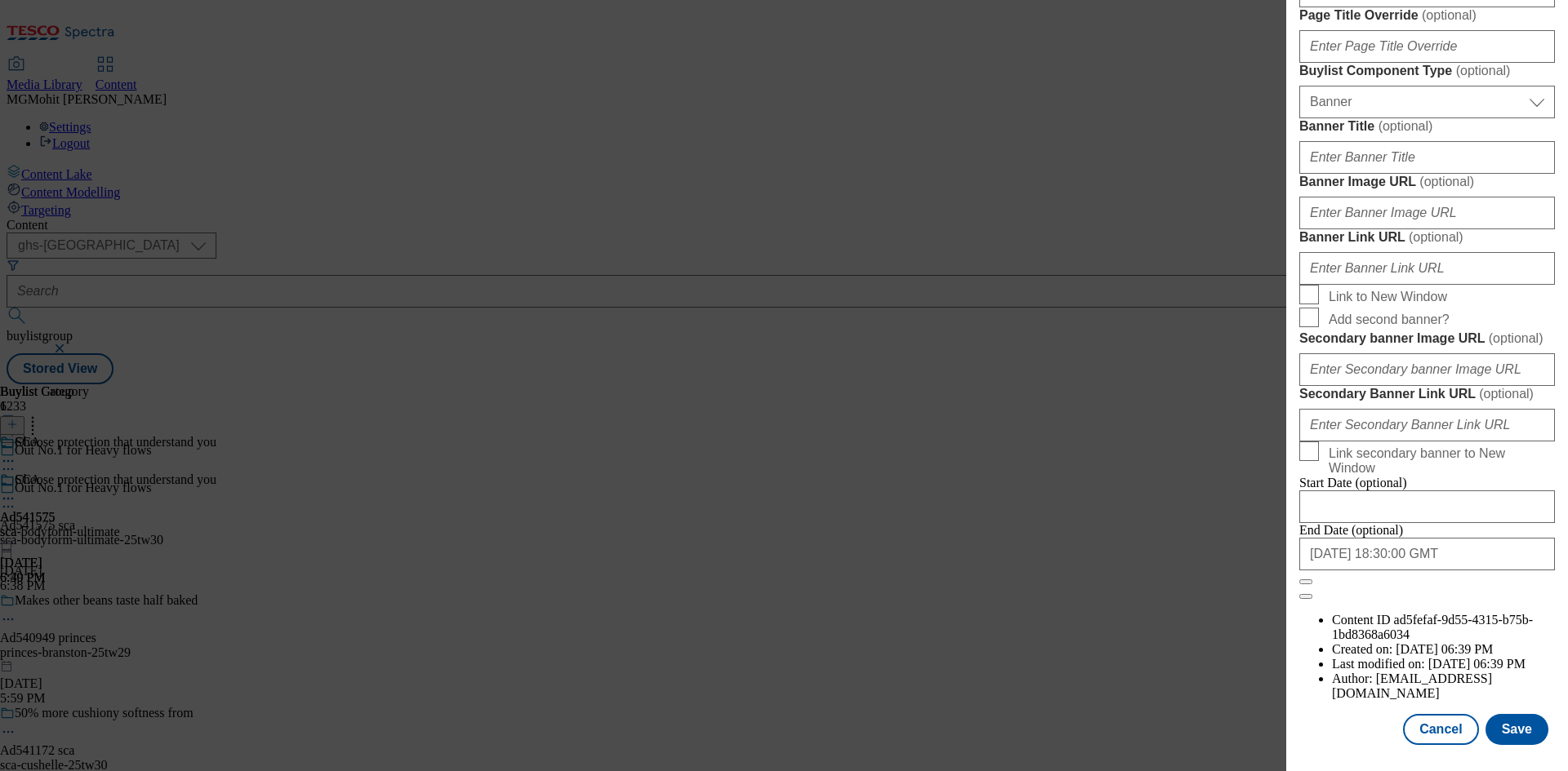
scroll to position [1690, 0]
type input "Bodyform Ultimate Ultra Night Sanitary Towels Wings 8 pack"
click at [1514, 721] on button "Save" at bounding box center [1516, 730] width 63 height 31
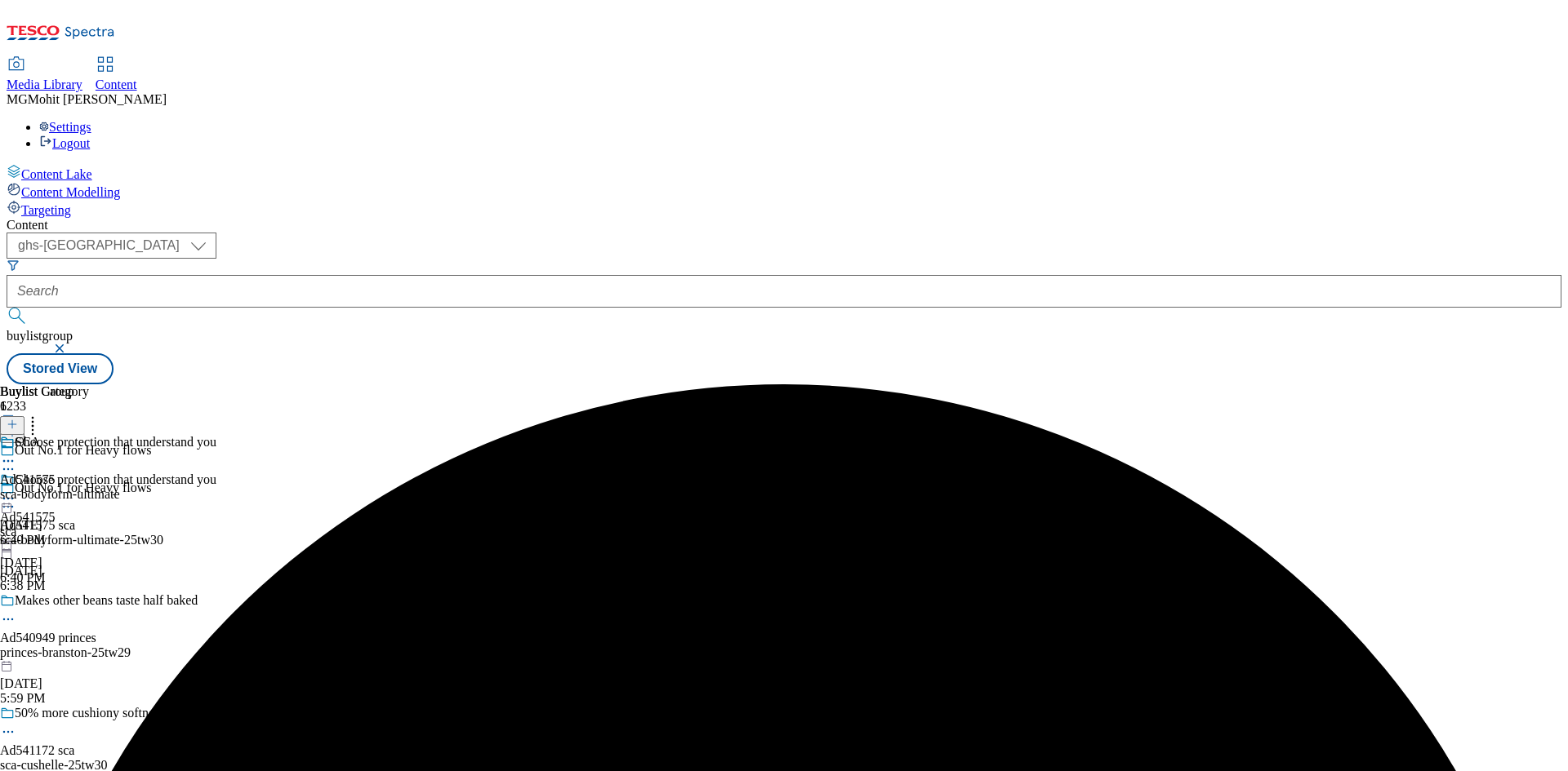
click at [17, 499] on icon at bounding box center [8, 506] width 17 height 17
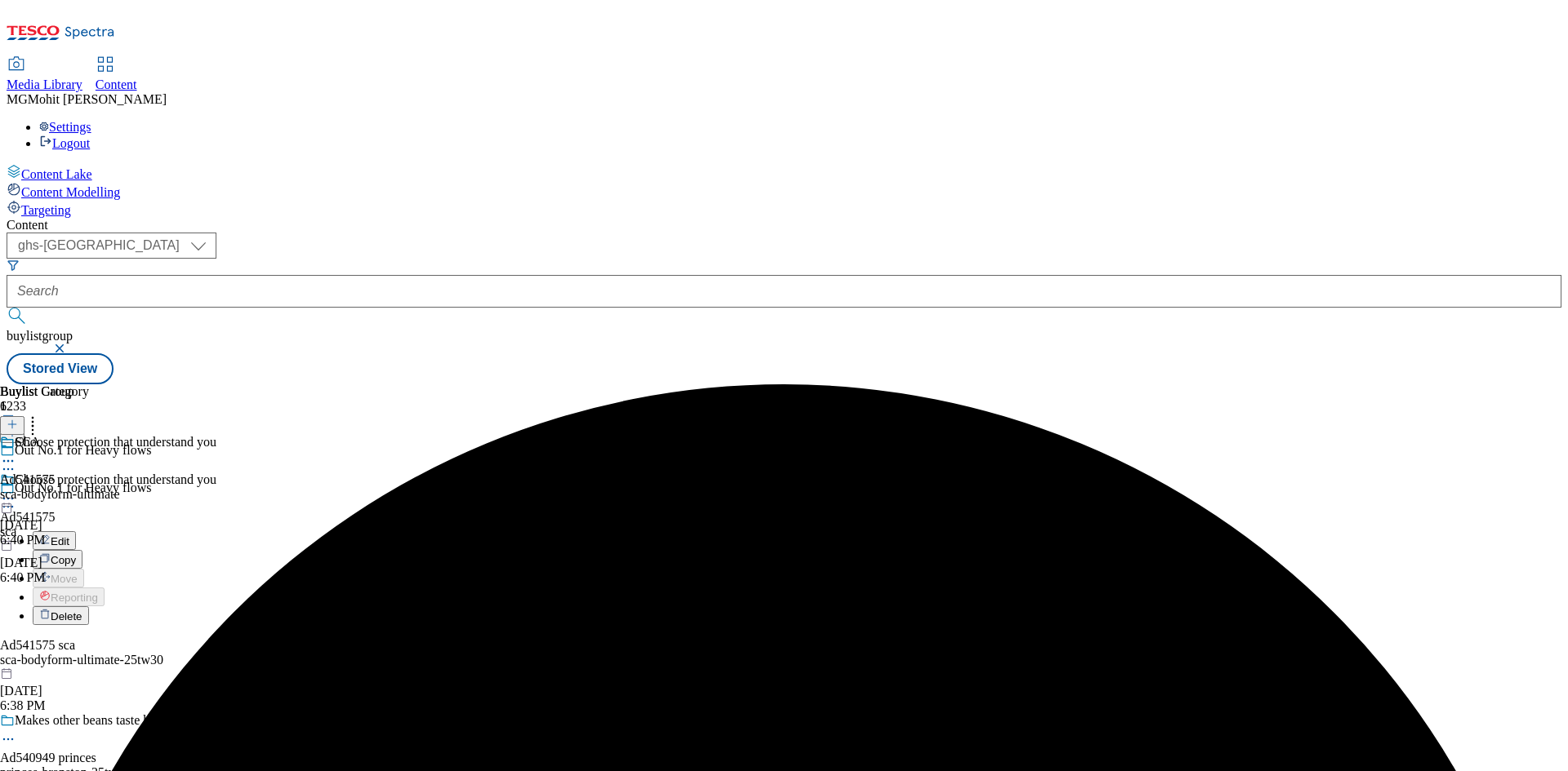
click at [321, 532] on li "Edit" at bounding box center [190, 540] width 316 height 18
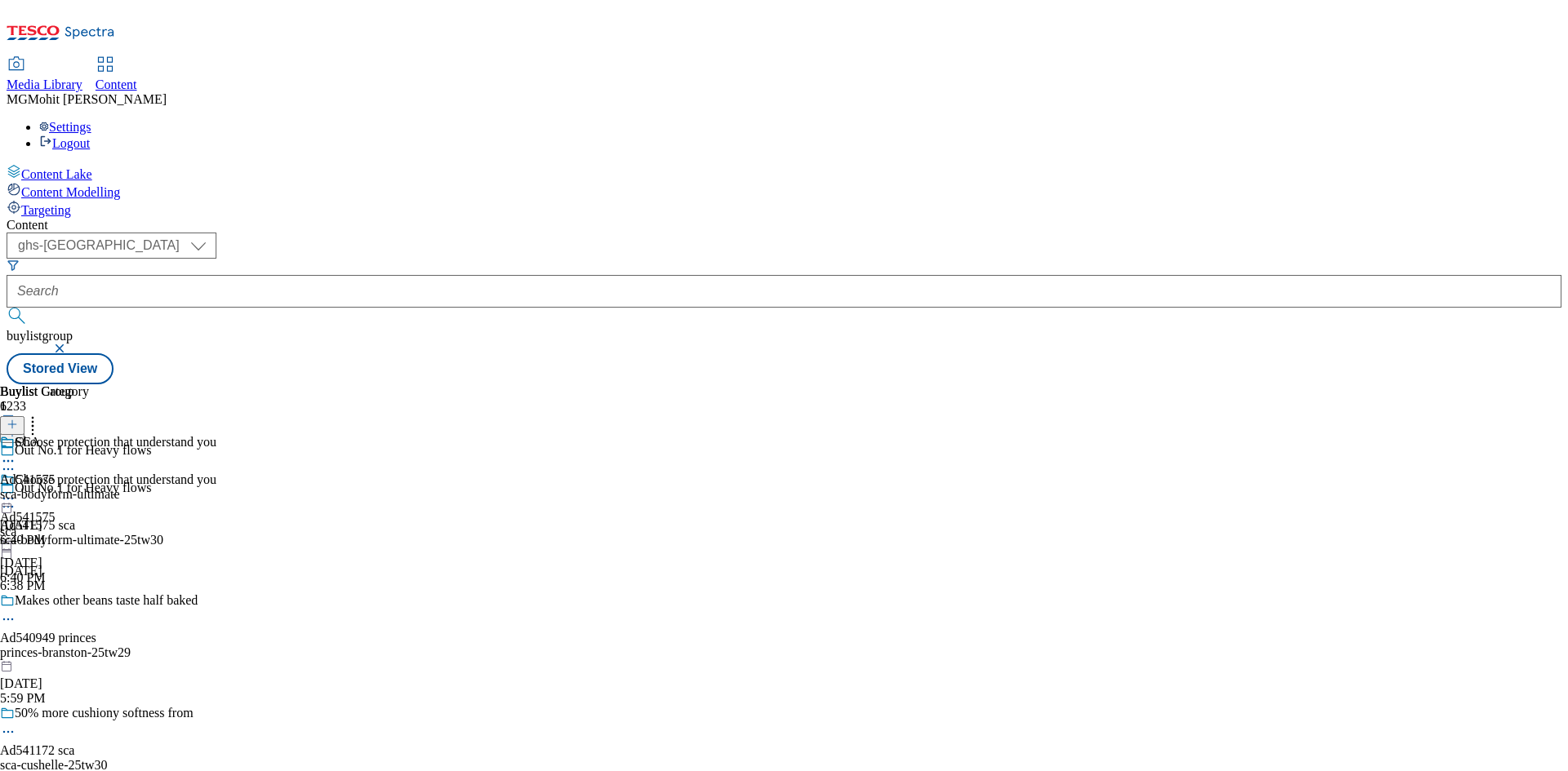
click at [17, 499] on icon at bounding box center [8, 506] width 17 height 17
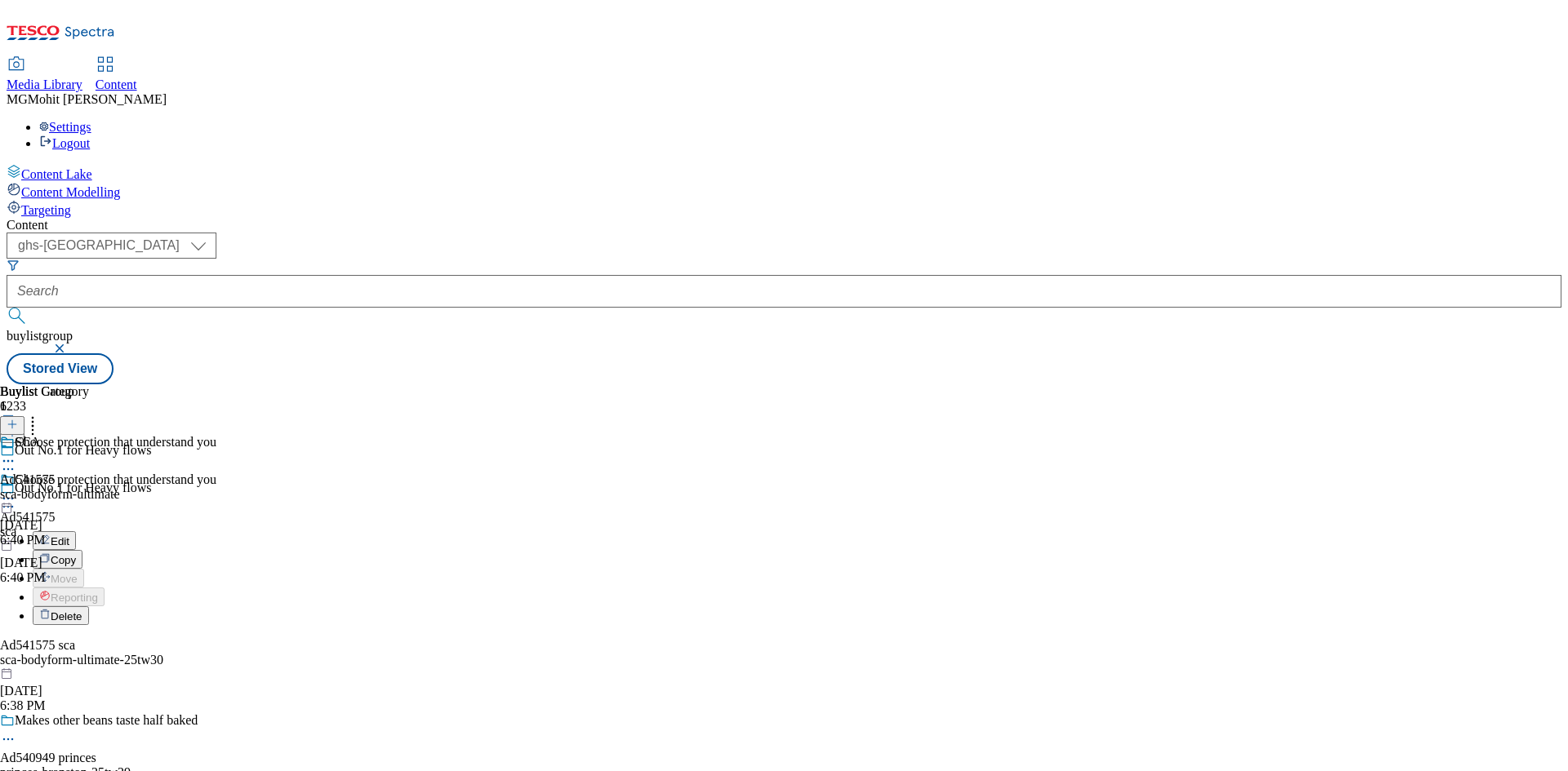
click at [69, 535] on span "Edit" at bounding box center [59, 541] width 18 height 12
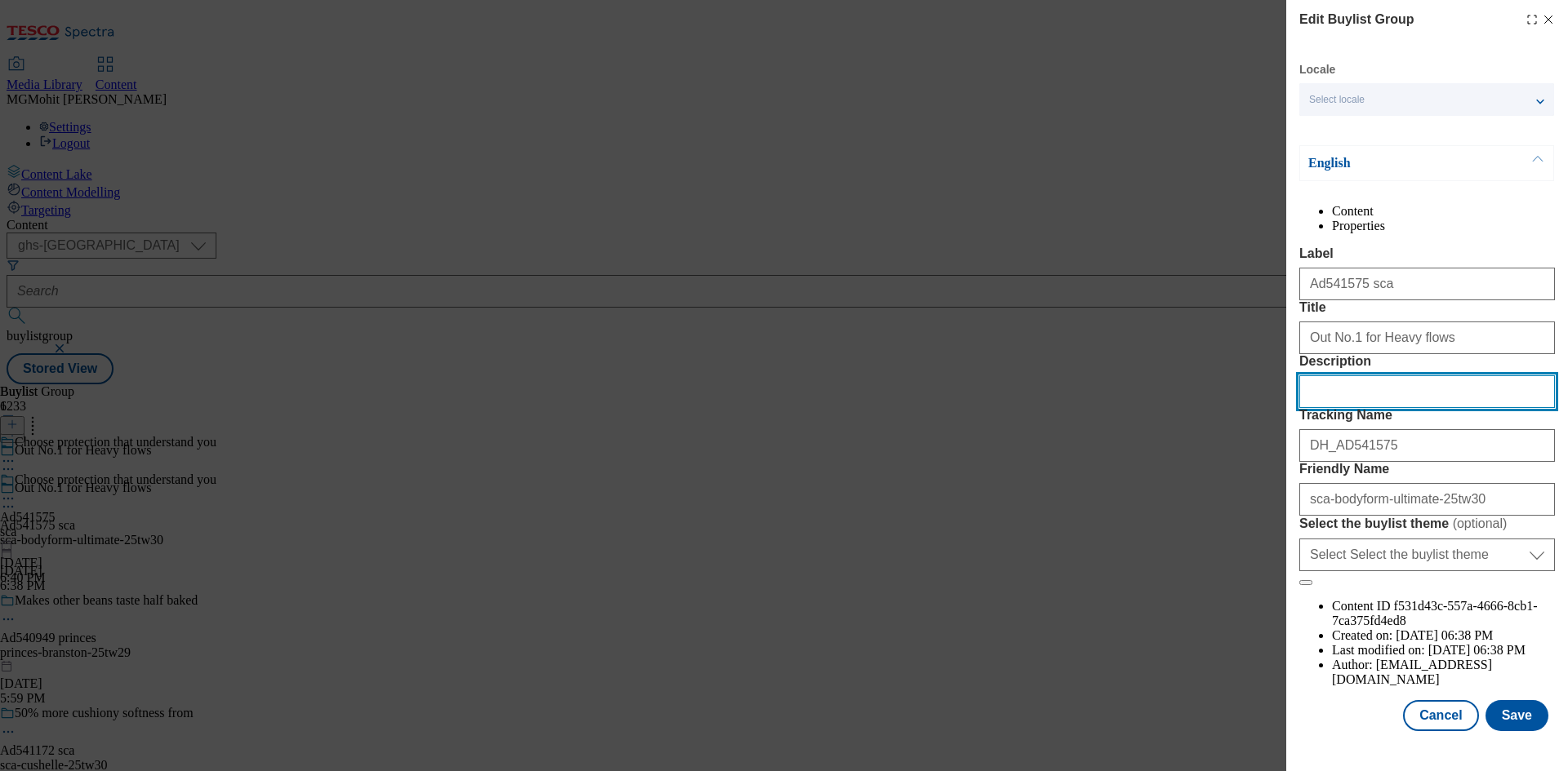
click at [1329, 408] on input "Description" at bounding box center [1426, 391] width 256 height 32
paste input "Bodyform Ultimate Ultra Night Sanitary Towels Wings 8 pack"
type input "Bodyform Ultimate Ultra Night Sanitary Towels Wings 8 pack"
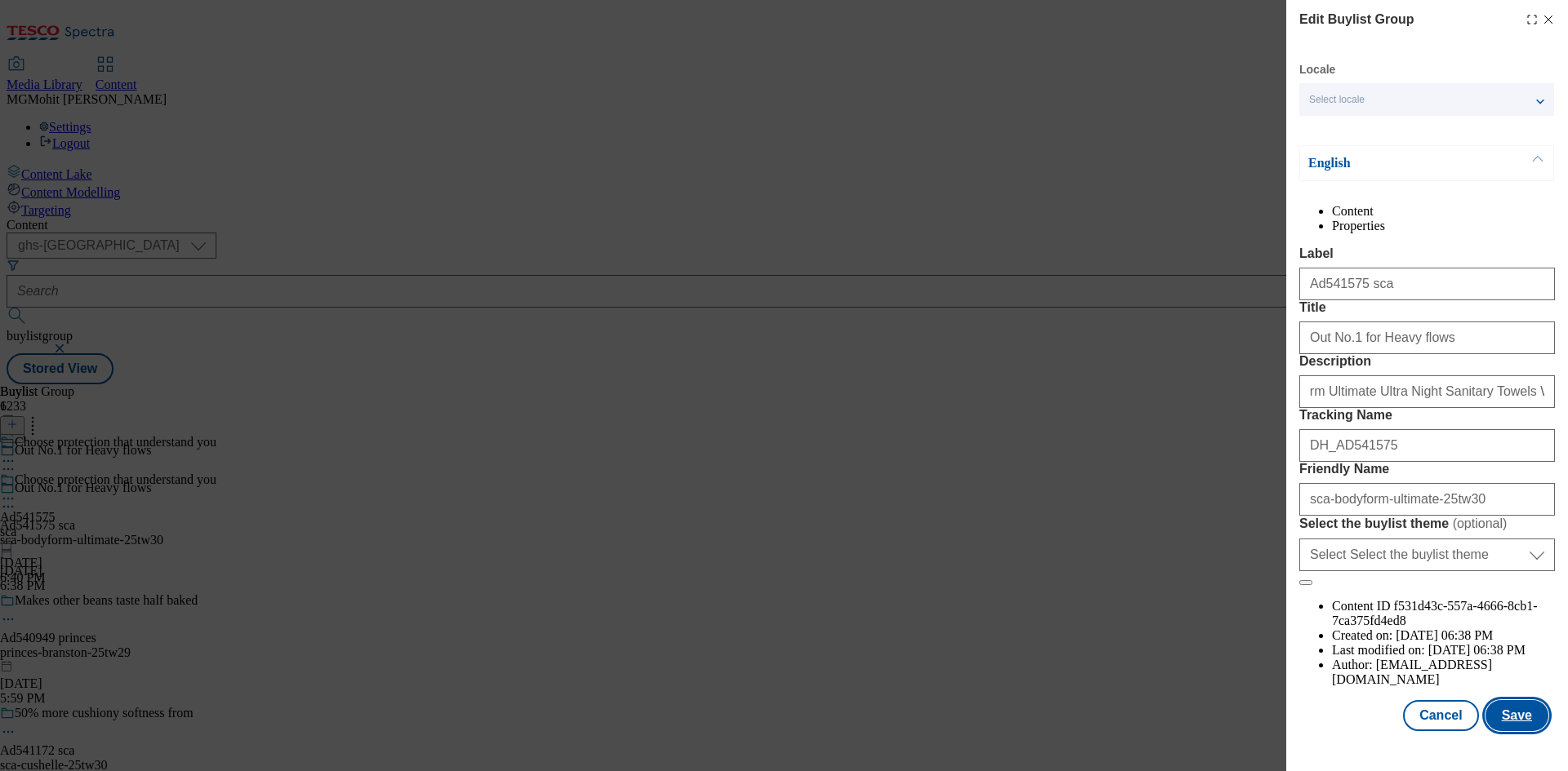
click at [1515, 732] on button "Save" at bounding box center [1516, 716] width 63 height 31
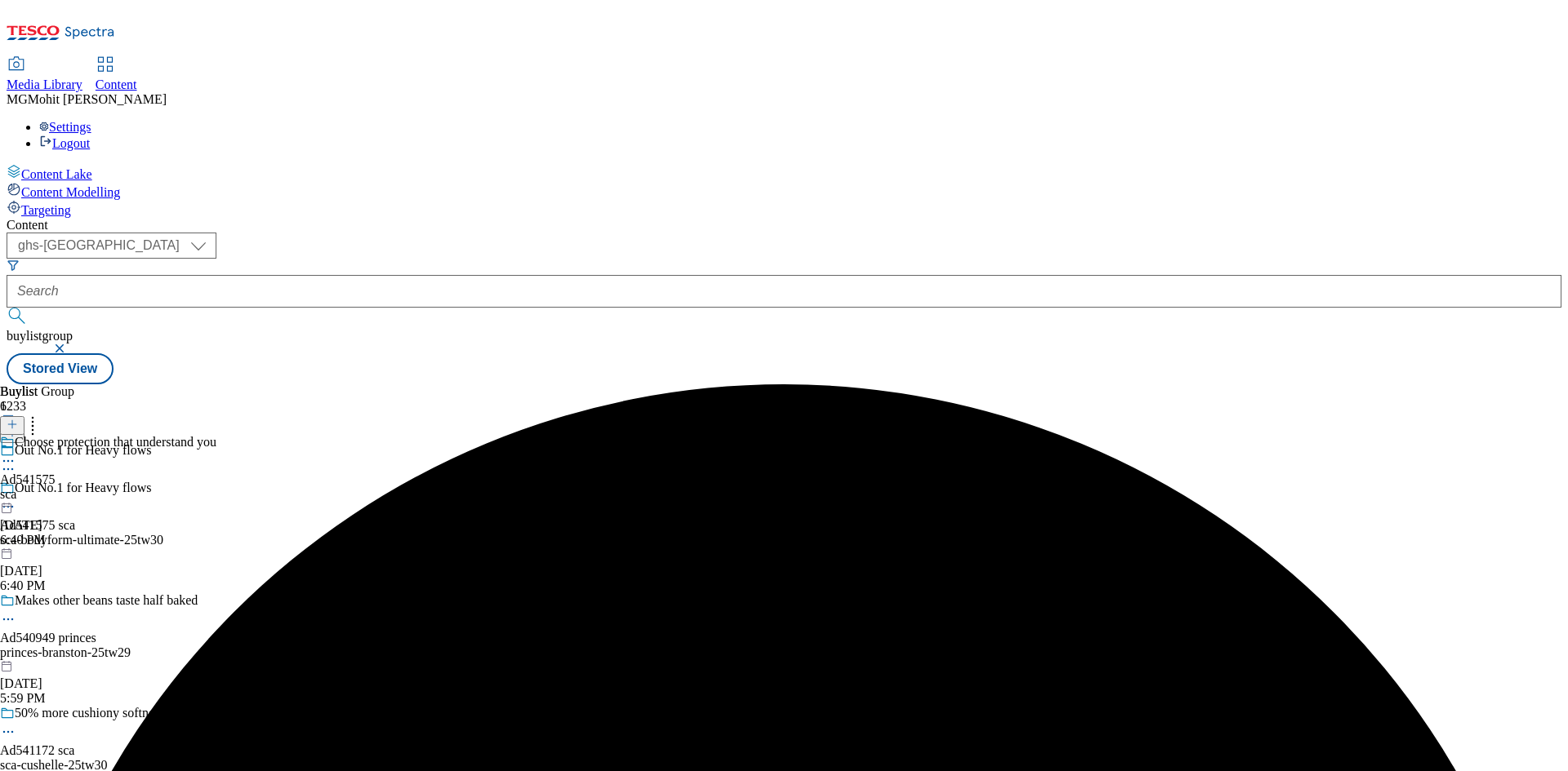
click at [17, 453] on icon at bounding box center [8, 461] width 17 height 17
click at [89, 565] on span "Preview" at bounding box center [70, 571] width 38 height 12
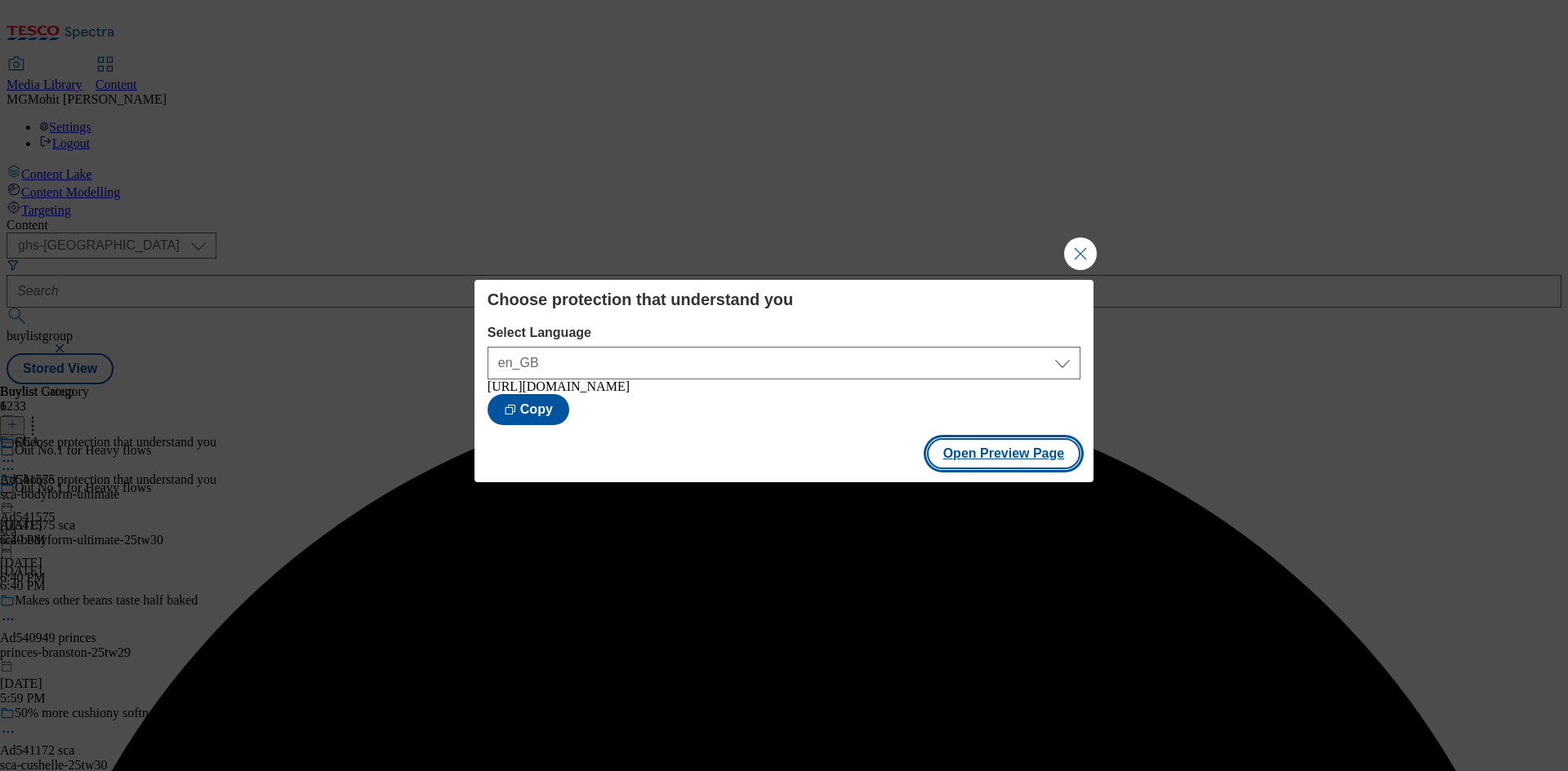
click at [1035, 457] on button "Open Preview Page" at bounding box center [1004, 454] width 155 height 31
click at [1082, 252] on button "Close Modal" at bounding box center [1080, 253] width 32 height 32
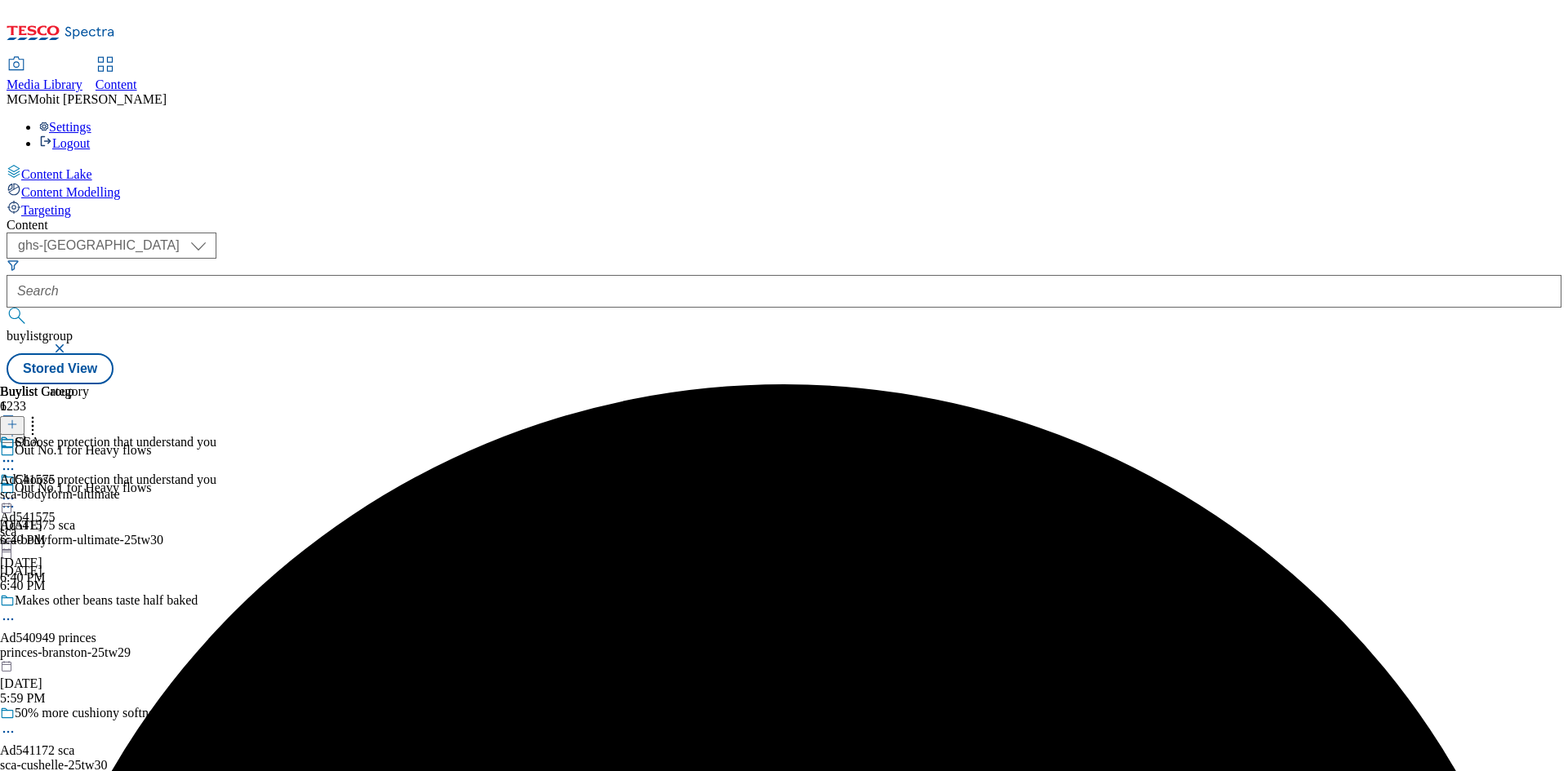
click at [17, 491] on icon at bounding box center [8, 499] width 17 height 17
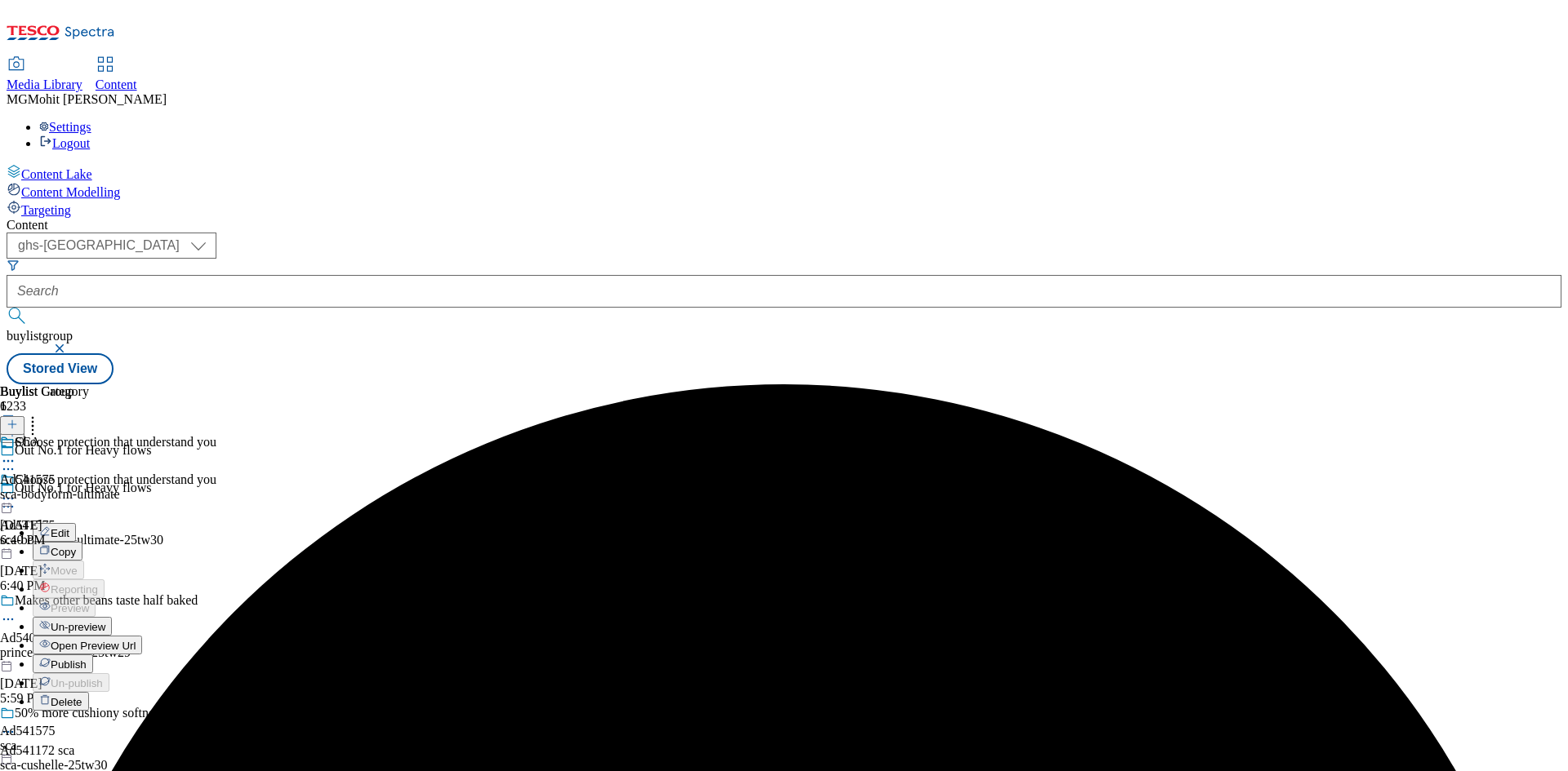
click at [93, 655] on button "Publish" at bounding box center [62, 664] width 60 height 18
